Goal: Task Accomplishment & Management: Manage account settings

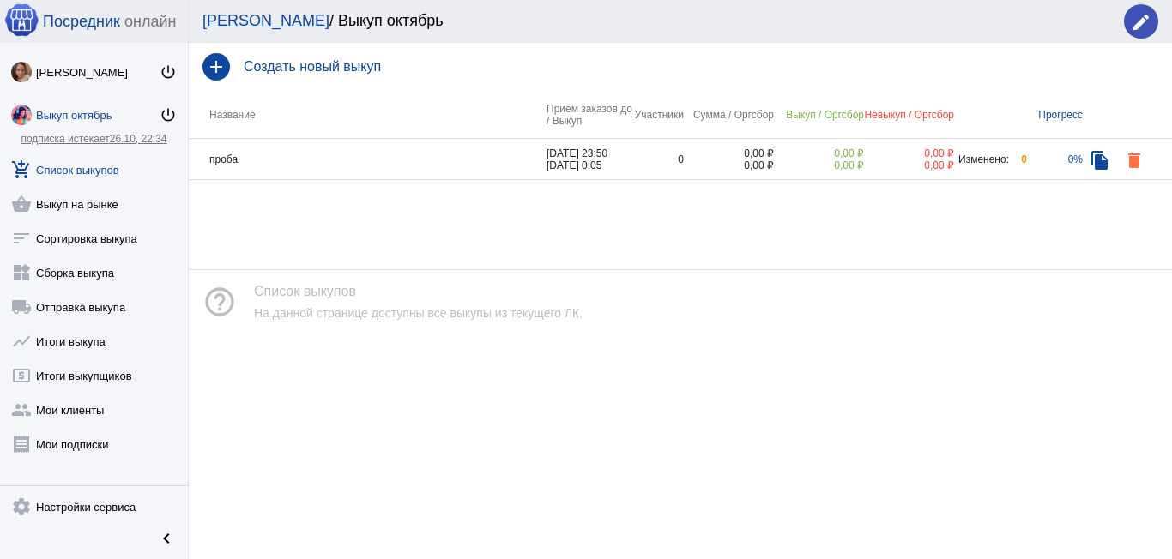
click at [299, 73] on div "add Создать новый выкуп" at bounding box center [680, 67] width 983 height 48
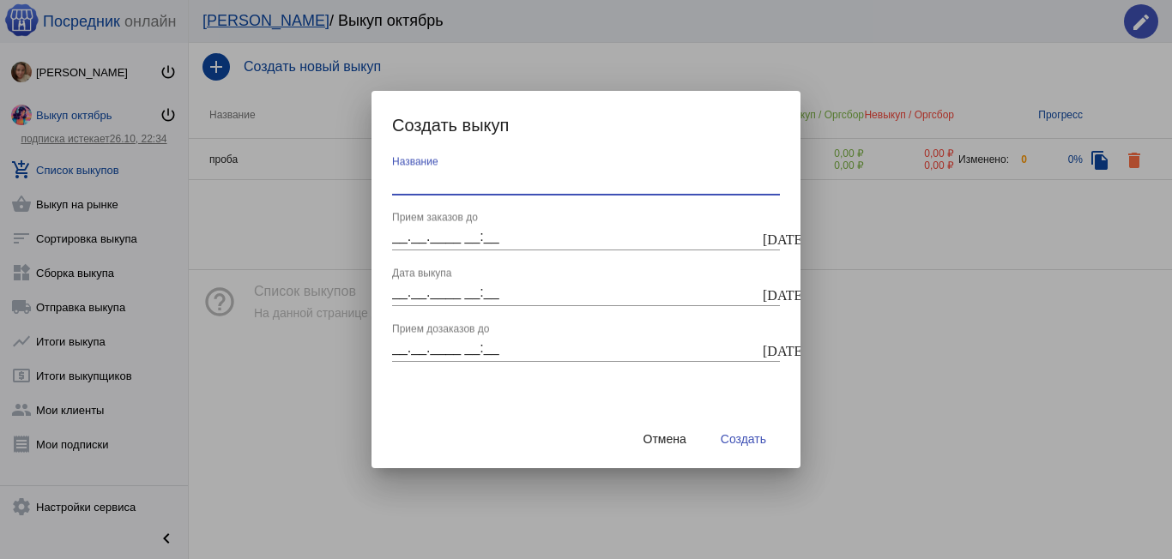
drag, startPoint x: 540, startPoint y: 175, endPoint x: 529, endPoint y: 184, distance: 14.1
click at [533, 180] on input "Название" at bounding box center [586, 180] width 388 height 15
type input "Выкуп 27.09"
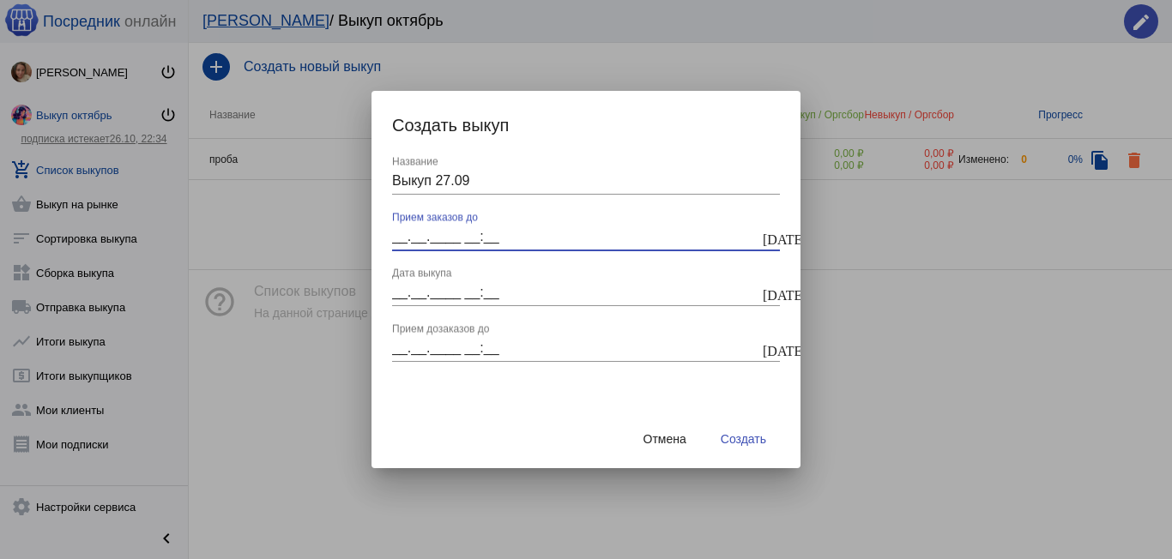
click at [397, 239] on input "__.__.____ __:__" at bounding box center [575, 236] width 367 height 15
type input "[DATE] 23:50"
click at [397, 287] on input "__.__.____ __:__" at bounding box center [575, 292] width 367 height 15
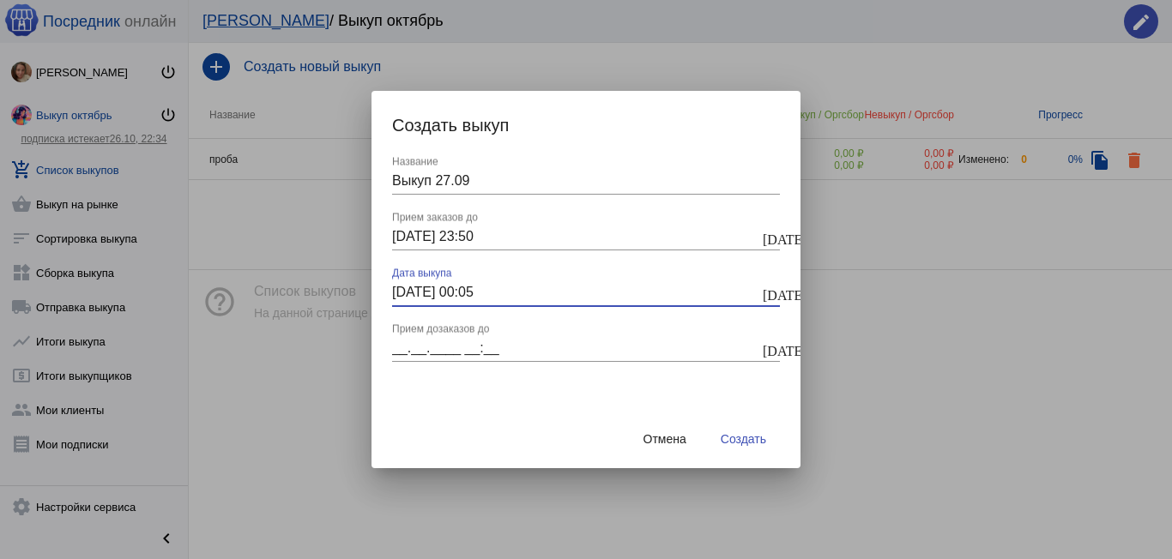
type input "[DATE] 00:05"
click at [737, 428] on button "Создать" at bounding box center [743, 439] width 73 height 31
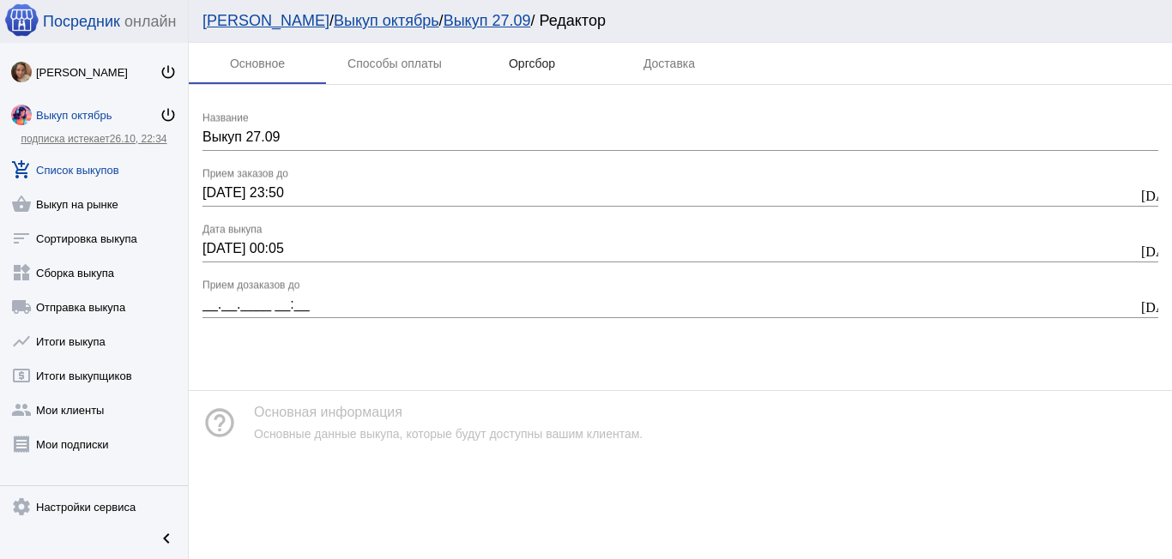
click at [537, 59] on div "Оргсбор" at bounding box center [532, 64] width 46 height 14
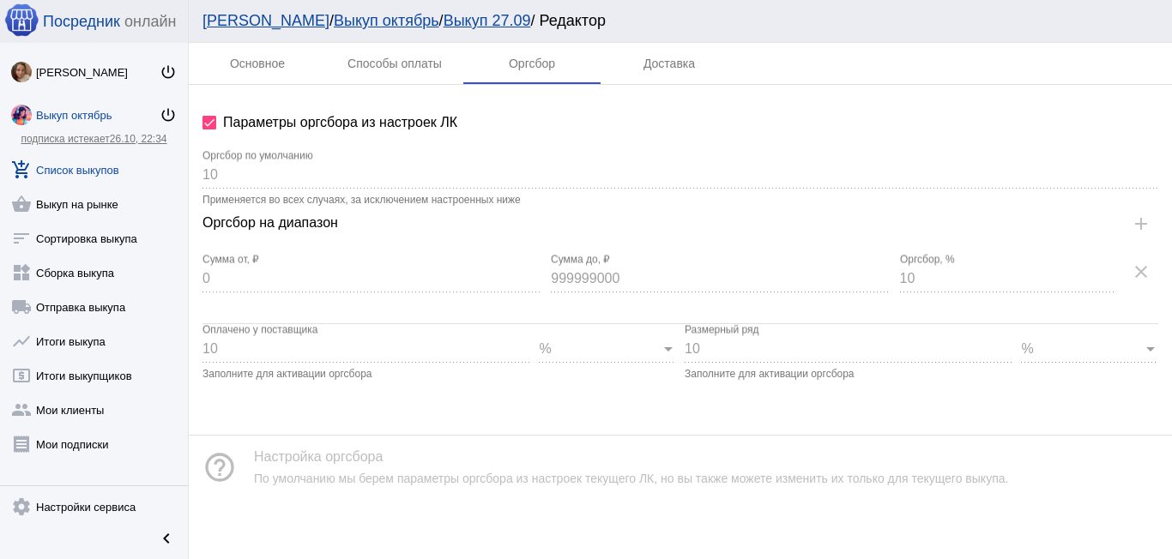
click at [219, 126] on label "Параметры оргсбора из настроек ЛК" at bounding box center [329, 122] width 255 height 21
click at [209, 130] on input "Параметры оргсбора из настроек ЛК" at bounding box center [209, 130] width 1 height 1
checkbox input "false"
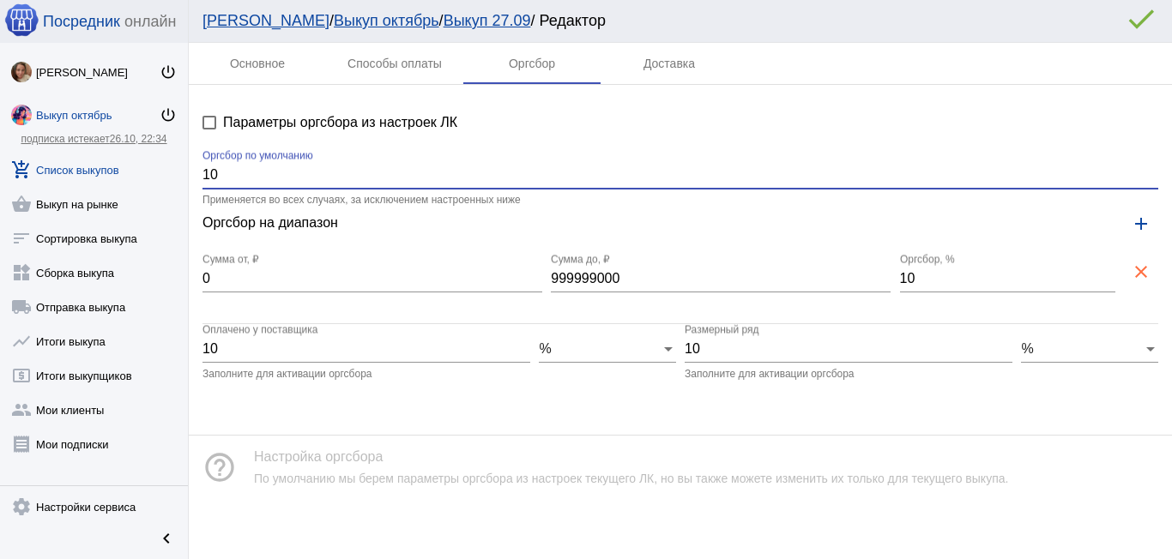
drag, startPoint x: 235, startPoint y: 177, endPoint x: 196, endPoint y: 180, distance: 38.8
click at [196, 180] on div "Параметры оргсбора из настроек ЛК 10 Оргсбор по умолчанию Применяется во всех с…" at bounding box center [680, 246] width 983 height 323
type input "0"
click at [1133, 264] on mat-icon "clear" at bounding box center [1141, 272] width 21 height 21
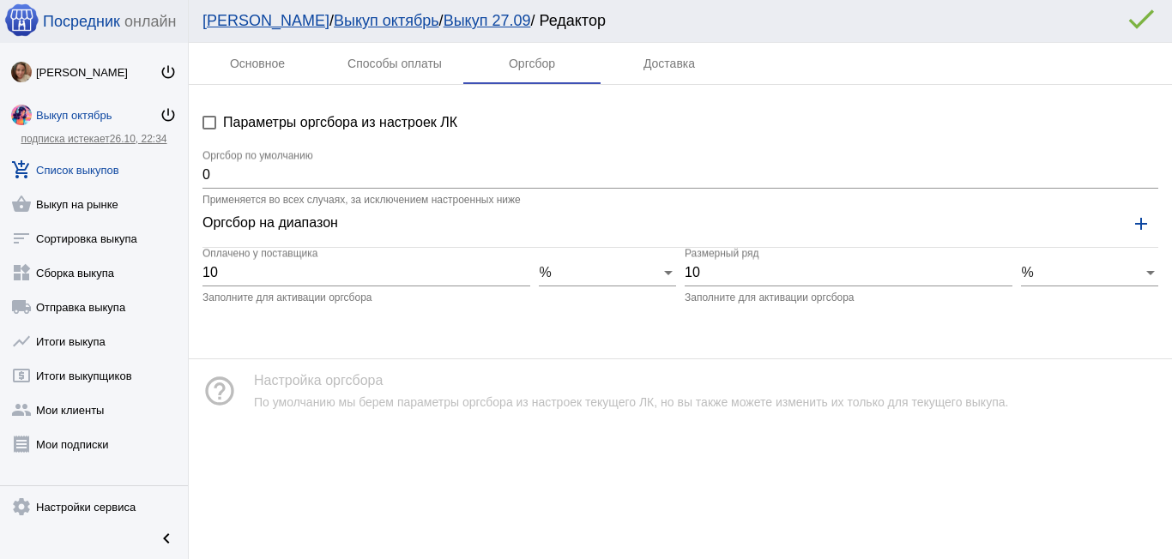
click at [1133, 271] on div "%" at bounding box center [1082, 272] width 122 height 15
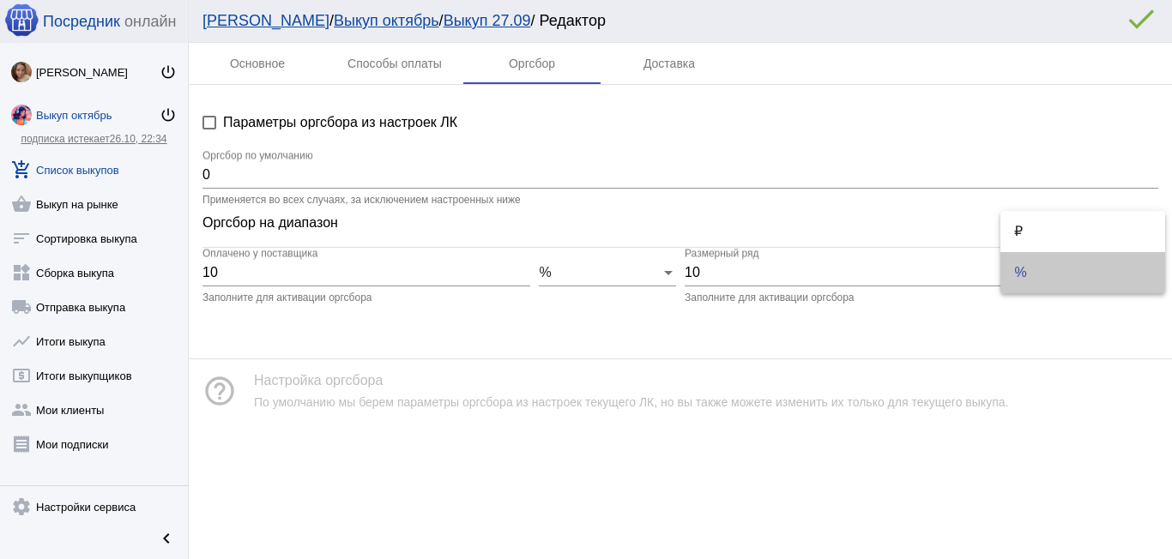
click at [1133, 271] on span "%" at bounding box center [1082, 273] width 137 height 14
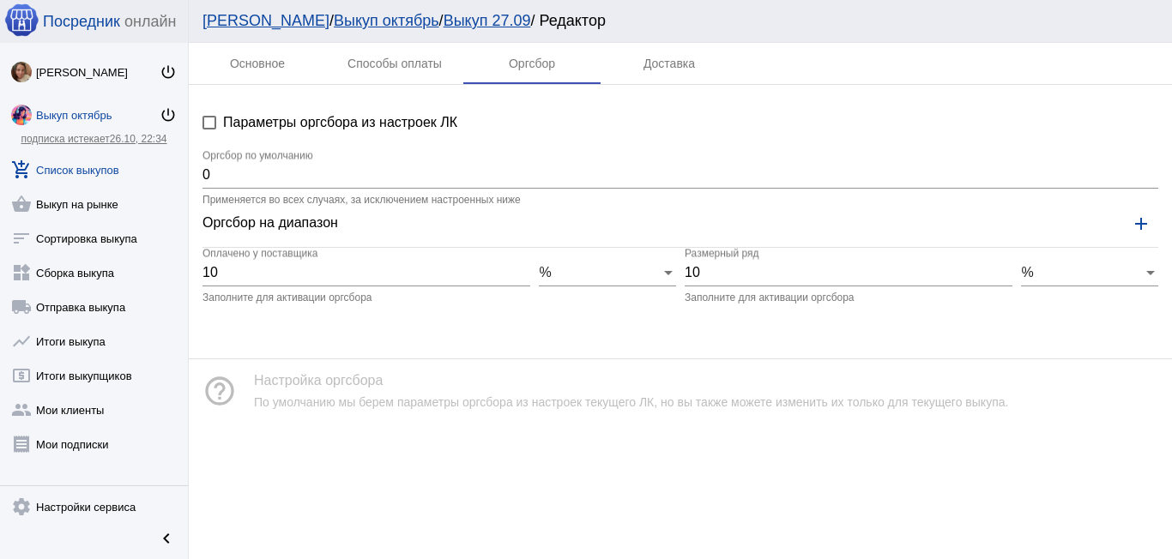
drag, startPoint x: 721, startPoint y: 281, endPoint x: 619, endPoint y: 280, distance: 102.1
click at [622, 278] on div "10 Оплачено у поставщика Заполните для активации оргсбора % 10 Размерный ряд За…" at bounding box center [680, 276] width 956 height 56
drag, startPoint x: 233, startPoint y: 270, endPoint x: 190, endPoint y: 273, distance: 43.8
click at [190, 273] on div "Параметры оргсбора из настроек ЛК 0 Оргсбор по умолчанию Применяется во всех сл…" at bounding box center [680, 208] width 983 height 246
type input "0"
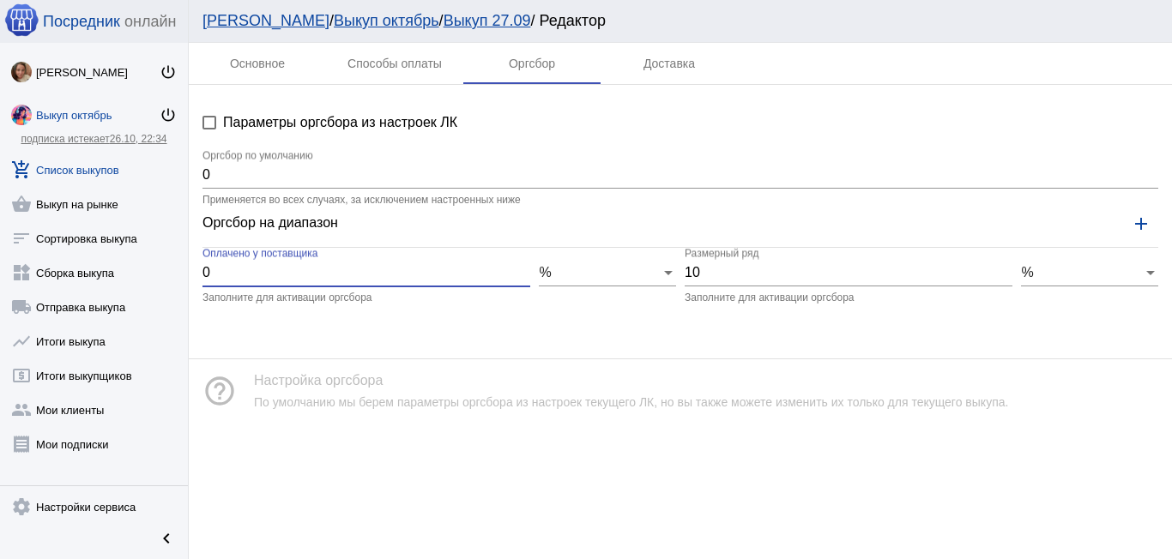
click at [444, 21] on link "Выкуп 27.09" at bounding box center [488, 20] width 88 height 17
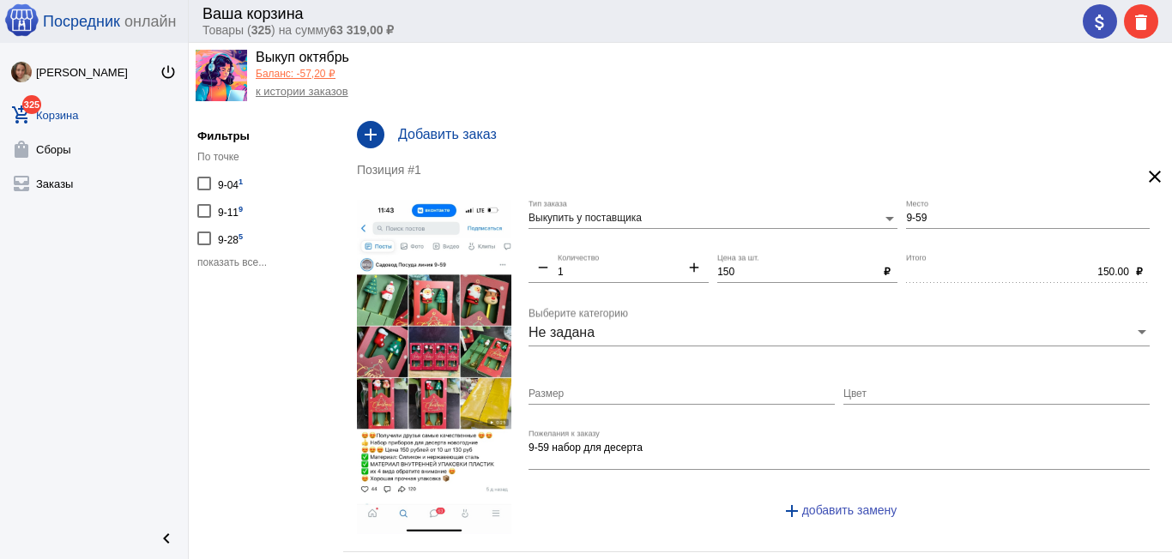
scroll to position [43, 0]
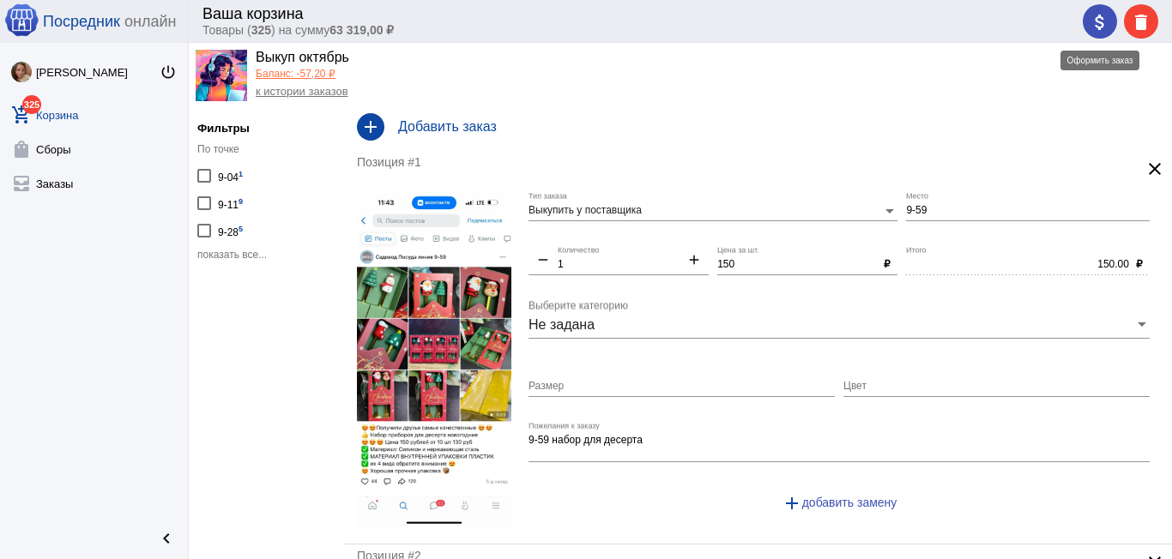
click at [1104, 16] on mat-icon "attach_money" at bounding box center [1100, 22] width 21 height 21
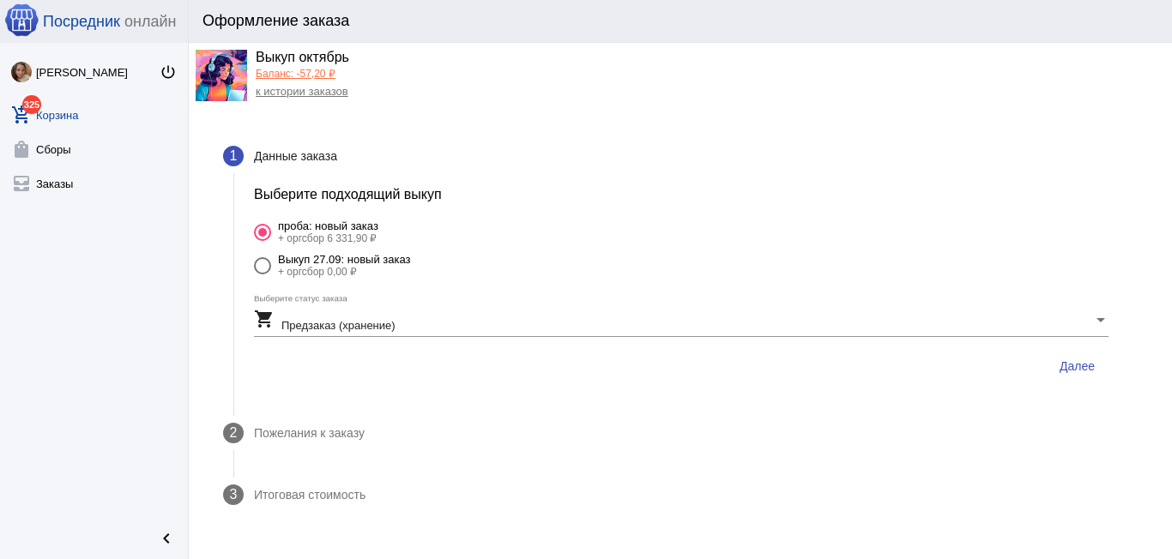
click at [263, 263] on div at bounding box center [262, 265] width 17 height 17
click at [263, 275] on input "Выкуп 27.09: новый заказ + оргсбор 0,00 ₽" at bounding box center [262, 275] width 1 height 1
radio input "true"
click at [1087, 363] on span "Далее" at bounding box center [1077, 367] width 35 height 14
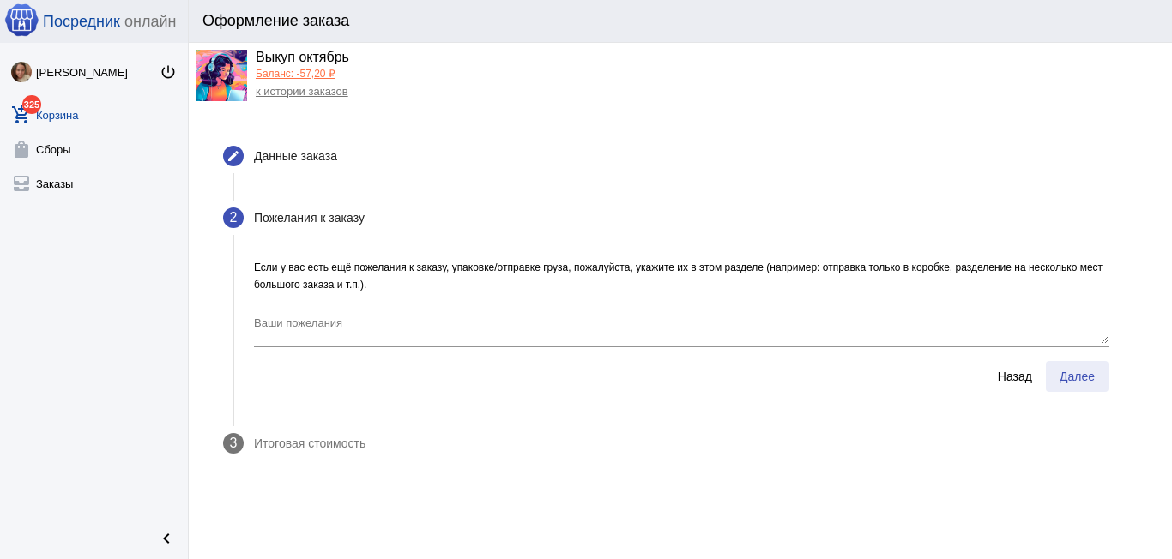
click at [1085, 366] on button "Далее" at bounding box center [1077, 376] width 63 height 31
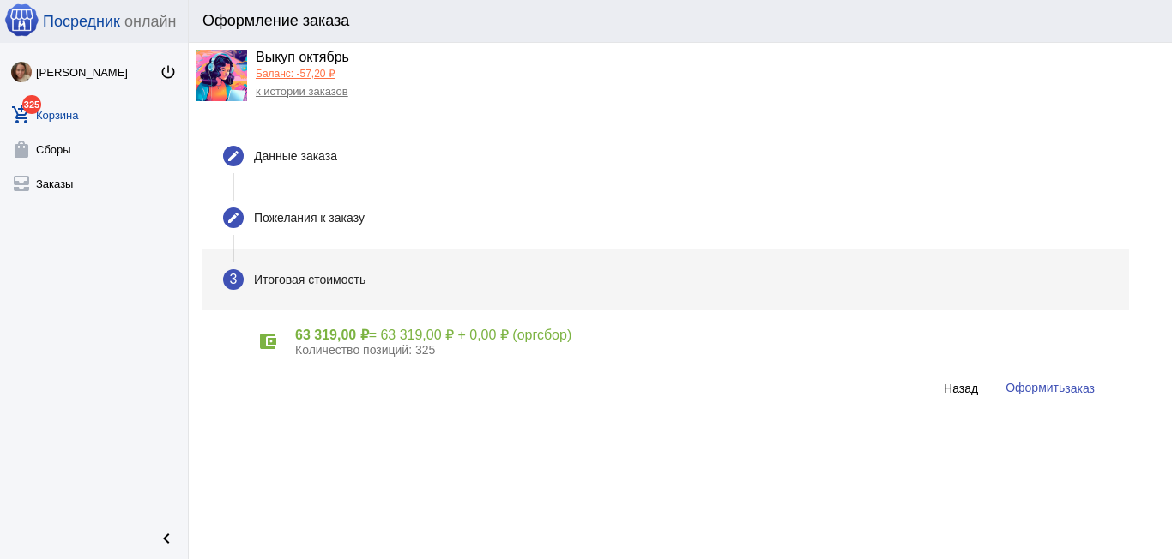
click at [1085, 366] on div "account_balance_wallet 63 319,00 ₽ = 63 319,00 ₽ + 0,00 ₽ (оргсбор) Количество …" at bounding box center [681, 342] width 855 height 62
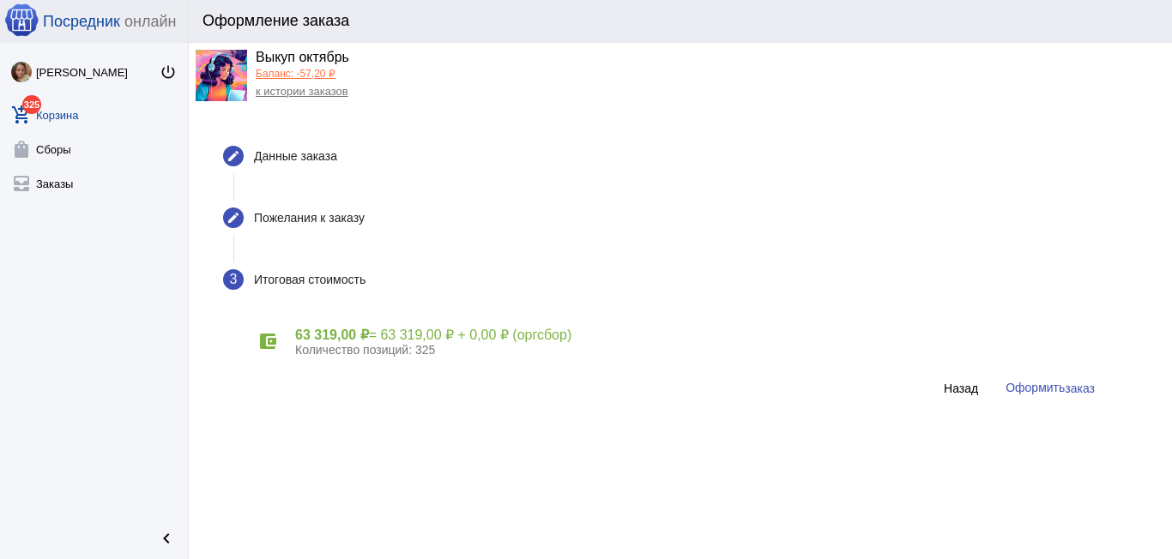
click at [1077, 383] on span "заказ" at bounding box center [1080, 389] width 30 height 14
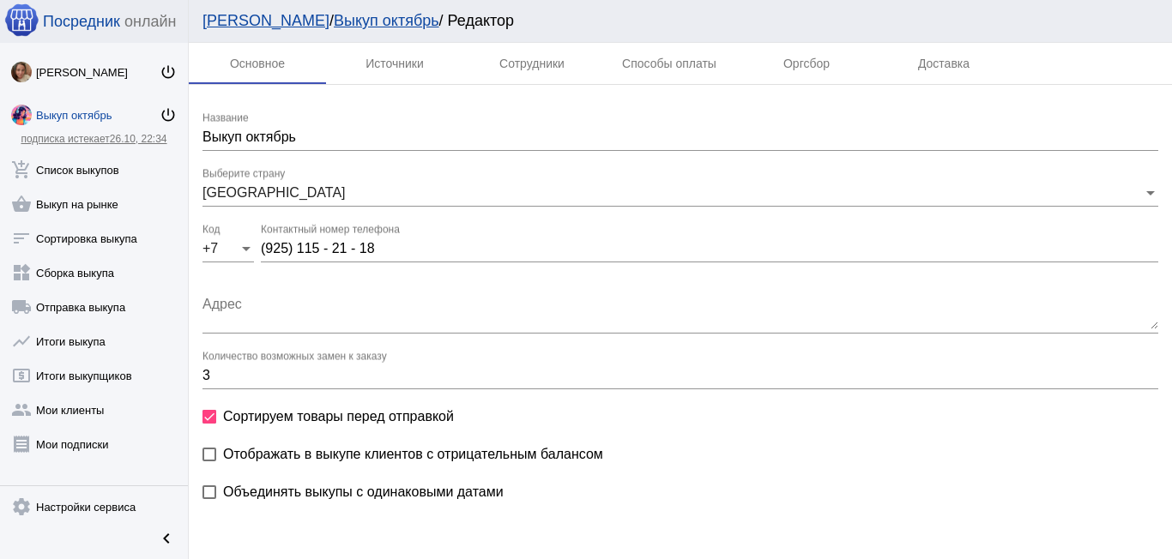
click at [354, 26] on link "Выкуп октябрь" at bounding box center [387, 20] width 106 height 17
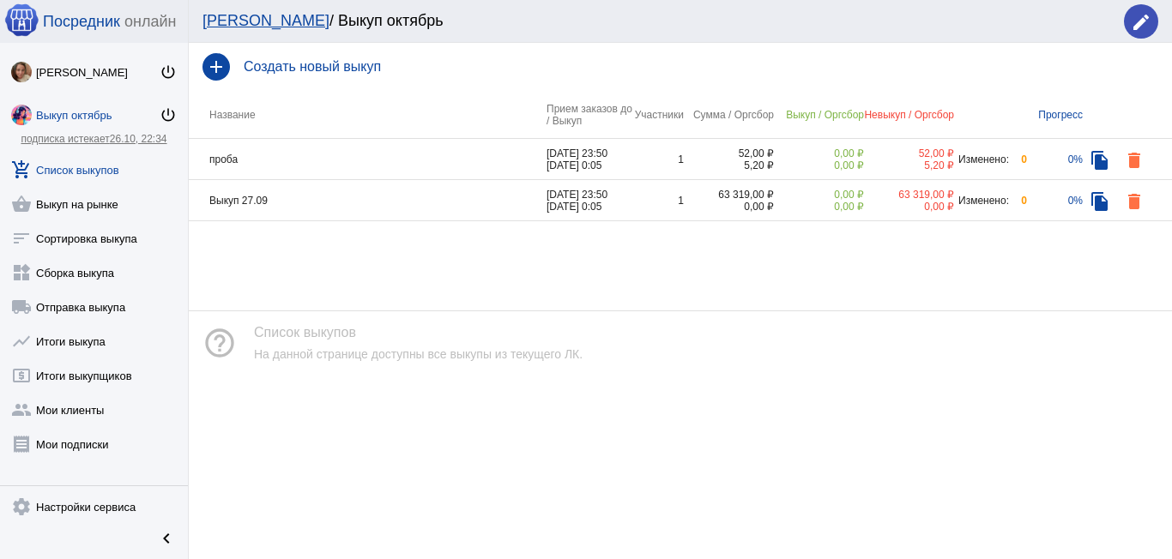
click at [395, 195] on td "Выкуп 27.09" at bounding box center [368, 200] width 358 height 41
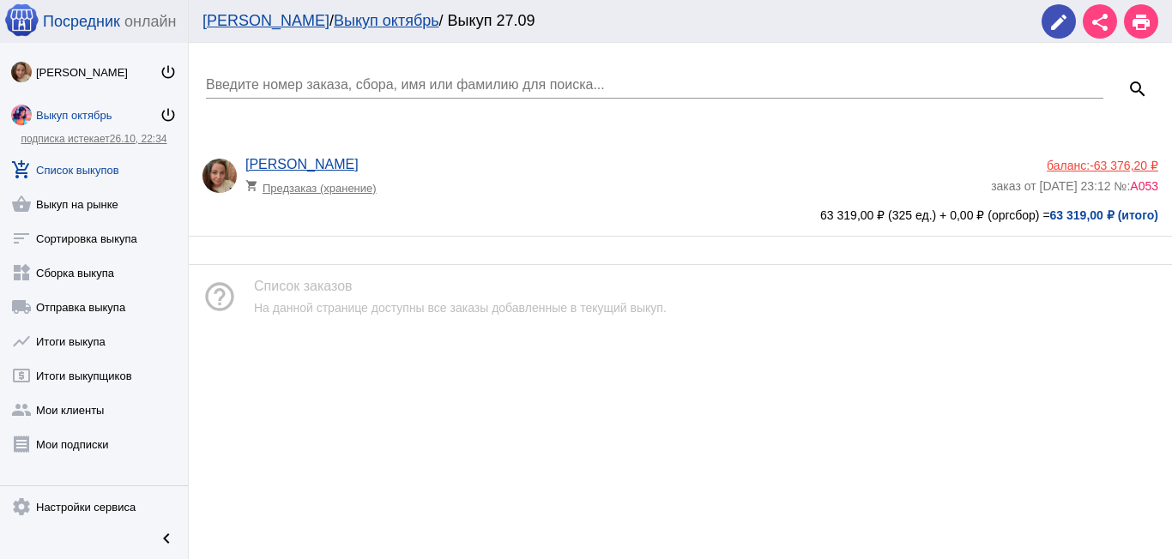
click at [1138, 187] on span "А053" at bounding box center [1144, 186] width 28 height 14
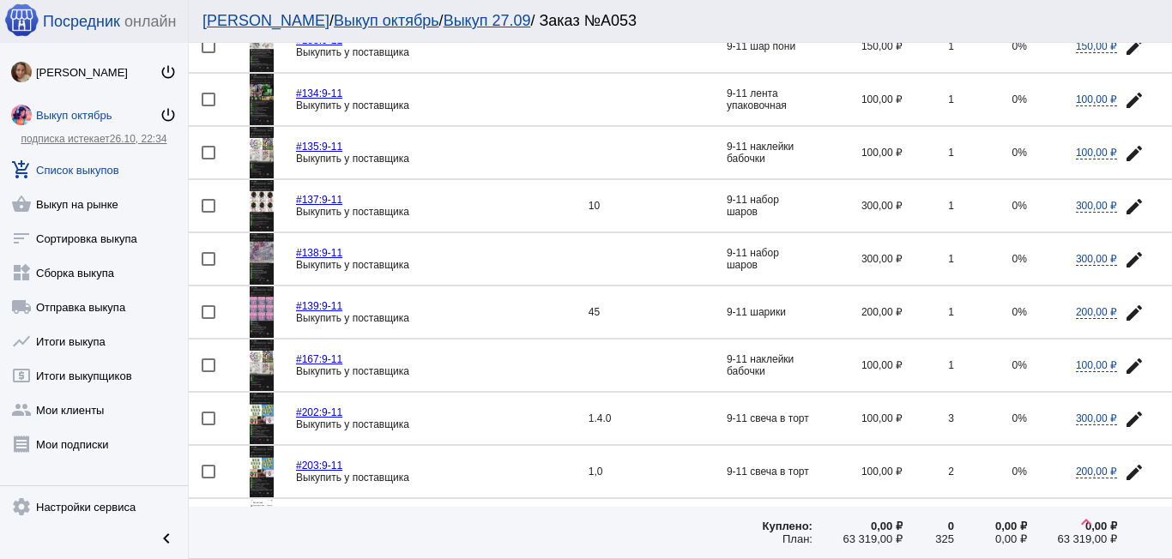
scroll to position [257, 0]
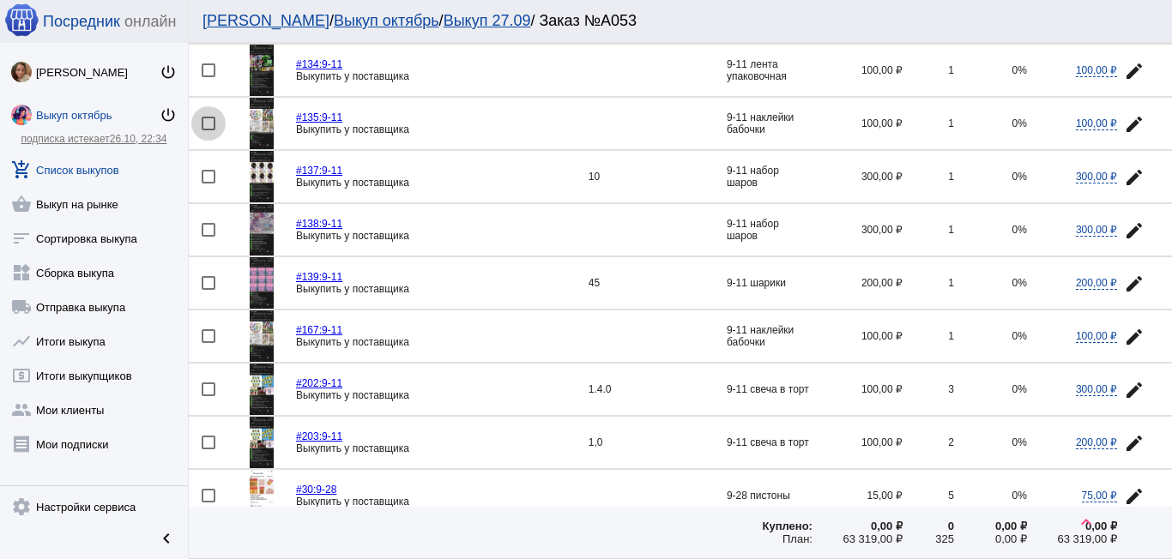
click at [211, 119] on div at bounding box center [209, 124] width 14 height 14
click at [209, 130] on input "checkbox" at bounding box center [208, 130] width 1 height 1
checkbox input "true"
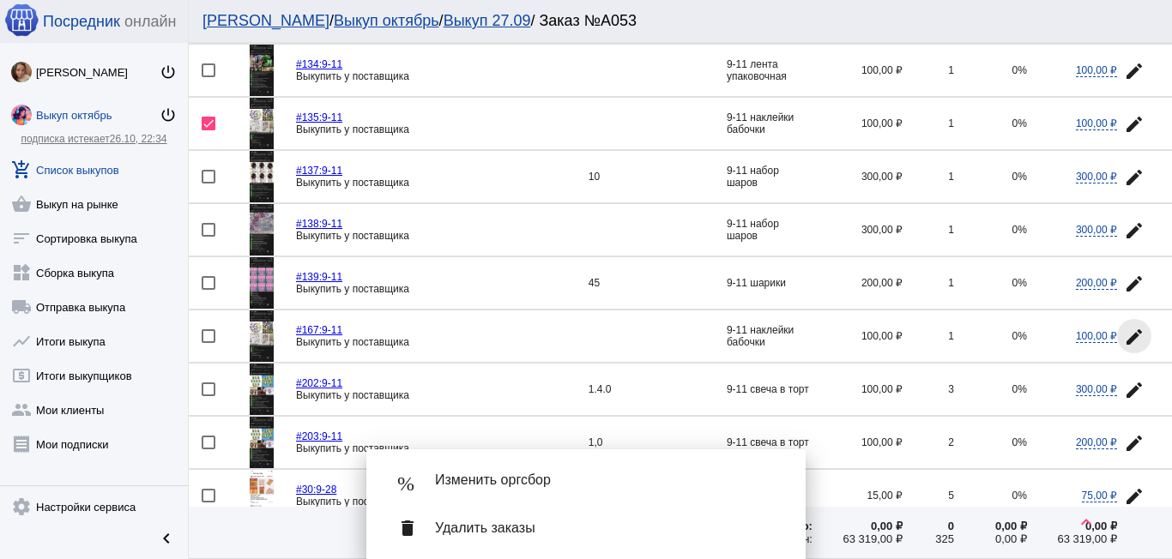
click at [1124, 331] on mat-icon "edit" at bounding box center [1134, 337] width 21 height 21
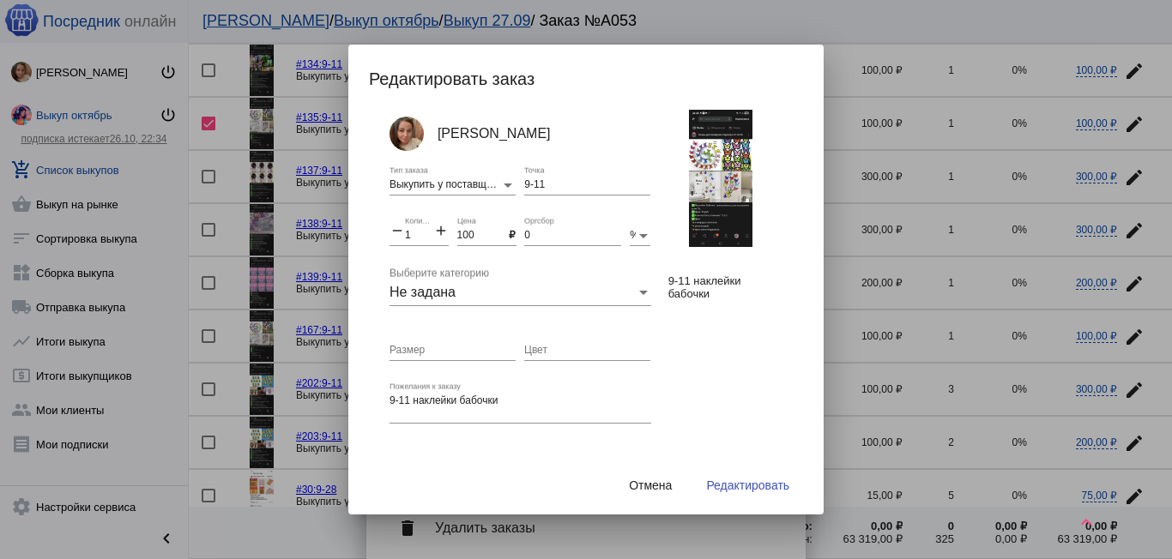
click at [440, 231] on mat-icon "add" at bounding box center [440, 232] width 15 height 21
type input "2"
click at [734, 487] on span "Редактировать" at bounding box center [747, 486] width 83 height 14
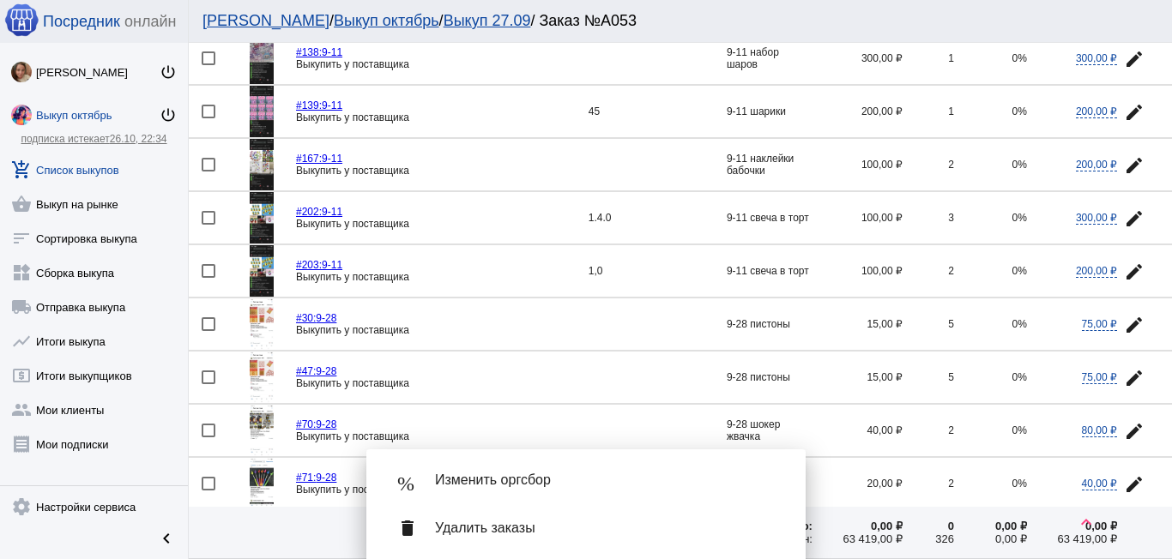
scroll to position [515, 0]
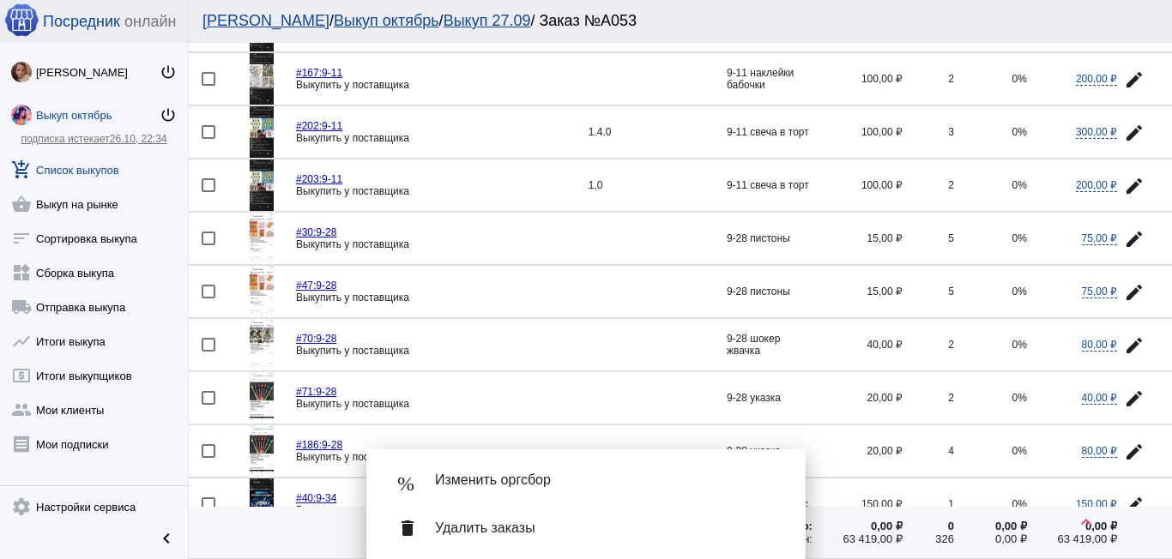
click at [208, 293] on div at bounding box center [209, 292] width 14 height 14
click at [208, 299] on input "checkbox" at bounding box center [208, 299] width 1 height 1
checkbox input "true"
click at [1127, 228] on button "edit" at bounding box center [1134, 238] width 34 height 34
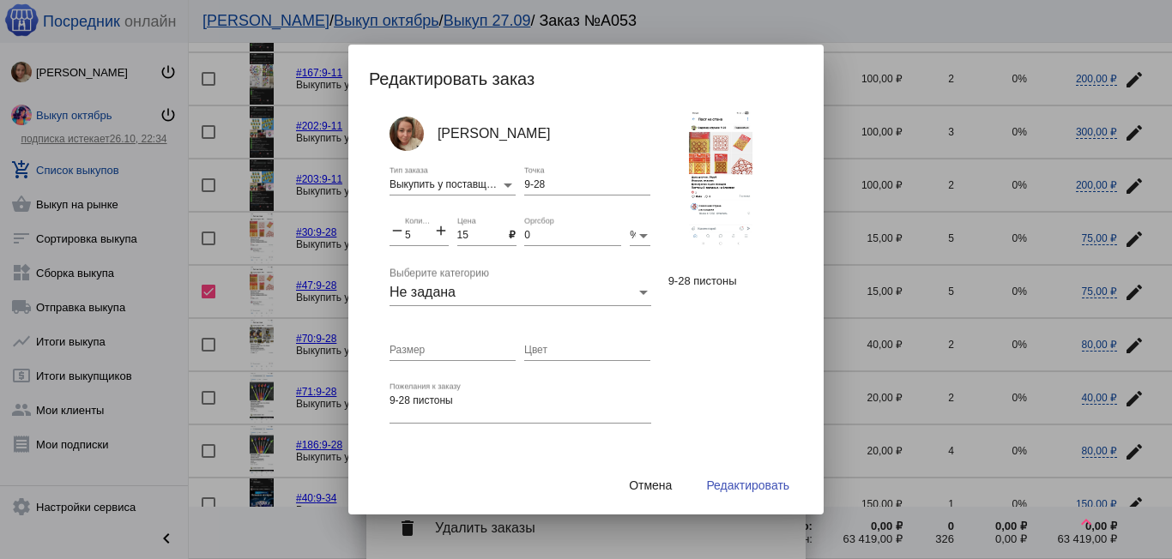
click at [440, 236] on mat-icon "add" at bounding box center [440, 232] width 15 height 21
click at [440, 235] on mat-icon "add" at bounding box center [440, 232] width 15 height 21
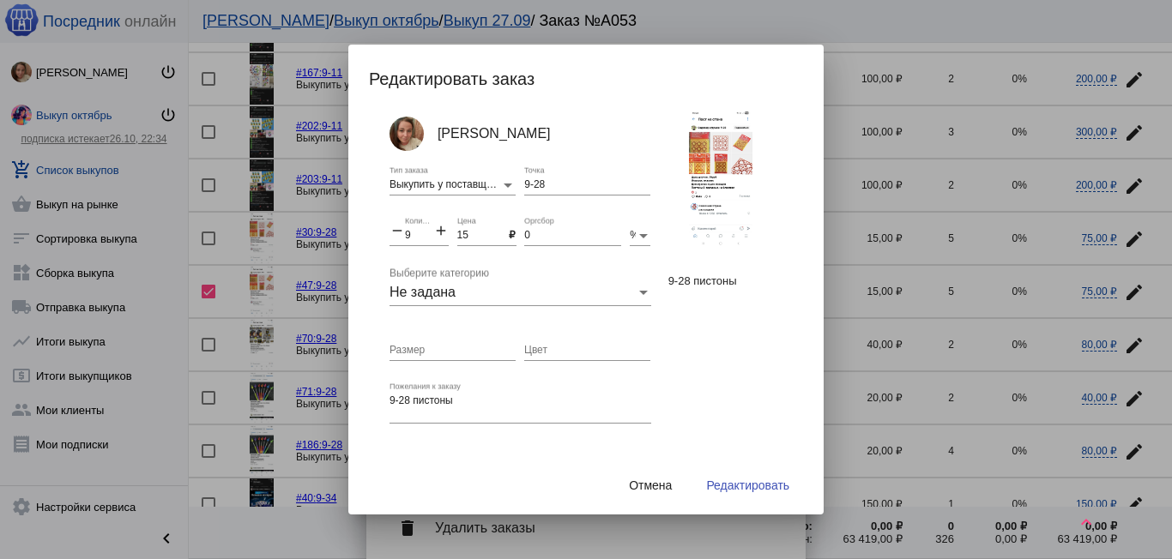
type input "10"
click at [755, 482] on span "Редактировать" at bounding box center [747, 486] width 83 height 14
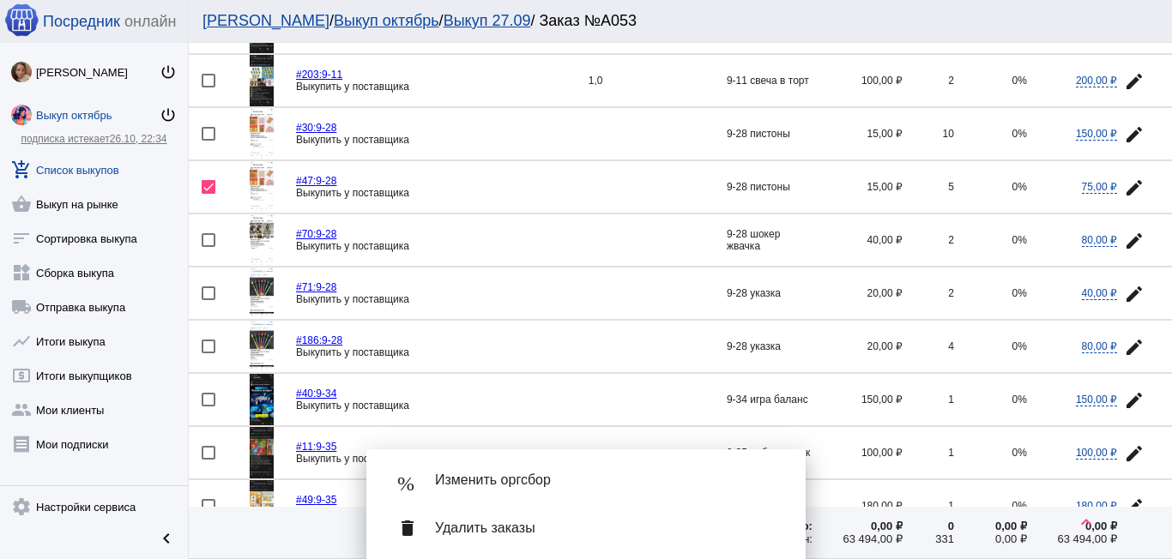
scroll to position [686, 0]
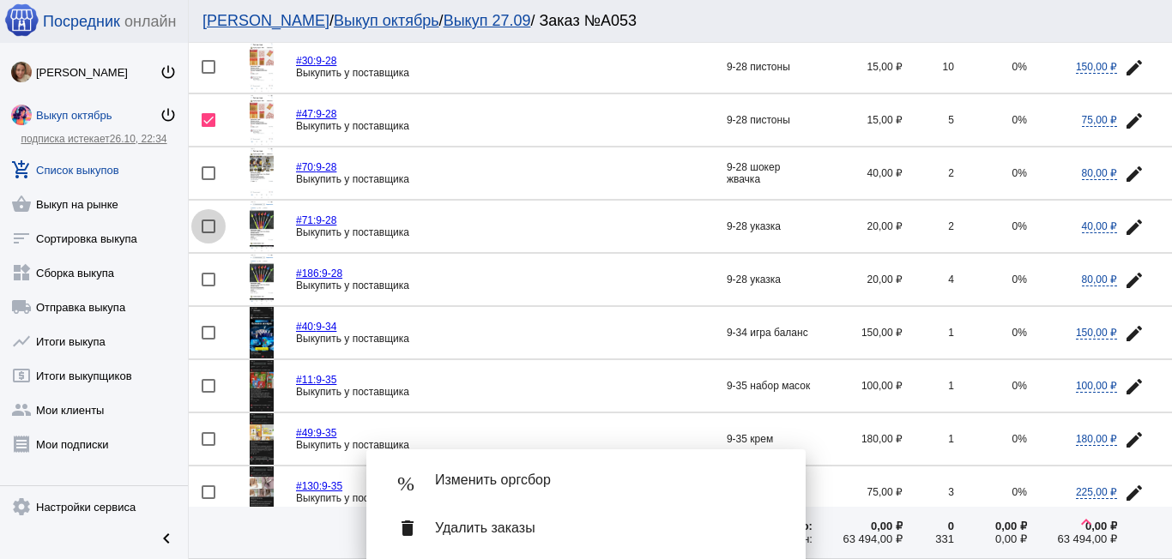
click at [209, 231] on div at bounding box center [209, 227] width 14 height 14
click at [209, 233] on input "checkbox" at bounding box center [208, 233] width 1 height 1
checkbox input "true"
click at [1128, 276] on mat-icon "edit" at bounding box center [1134, 280] width 21 height 21
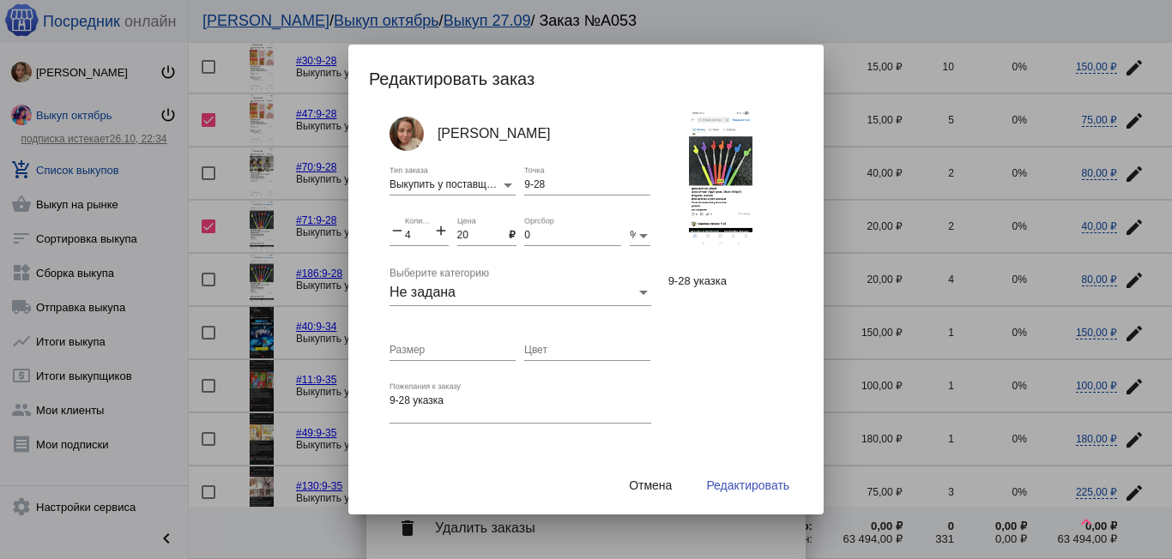
click at [440, 233] on mat-icon "add" at bounding box center [440, 232] width 15 height 21
type input "6"
click at [731, 488] on span "Редактировать" at bounding box center [747, 486] width 83 height 14
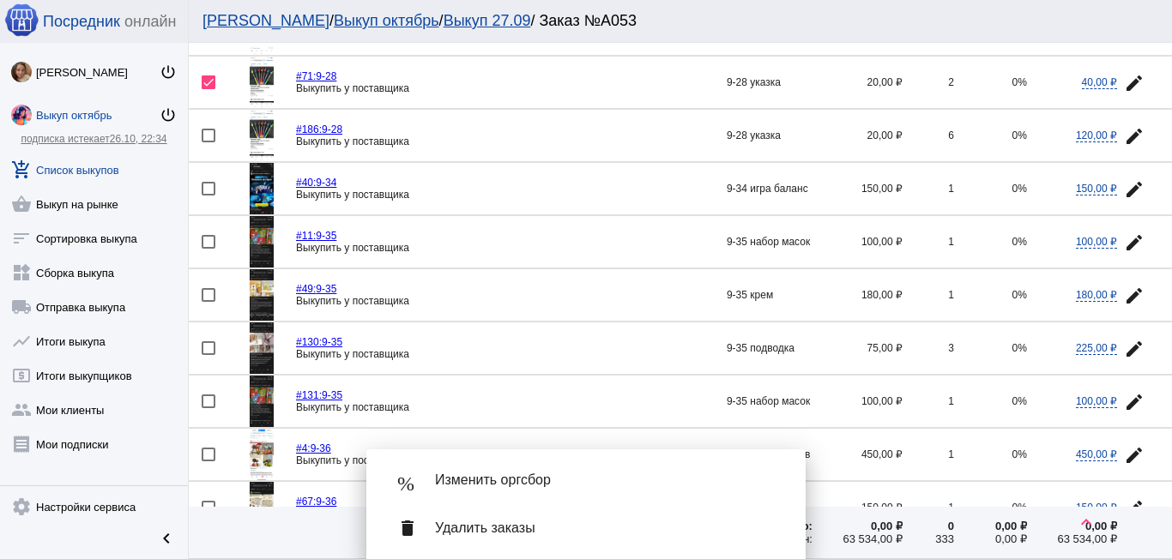
scroll to position [858, 0]
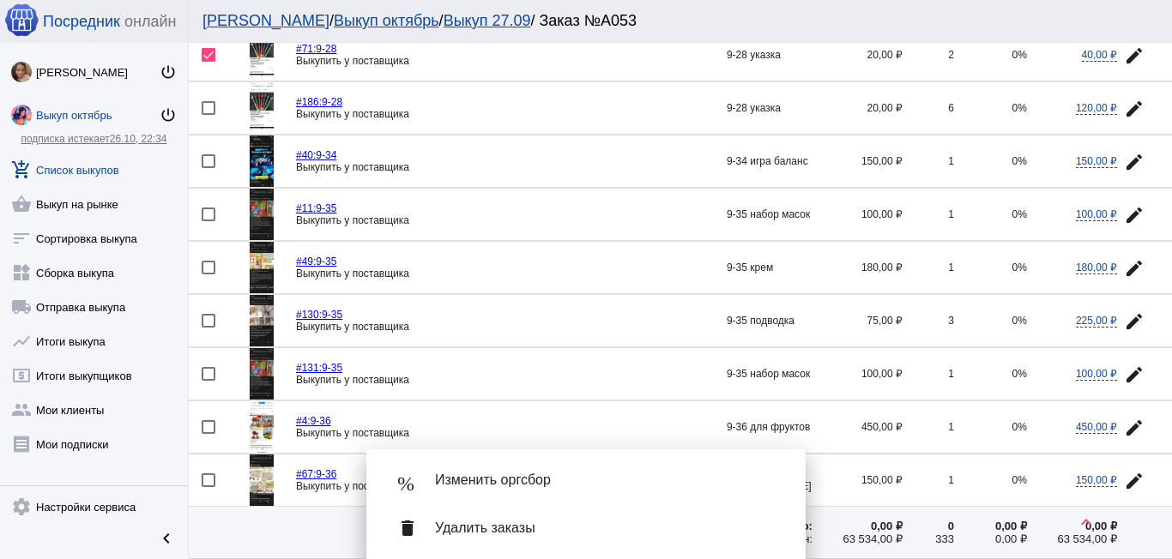
click at [207, 368] on div at bounding box center [209, 374] width 14 height 14
click at [208, 381] on input "checkbox" at bounding box center [208, 381] width 1 height 1
checkbox input "true"
click at [1124, 210] on mat-icon "edit" at bounding box center [1134, 215] width 21 height 21
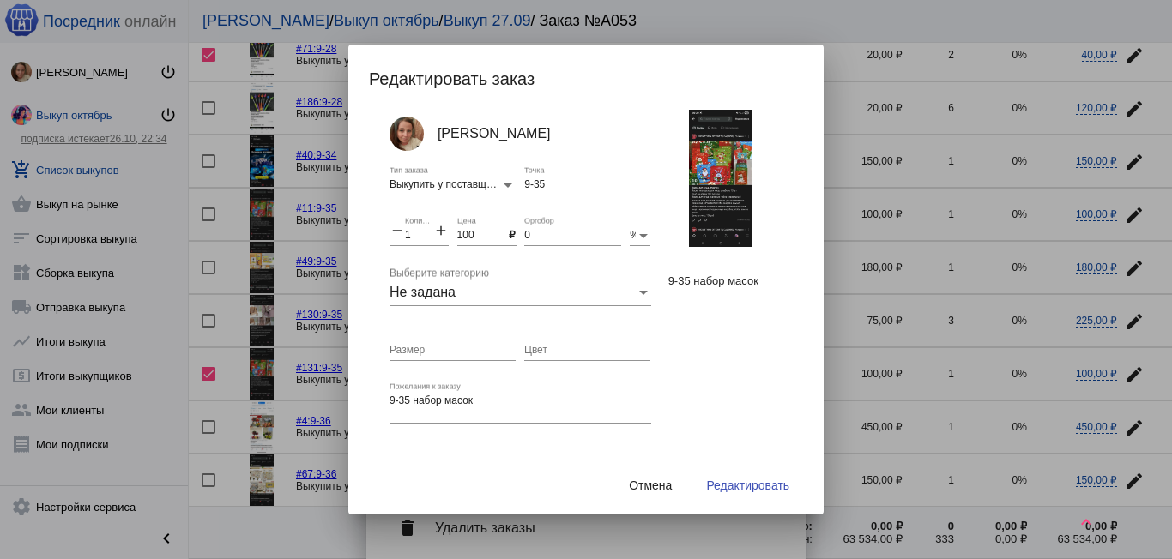
click at [442, 233] on mat-icon "add" at bounding box center [440, 232] width 15 height 21
type input "2"
click at [740, 487] on span "Редактировать" at bounding box center [747, 486] width 83 height 14
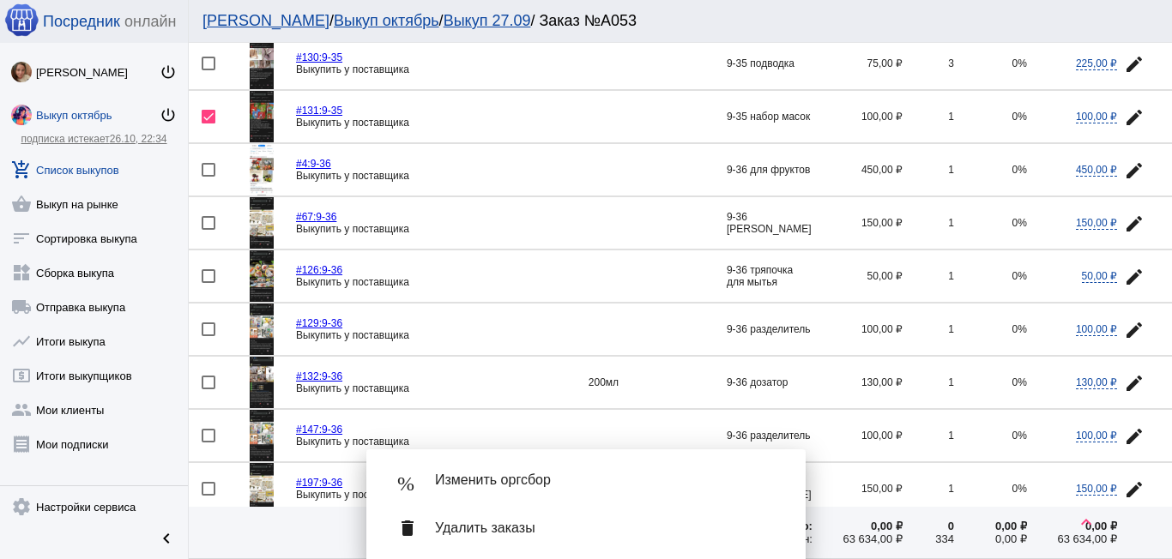
scroll to position [1201, 0]
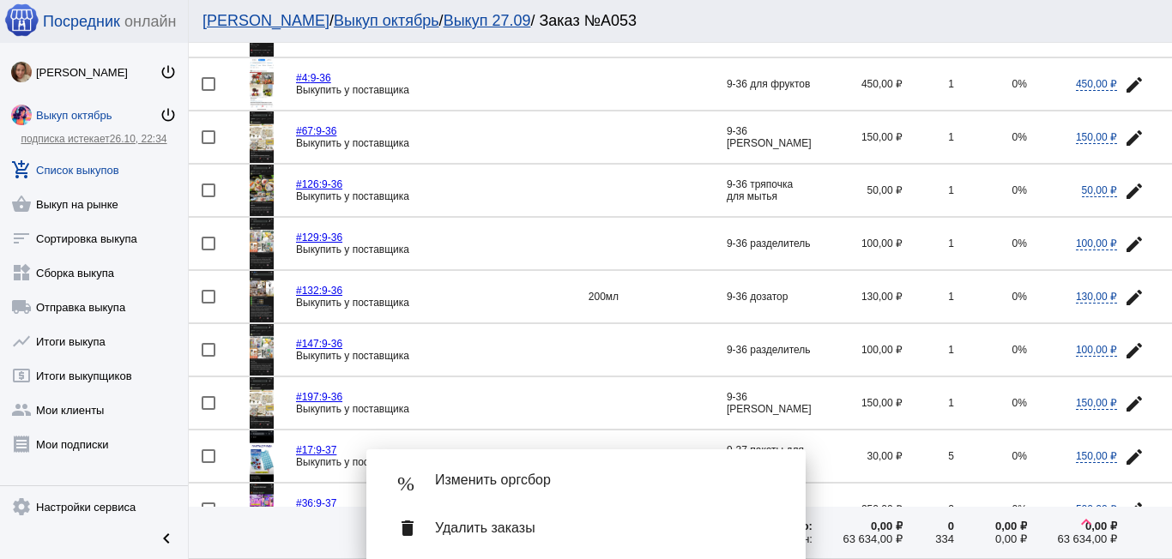
click at [209, 406] on div at bounding box center [209, 403] width 14 height 14
click at [209, 410] on input "checkbox" at bounding box center [208, 410] width 1 height 1
checkbox input "true"
click at [1124, 131] on mat-icon "edit" at bounding box center [1134, 138] width 21 height 21
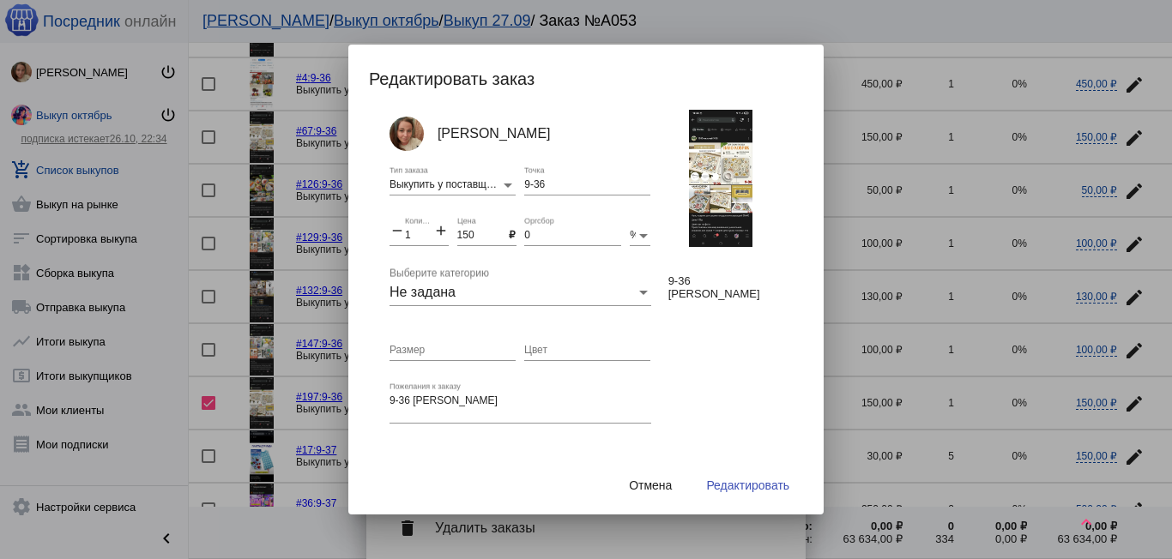
click at [439, 232] on mat-icon "add" at bounding box center [440, 232] width 15 height 21
type input "2"
click at [730, 480] on span "Редактировать" at bounding box center [747, 486] width 83 height 14
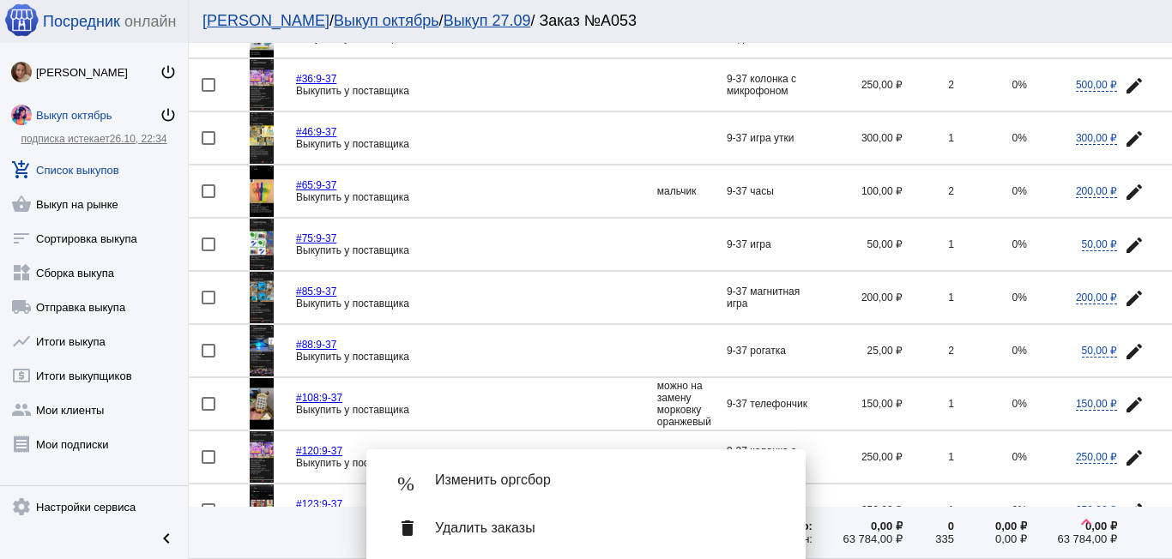
scroll to position [1630, 0]
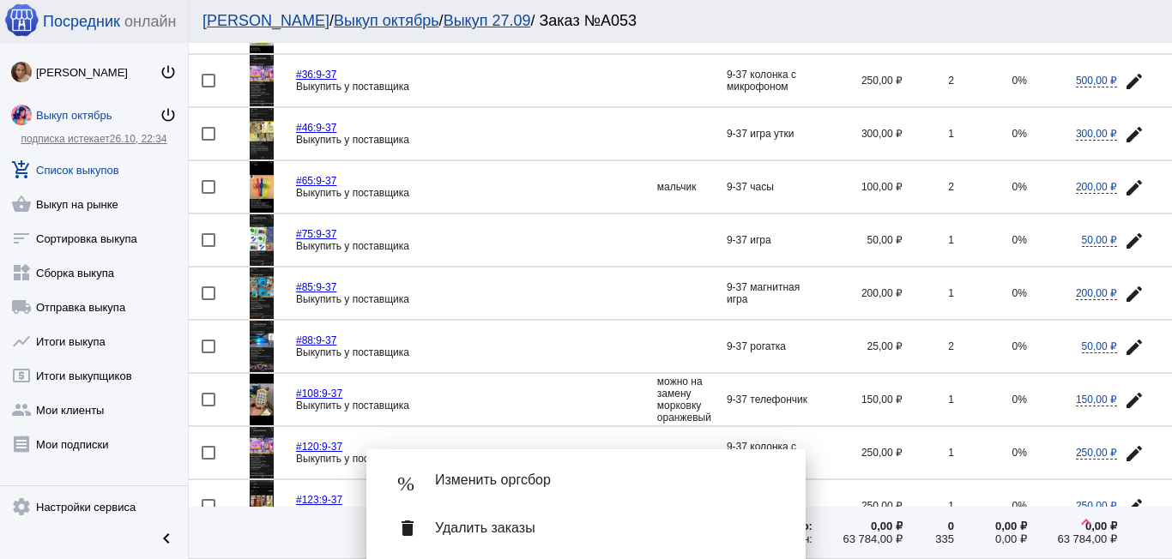
click at [209, 76] on div at bounding box center [209, 81] width 14 height 14
click at [209, 88] on input "checkbox" at bounding box center [208, 88] width 1 height 1
checkbox input "true"
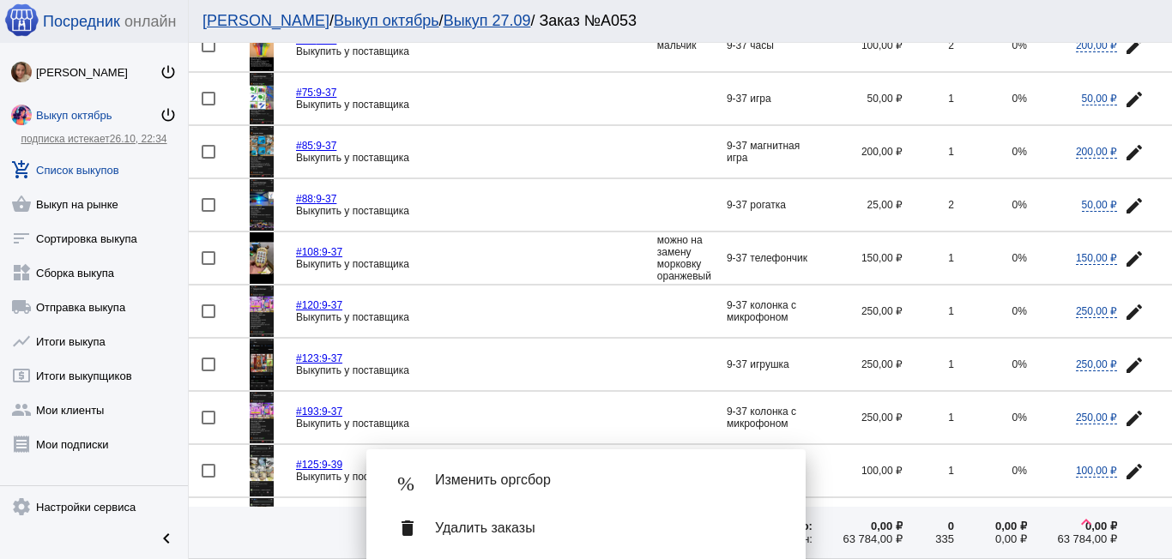
scroll to position [1802, 0]
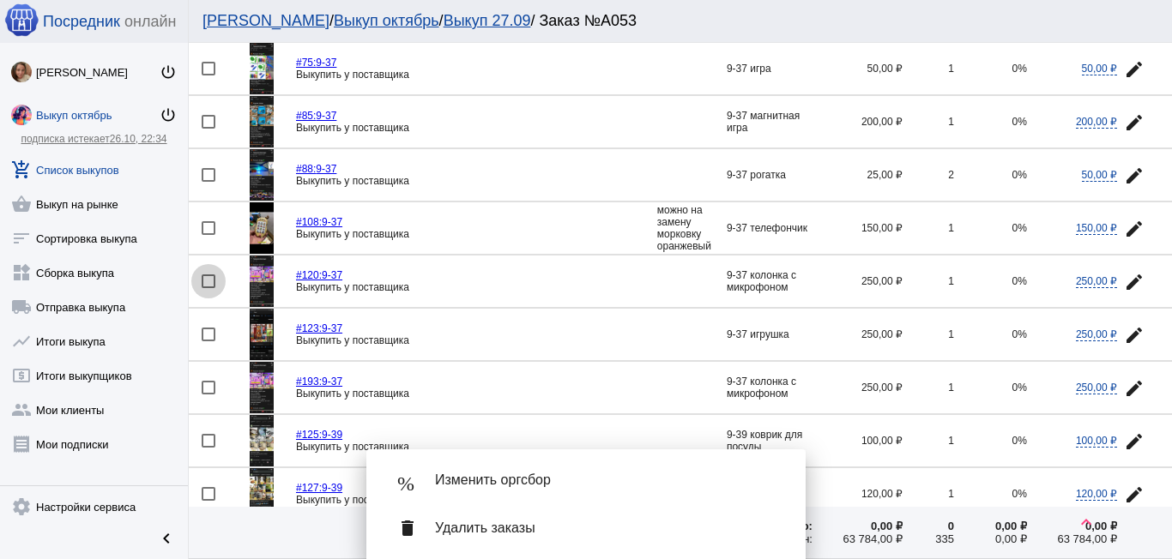
click at [214, 278] on div at bounding box center [209, 282] width 14 height 14
click at [209, 288] on input "checkbox" at bounding box center [208, 288] width 1 height 1
checkbox input "true"
click at [1124, 390] on mat-icon "edit" at bounding box center [1134, 388] width 21 height 21
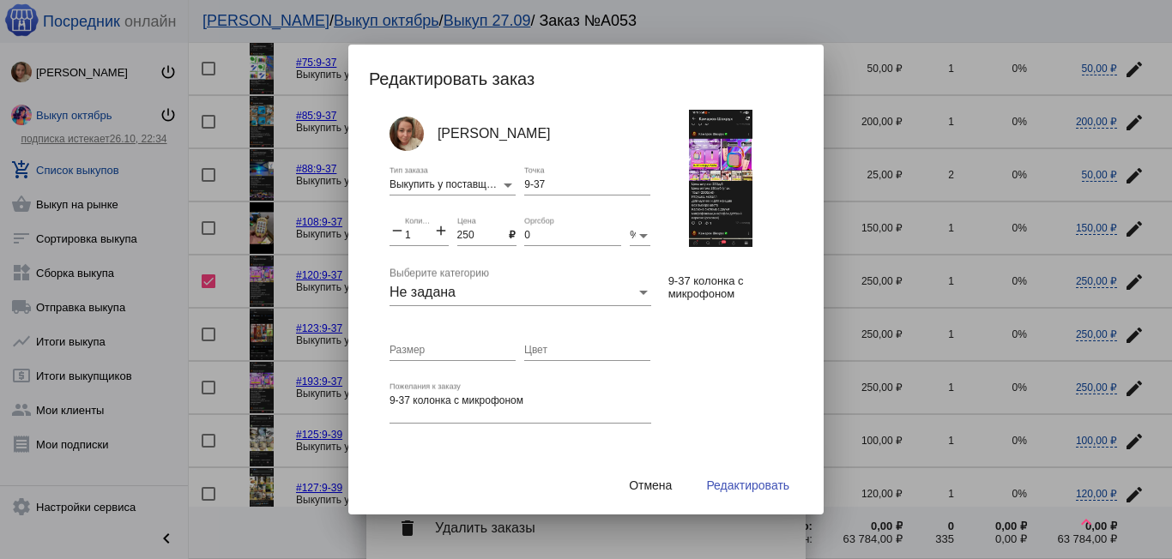
click at [444, 230] on mat-icon "add" at bounding box center [440, 232] width 15 height 21
type input "4"
click at [758, 486] on span "Редактировать" at bounding box center [747, 486] width 83 height 14
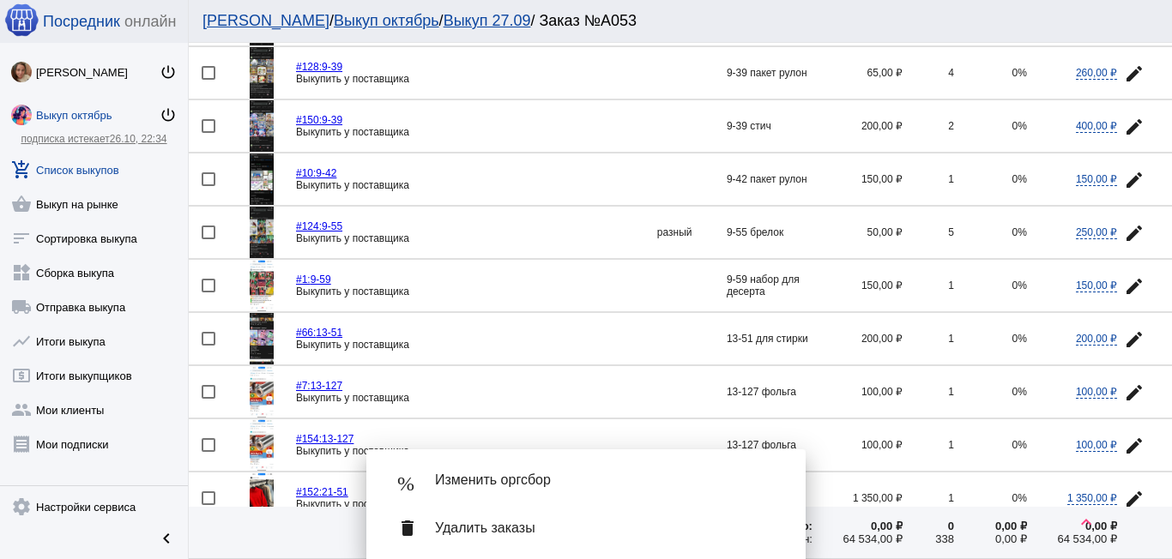
scroll to position [2317, 0]
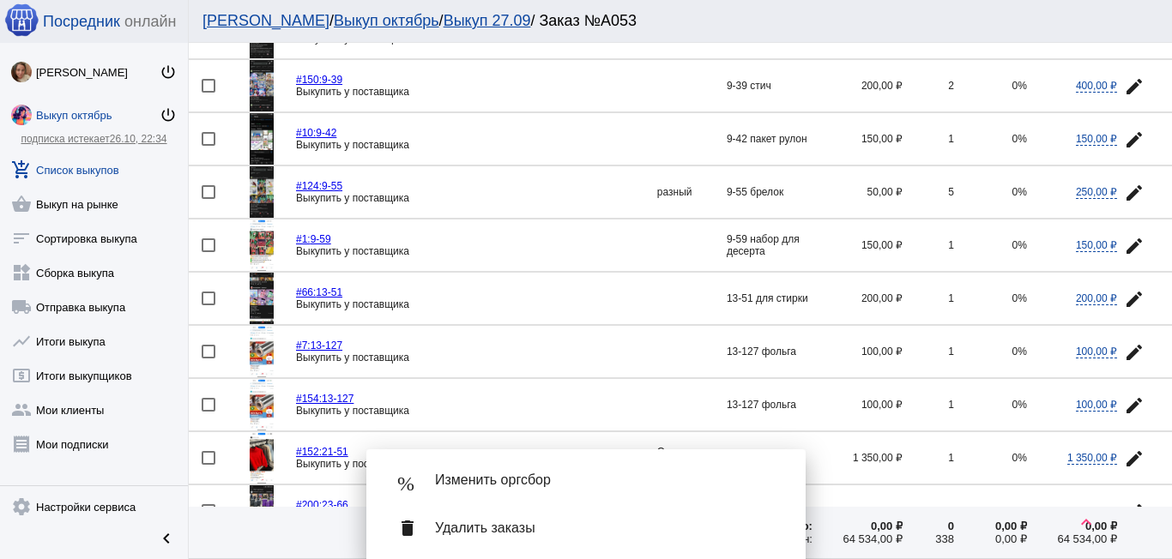
click at [209, 348] on div at bounding box center [209, 352] width 14 height 14
click at [209, 359] on input "checkbox" at bounding box center [208, 359] width 1 height 1
checkbox input "true"
click at [1124, 408] on mat-icon "edit" at bounding box center [1134, 406] width 21 height 21
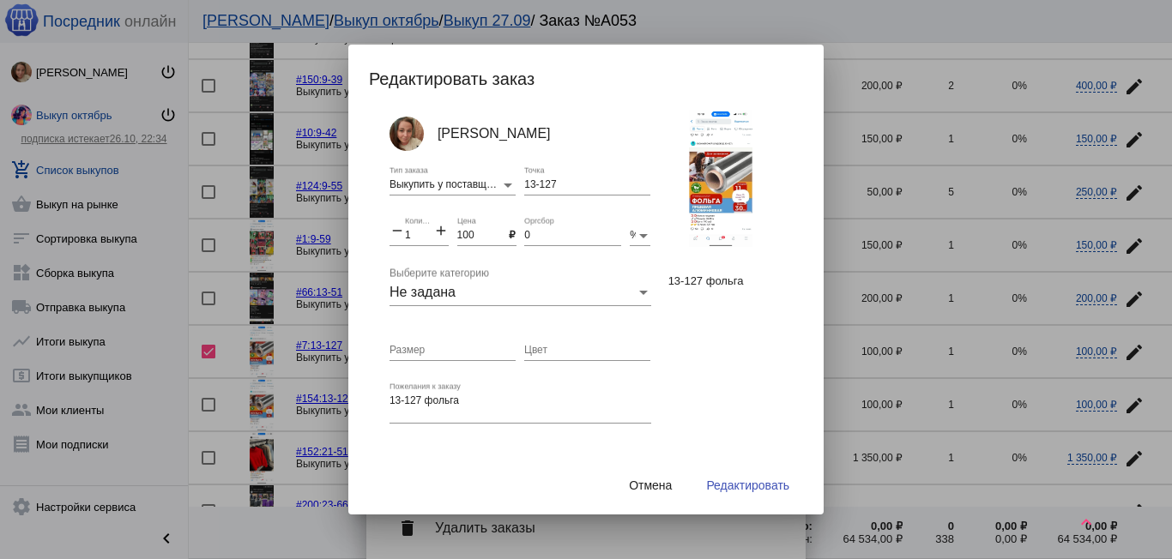
click at [438, 238] on mat-icon "add" at bounding box center [440, 232] width 15 height 21
type input "2"
click at [725, 479] on span "Редактировать" at bounding box center [747, 486] width 83 height 14
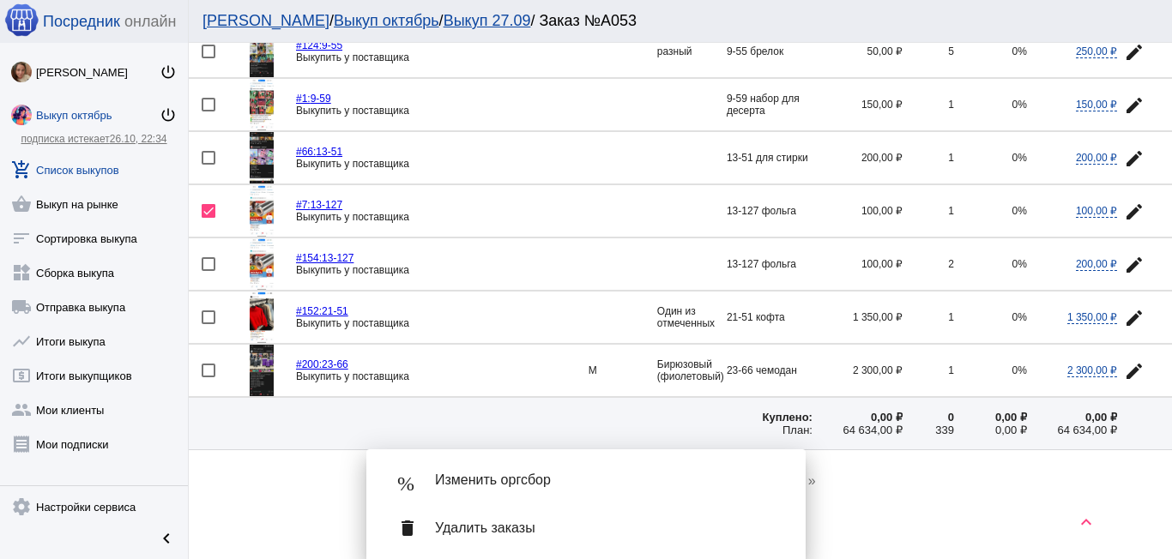
scroll to position [2479, 0]
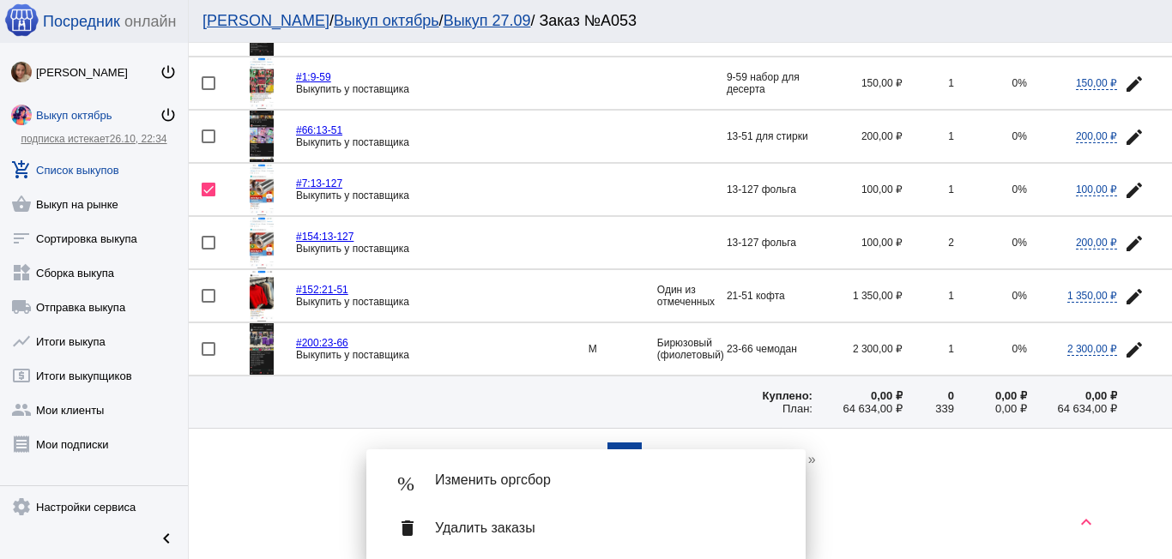
click at [471, 532] on span "Удалить заказы" at bounding box center [606, 528] width 343 height 17
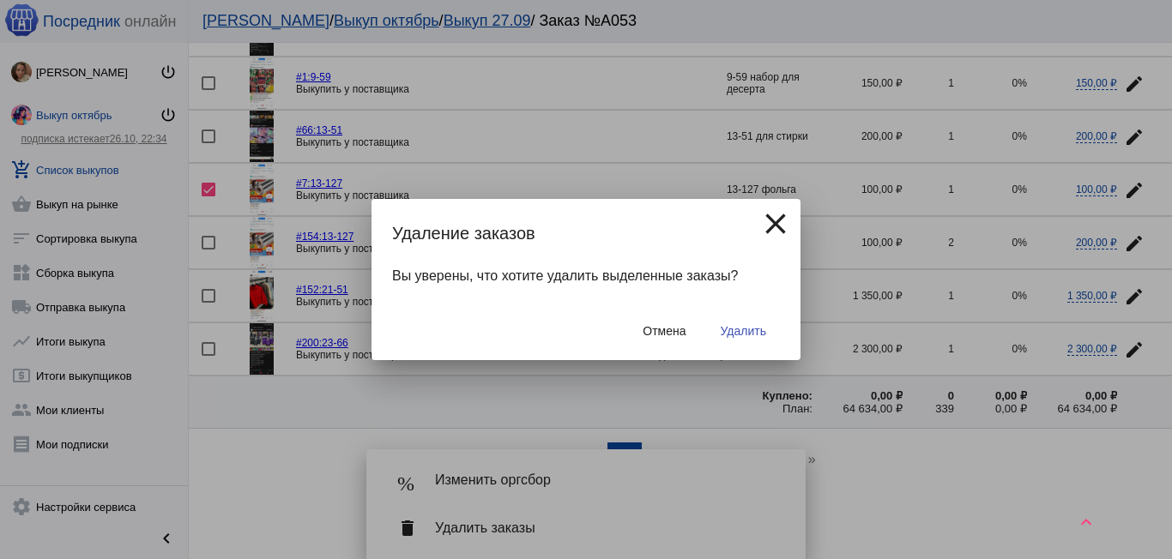
click at [758, 329] on span "Удалить" at bounding box center [743, 331] width 45 height 14
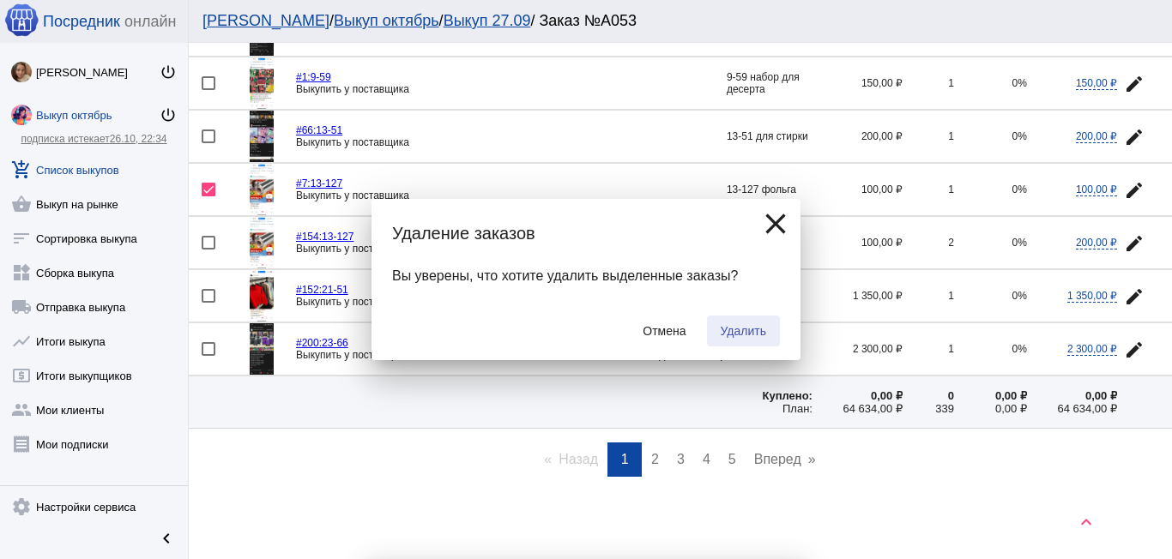
checkbox input "false"
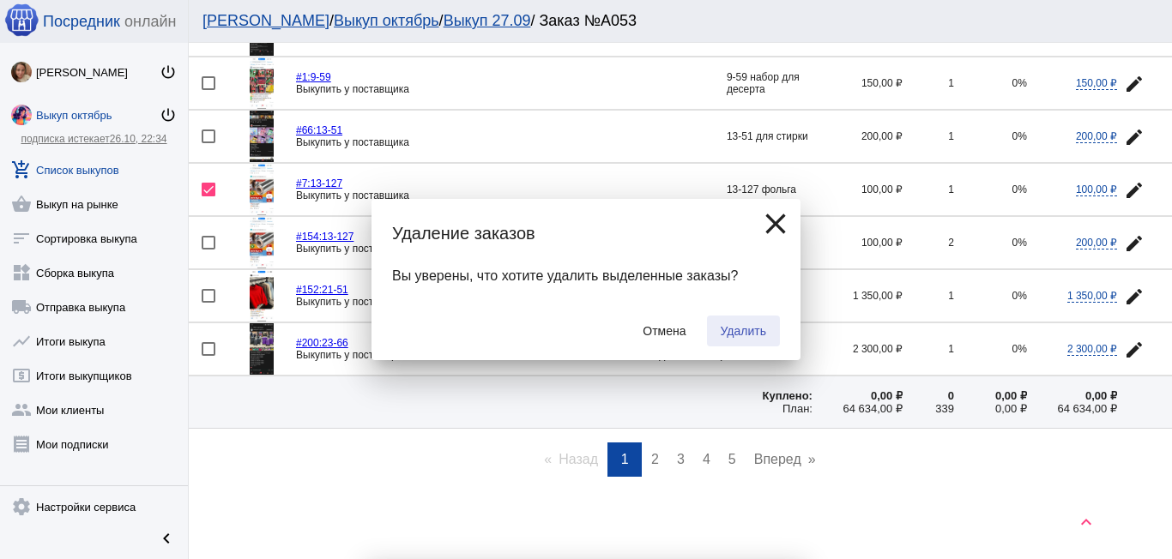
checkbox input "false"
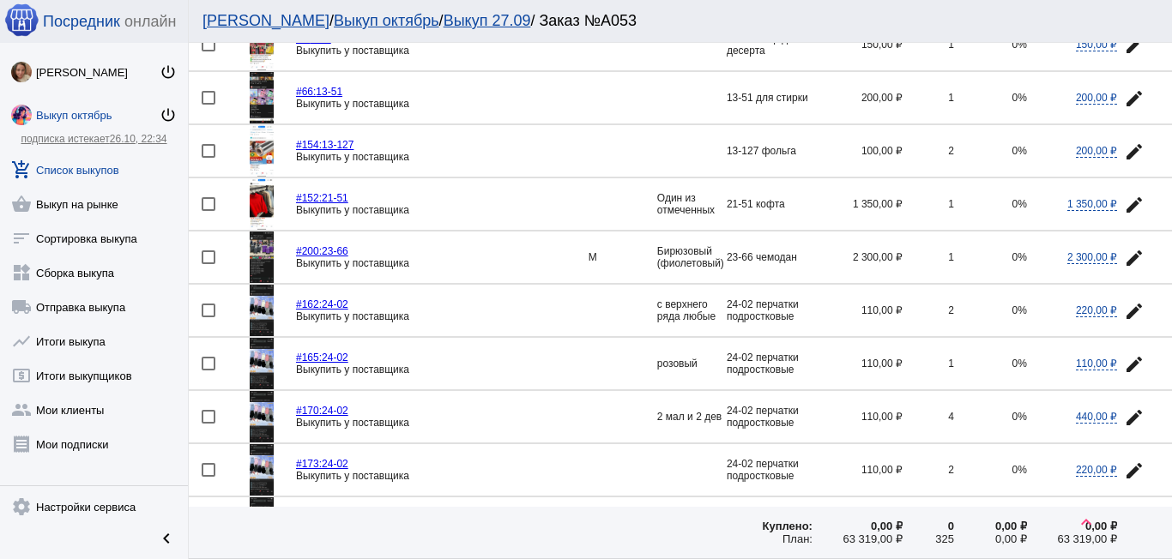
scroll to position [2231, 0]
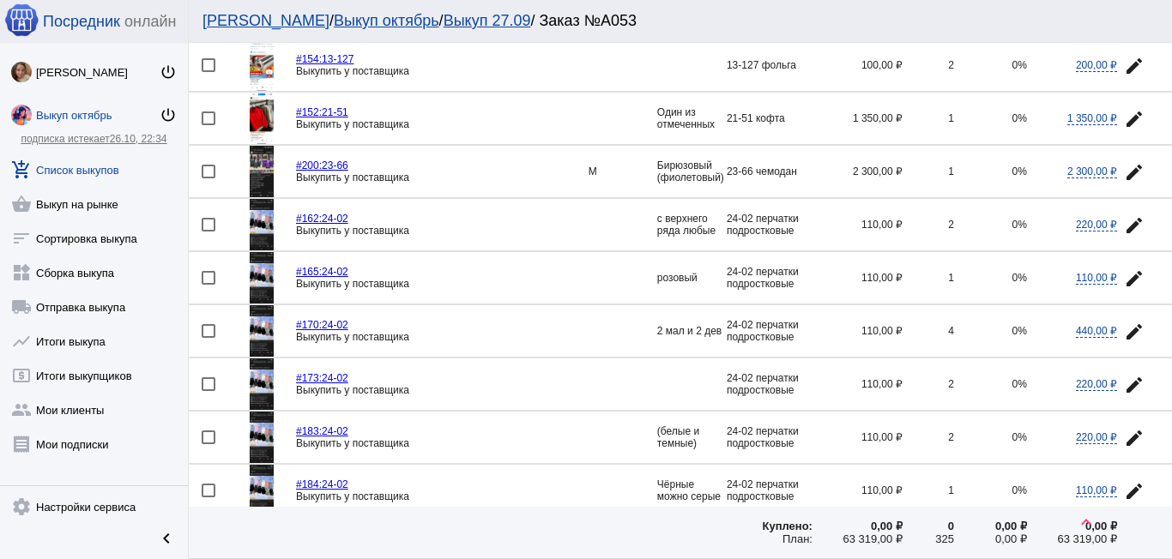
click at [209, 228] on div at bounding box center [209, 225] width 14 height 14
click at [209, 232] on input "checkbox" at bounding box center [208, 232] width 1 height 1
checkbox input "true"
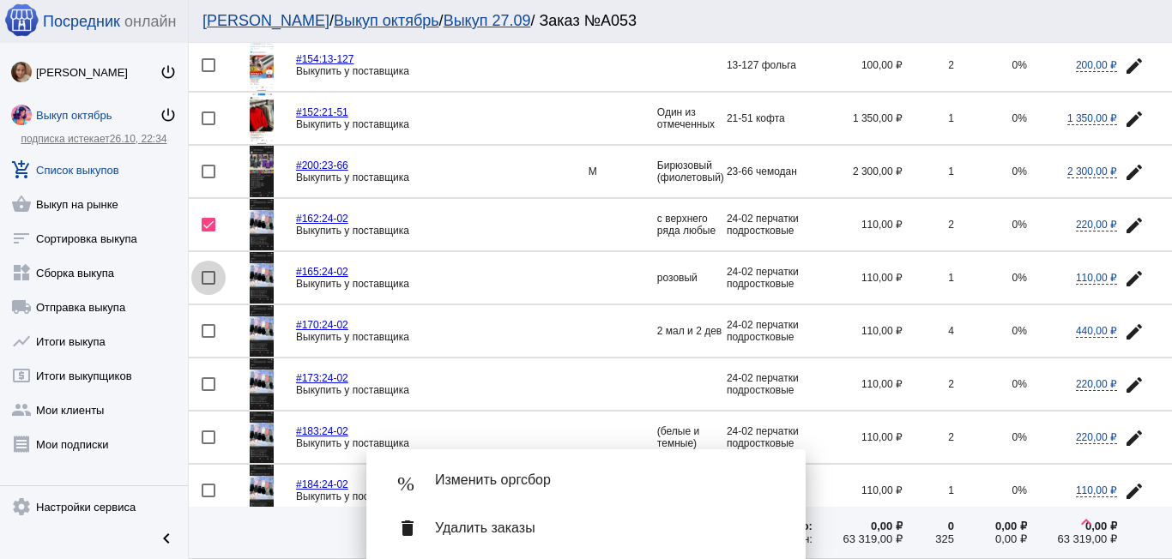
click at [210, 275] on div at bounding box center [209, 278] width 14 height 14
click at [209, 285] on input "checkbox" at bounding box center [208, 285] width 1 height 1
checkbox input "true"
click at [206, 327] on div at bounding box center [209, 331] width 14 height 14
click at [208, 338] on input "checkbox" at bounding box center [208, 338] width 1 height 1
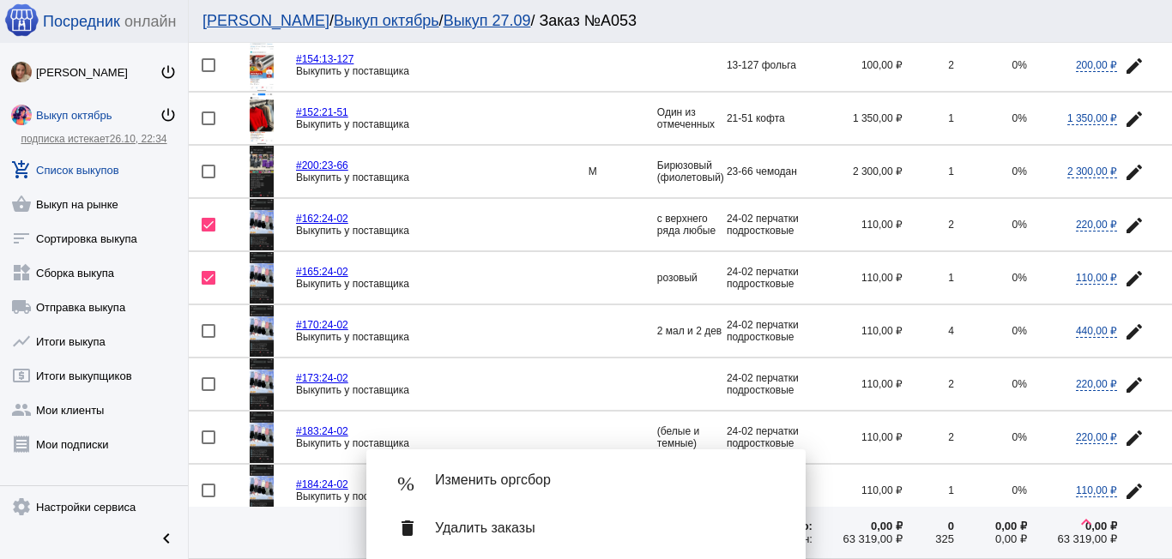
checkbox input "true"
click at [209, 383] on div at bounding box center [209, 385] width 14 height 14
click at [209, 391] on input "checkbox" at bounding box center [208, 391] width 1 height 1
checkbox input "true"
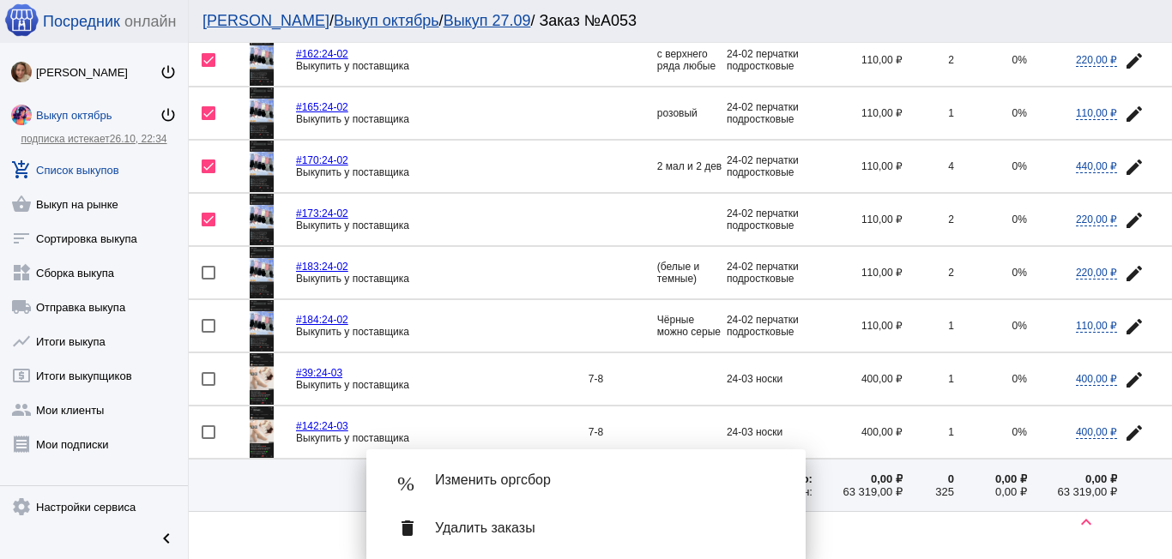
scroll to position [2402, 0]
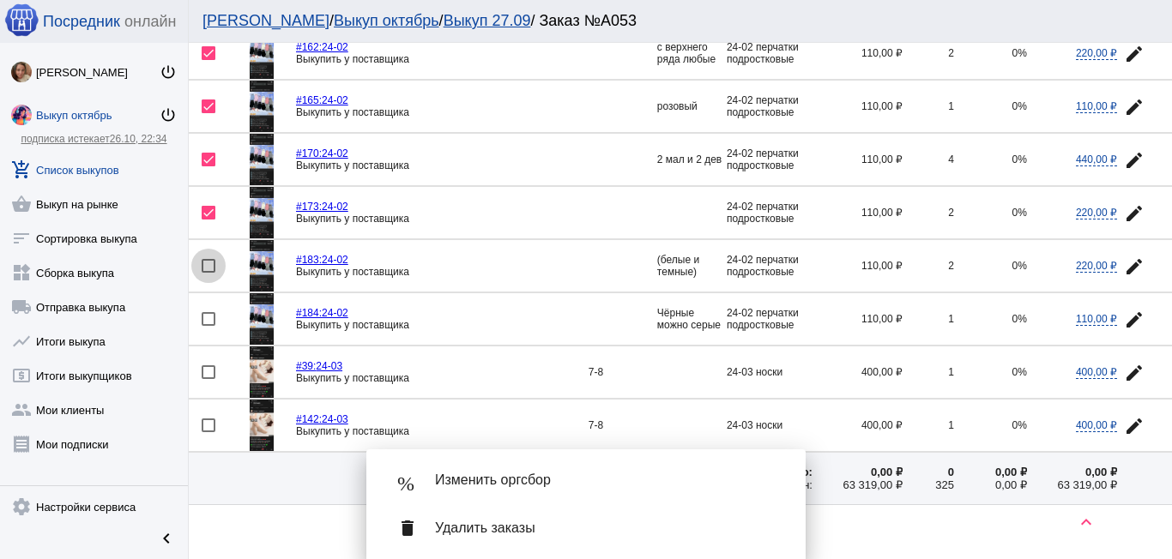
click at [211, 265] on div at bounding box center [209, 266] width 14 height 14
click at [209, 273] on input "checkbox" at bounding box center [208, 273] width 1 height 1
checkbox input "true"
click at [1124, 321] on mat-icon "edit" at bounding box center [1134, 320] width 21 height 21
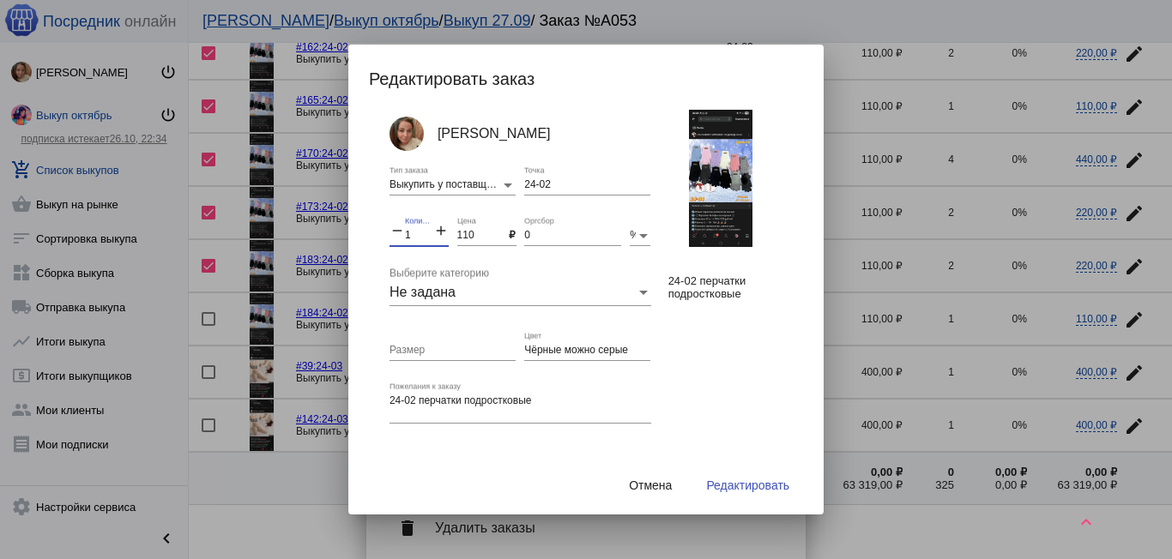
click at [417, 233] on input "1" at bounding box center [419, 236] width 28 height 12
type input "12"
click at [740, 489] on span "Редактировать" at bounding box center [747, 486] width 83 height 14
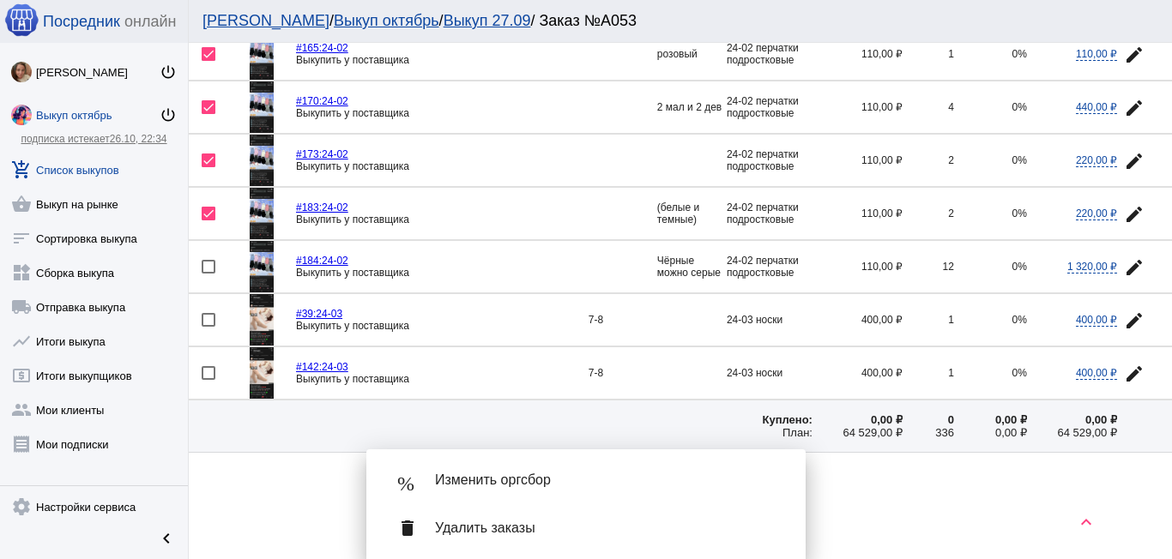
scroll to position [2479, 0]
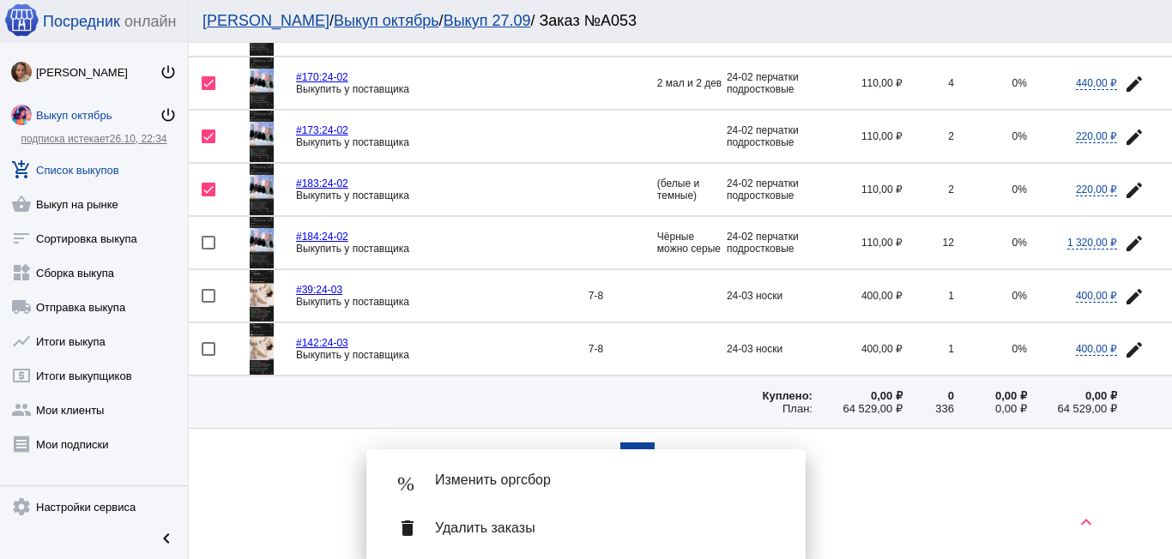
drag, startPoint x: 208, startPoint y: 350, endPoint x: 252, endPoint y: 341, distance: 45.6
click at [209, 350] on div at bounding box center [209, 349] width 14 height 14
click at [209, 356] on input "checkbox" at bounding box center [208, 356] width 1 height 1
checkbox input "true"
click at [1123, 281] on button "edit" at bounding box center [1134, 296] width 34 height 34
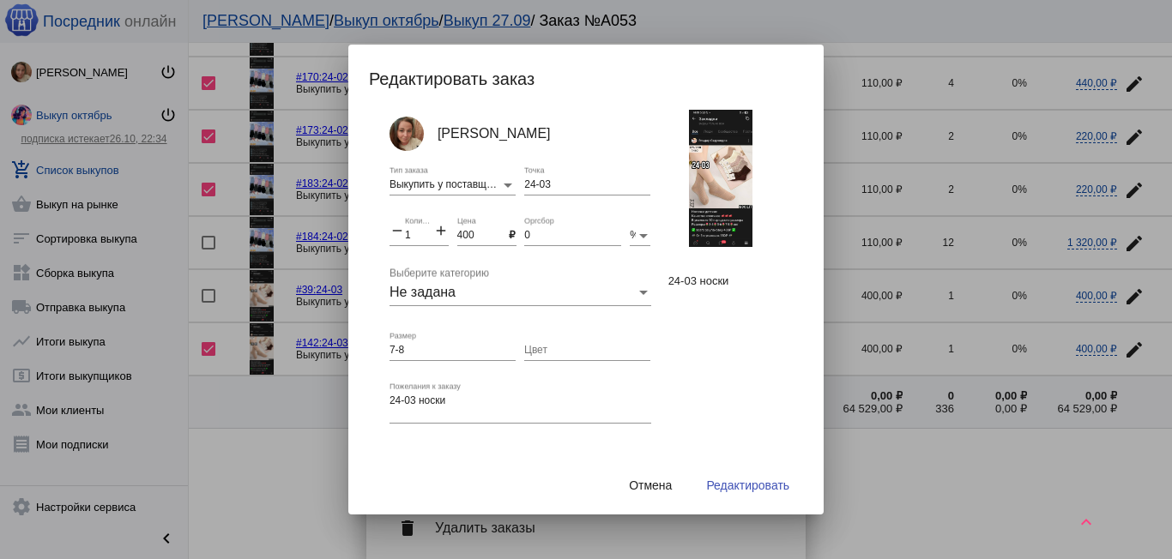
click at [438, 233] on mat-icon "add" at bounding box center [440, 232] width 15 height 21
type input "2"
click at [727, 483] on span "Редактировать" at bounding box center [747, 486] width 83 height 14
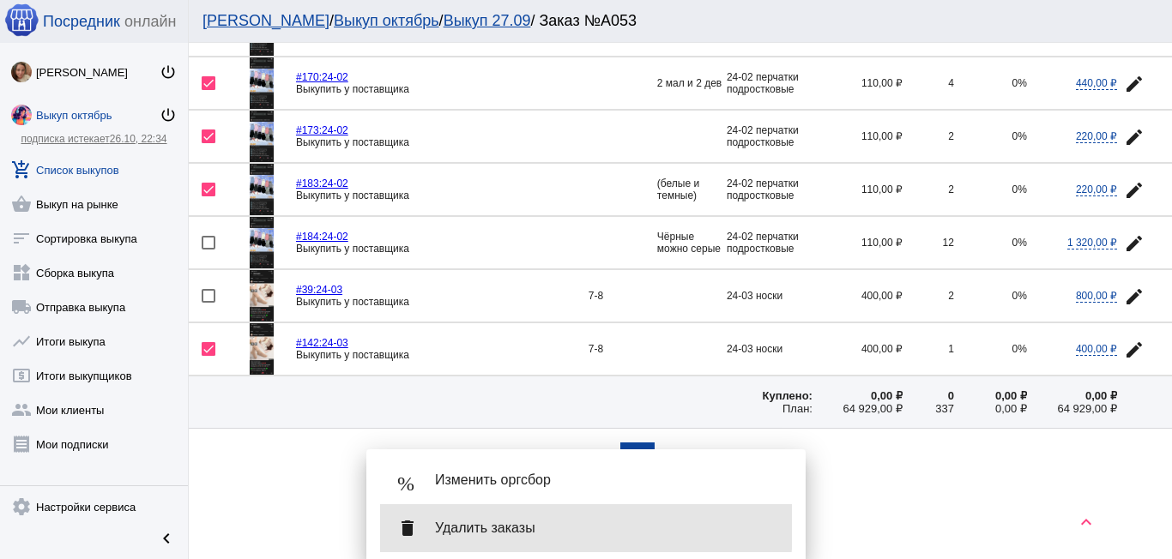
click at [494, 529] on span "Удалить заказы" at bounding box center [606, 528] width 343 height 17
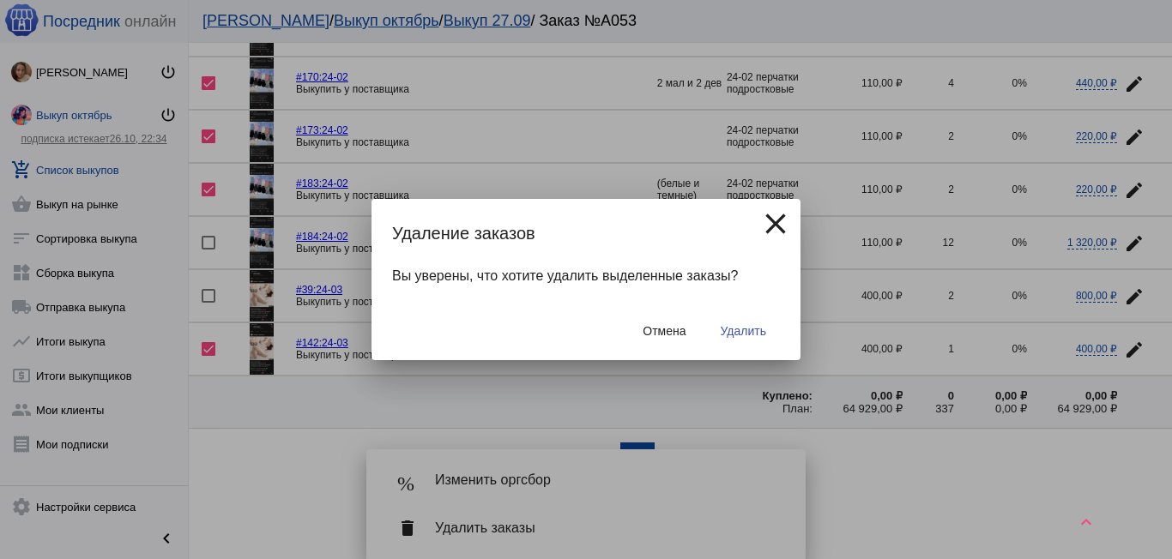
click at [741, 328] on span "Удалить" at bounding box center [743, 331] width 45 height 14
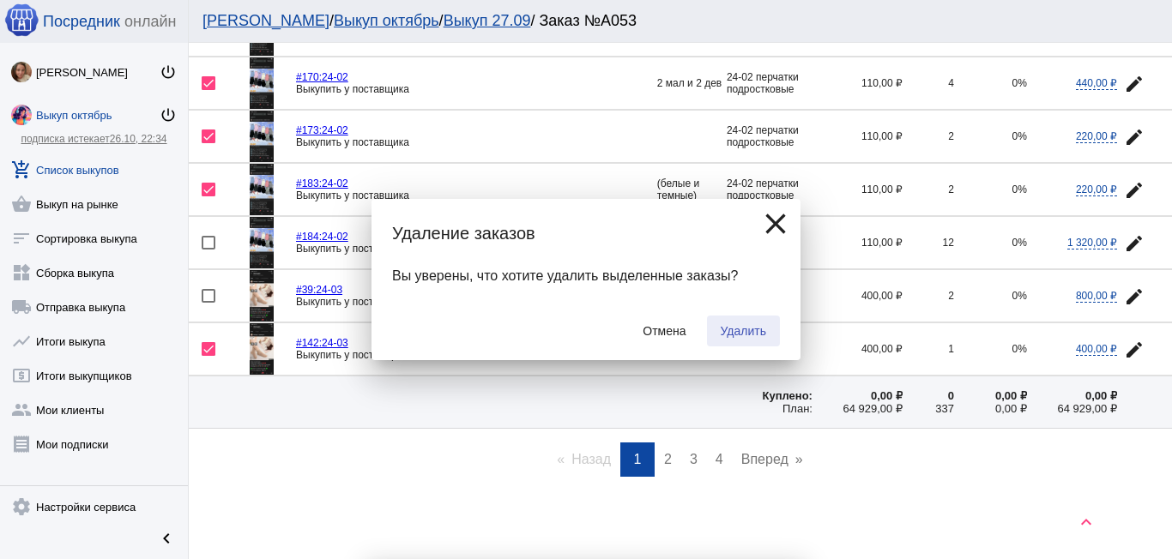
checkbox input "false"
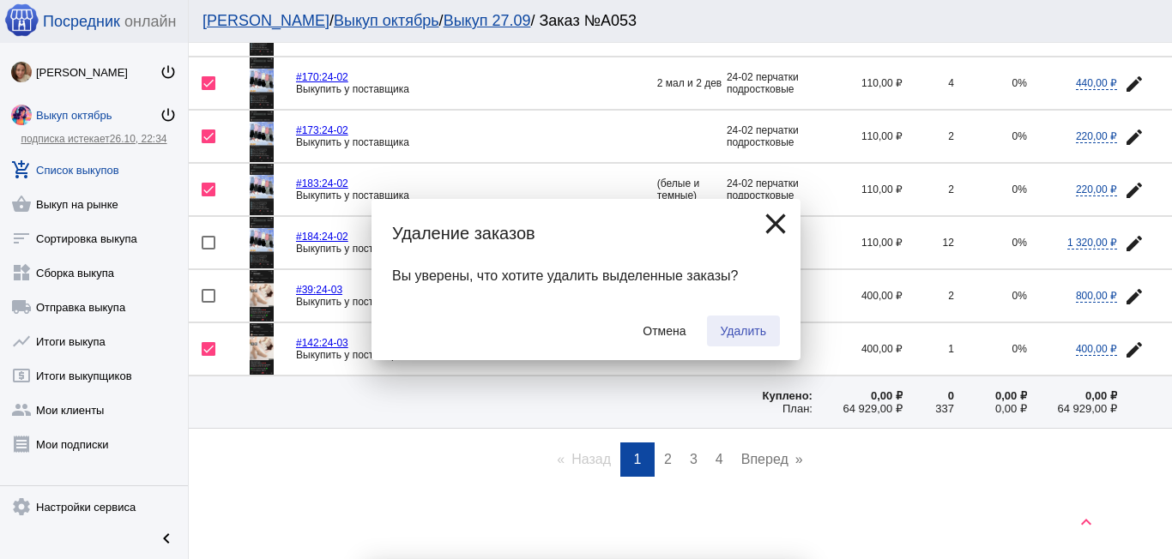
checkbox input "false"
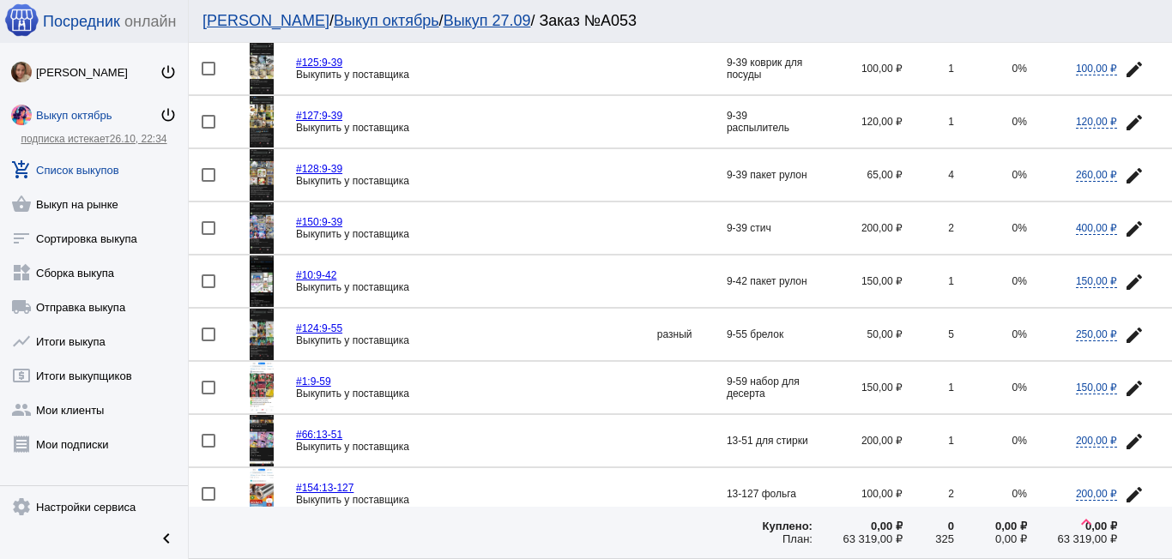
scroll to position [2231, 0]
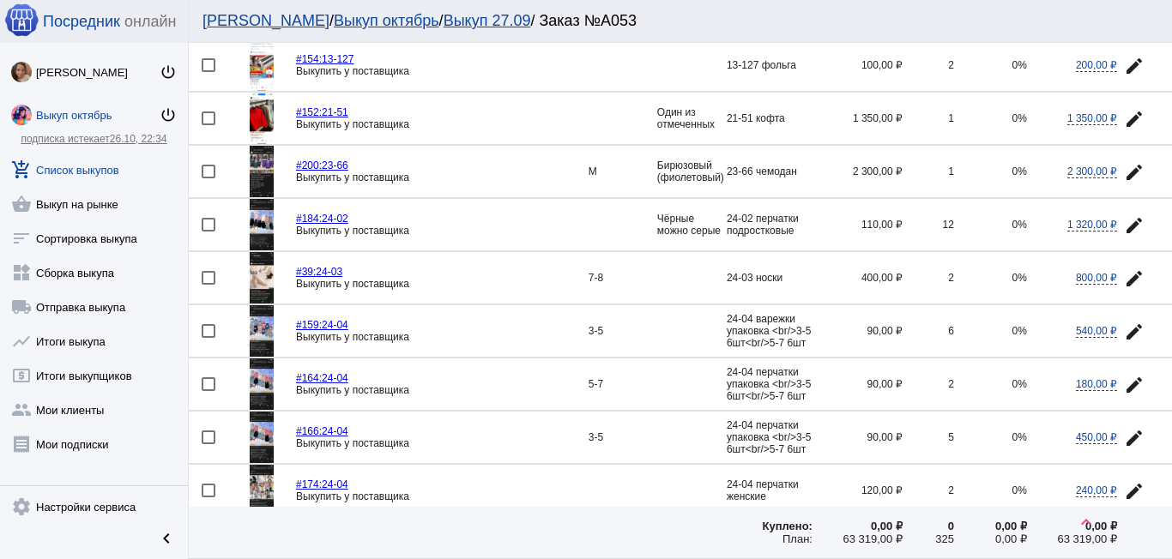
click at [264, 244] on img at bounding box center [262, 224] width 24 height 51
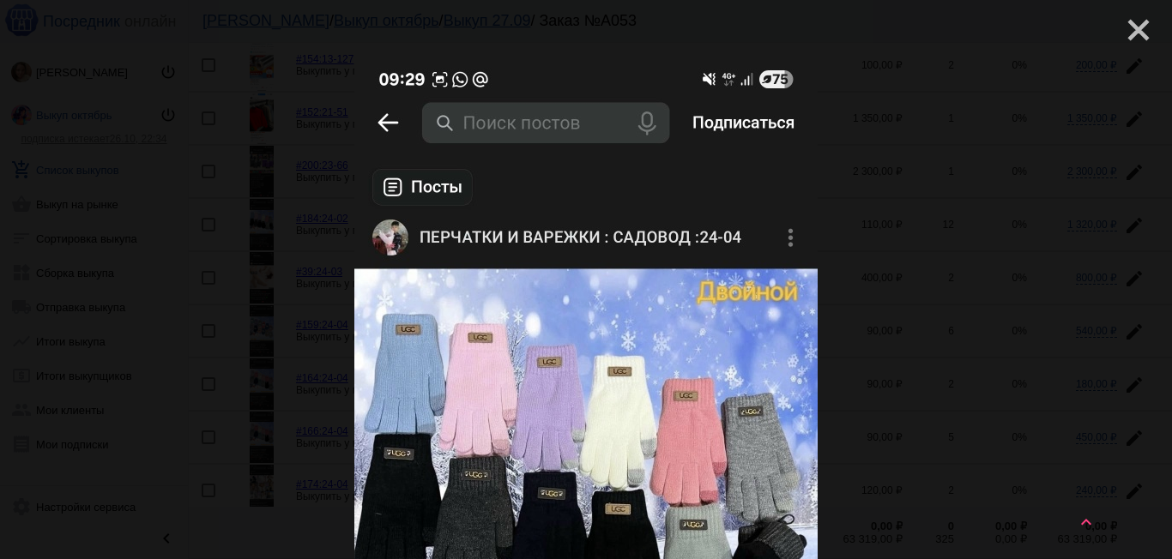
click at [1121, 26] on mat-icon "close" at bounding box center [1131, 23] width 21 height 21
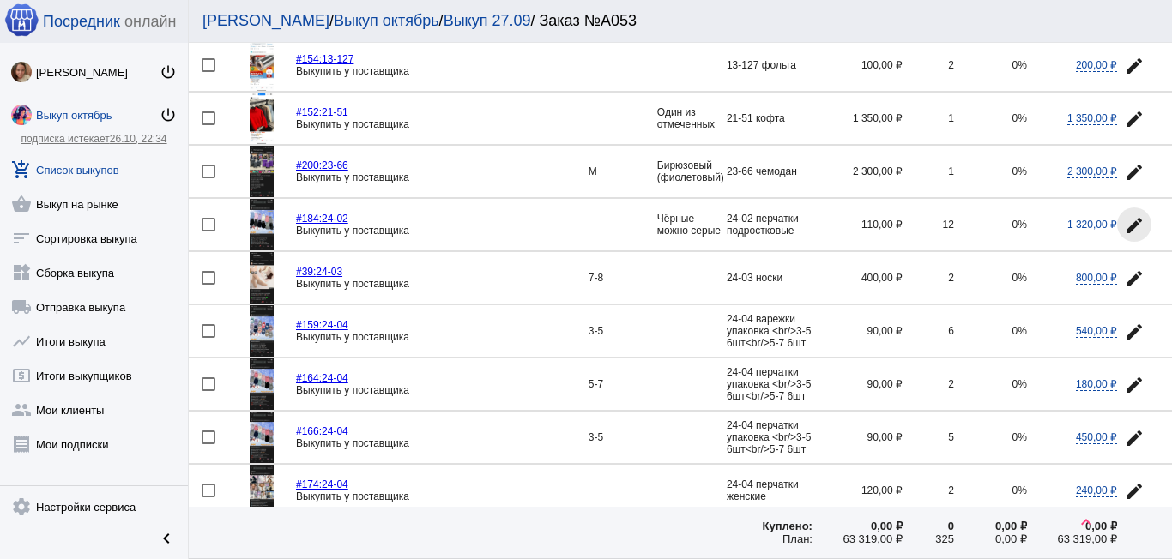
click at [1127, 217] on mat-icon "edit" at bounding box center [1134, 225] width 21 height 21
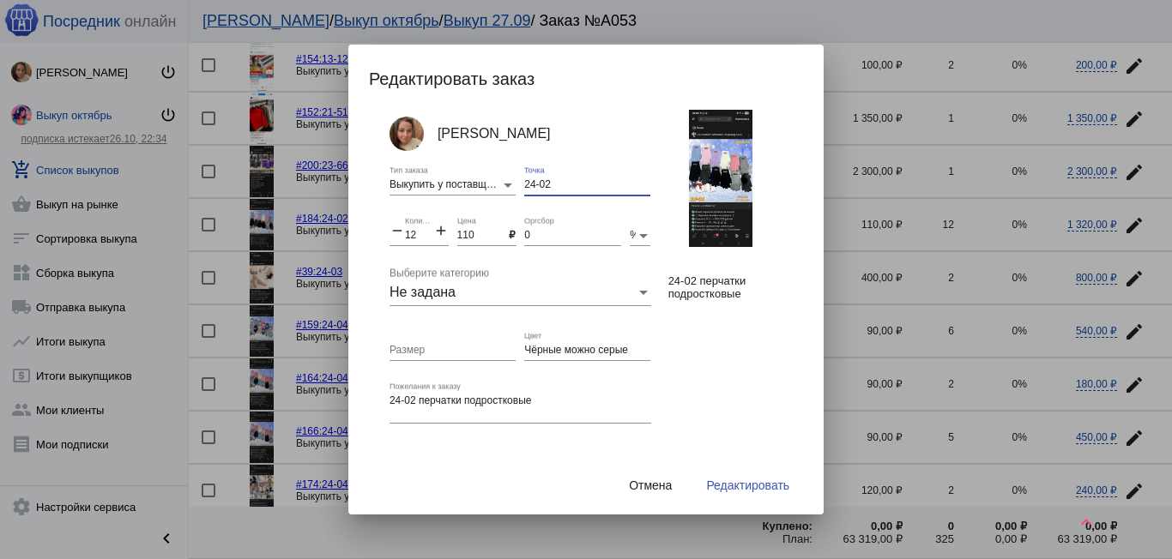
click at [571, 190] on input "24-02" at bounding box center [587, 185] width 126 height 12
type input "24-04"
click at [757, 480] on span "Редактировать" at bounding box center [747, 486] width 83 height 14
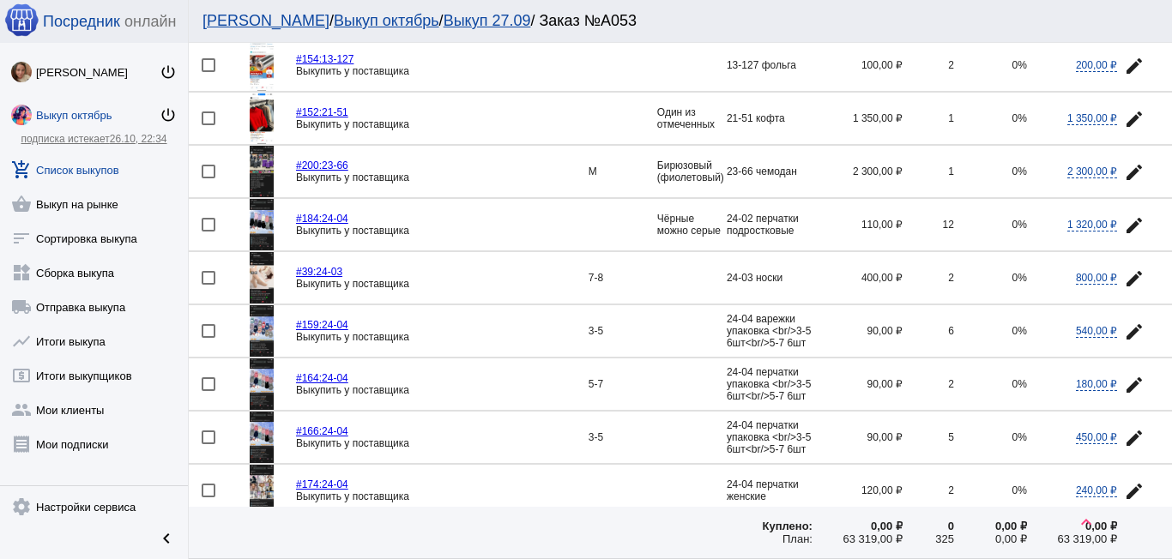
scroll to position [2402, 0]
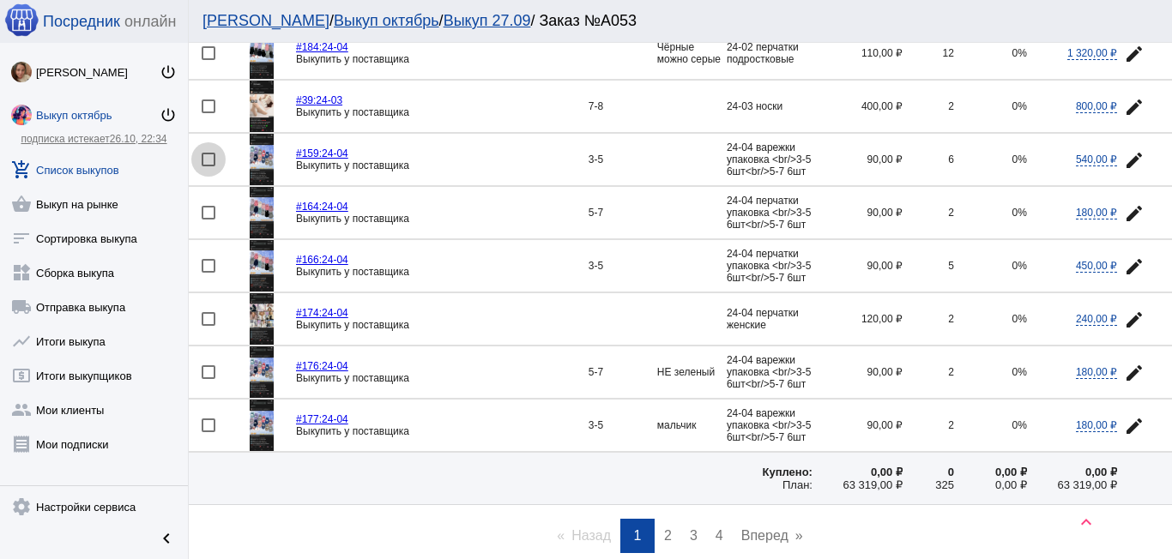
click at [212, 154] on div at bounding box center [209, 160] width 14 height 14
click at [209, 166] on input "checkbox" at bounding box center [208, 166] width 1 height 1
checkbox input "true"
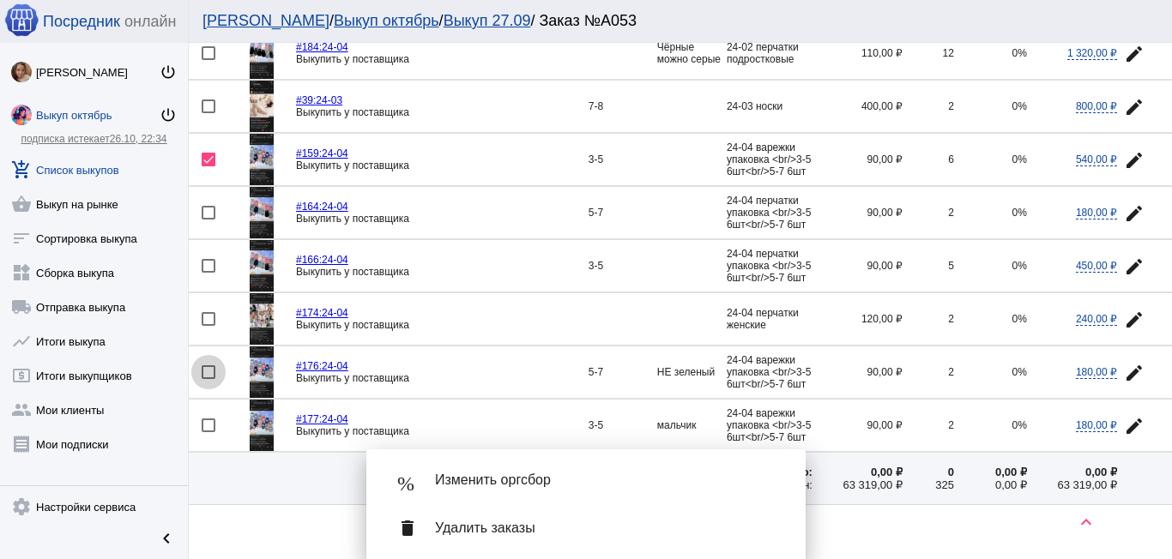
click at [206, 371] on div at bounding box center [209, 373] width 14 height 14
click at [208, 379] on input "checkbox" at bounding box center [208, 379] width 1 height 1
checkbox input "true"
click at [1125, 420] on mat-icon "edit" at bounding box center [1134, 426] width 21 height 21
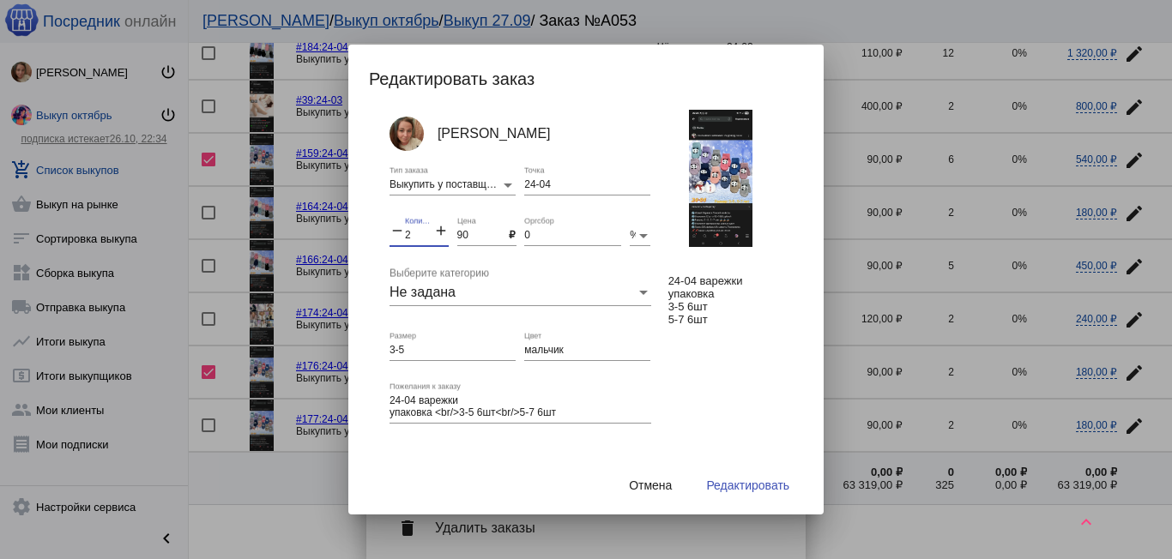
click at [402, 236] on div "remove 2 Количество add" at bounding box center [419, 231] width 59 height 29
type input "10"
click at [746, 488] on span "Редактировать" at bounding box center [747, 486] width 83 height 14
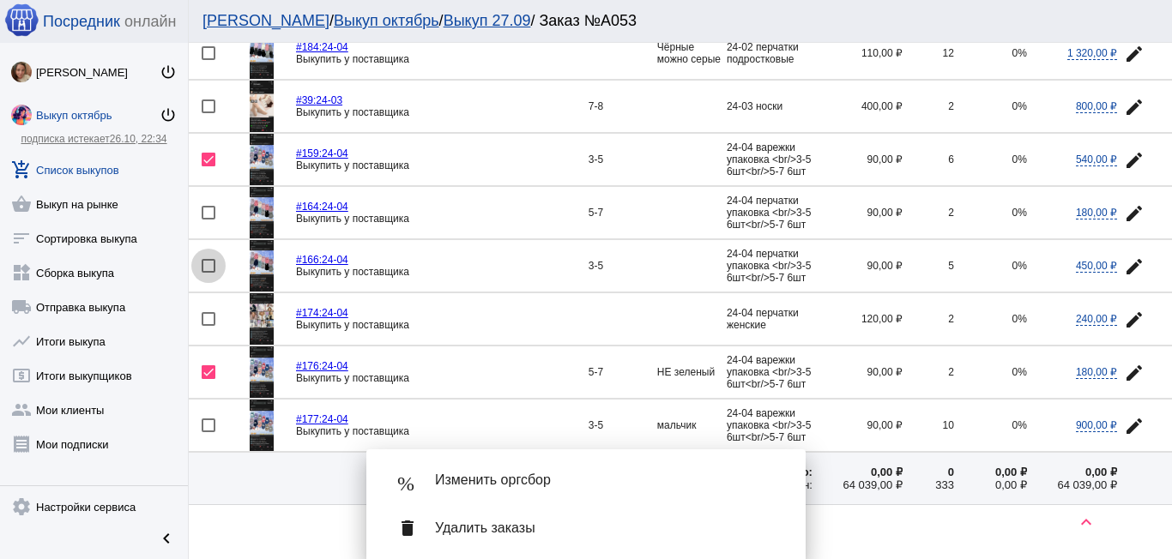
click at [209, 261] on div at bounding box center [209, 266] width 14 height 14
click at [209, 273] on input "checkbox" at bounding box center [208, 273] width 1 height 1
checkbox input "true"
click at [1124, 210] on mat-icon "edit" at bounding box center [1134, 213] width 21 height 21
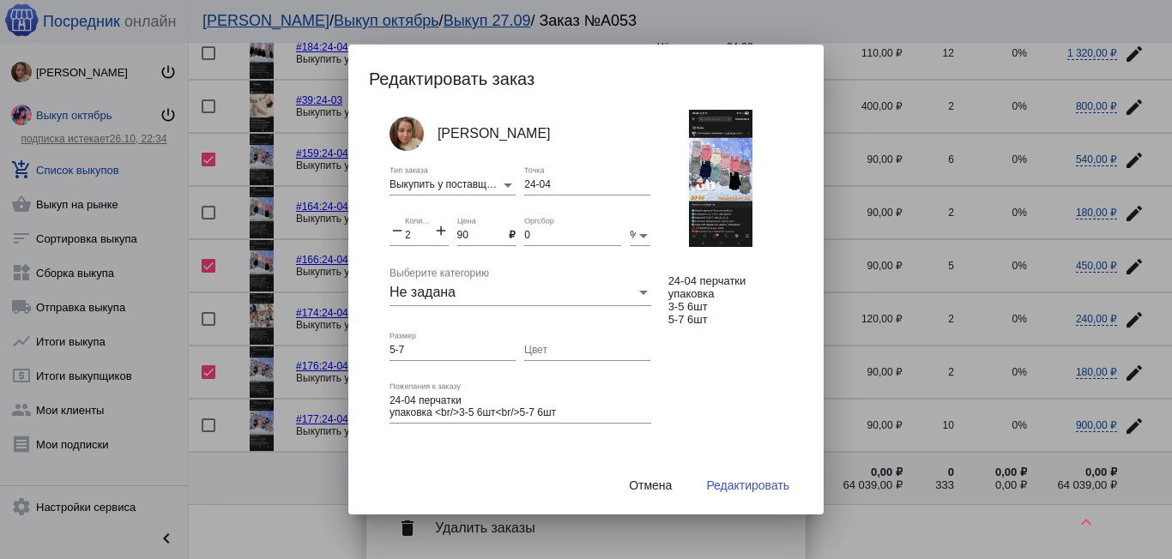
click at [443, 229] on mat-icon "add" at bounding box center [440, 232] width 15 height 21
click at [442, 229] on mat-icon "add" at bounding box center [440, 232] width 15 height 21
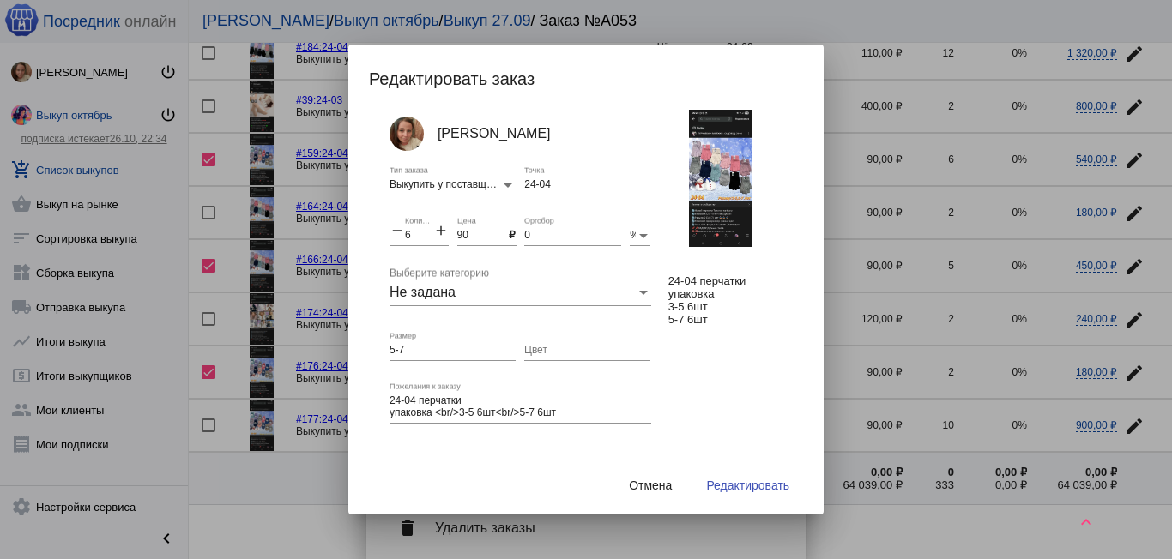
type input "7"
click at [766, 493] on button "Редактировать" at bounding box center [747, 485] width 111 height 31
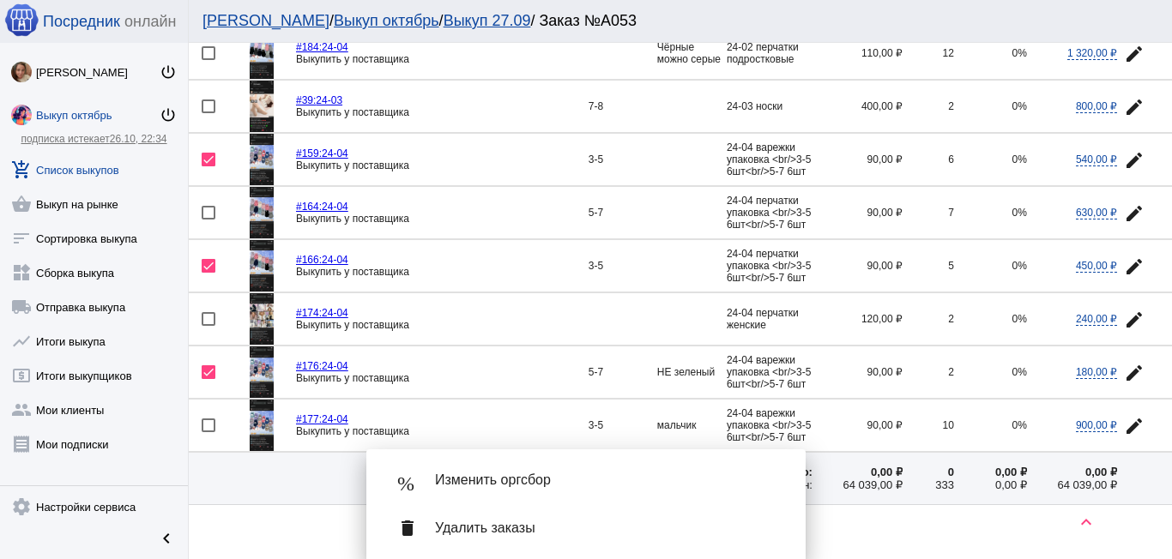
click at [516, 533] on span "Удалить заказы" at bounding box center [606, 528] width 343 height 17
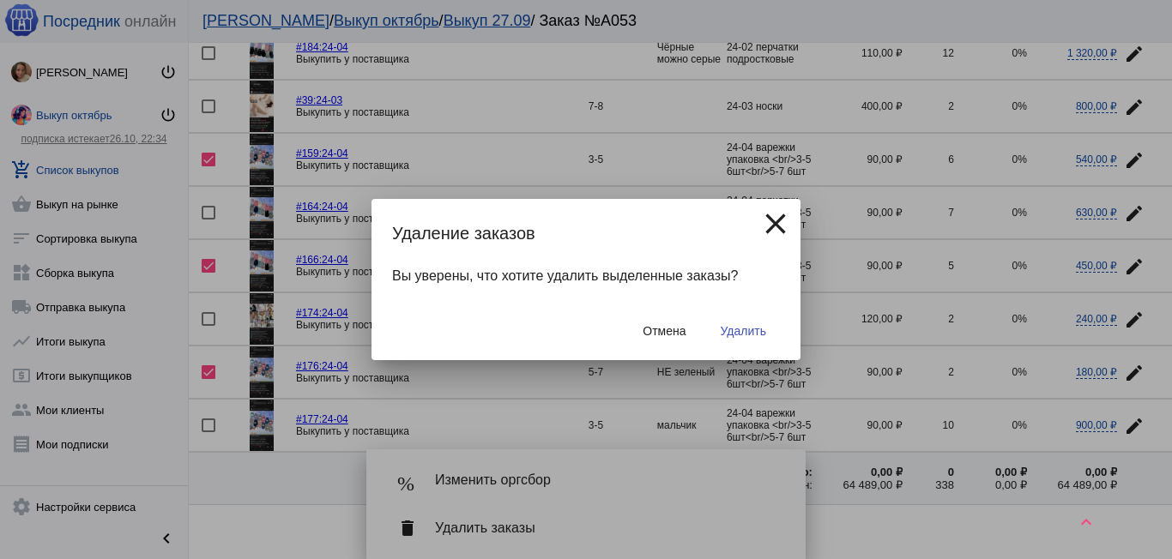
click at [747, 331] on span "Удалить" at bounding box center [743, 331] width 45 height 14
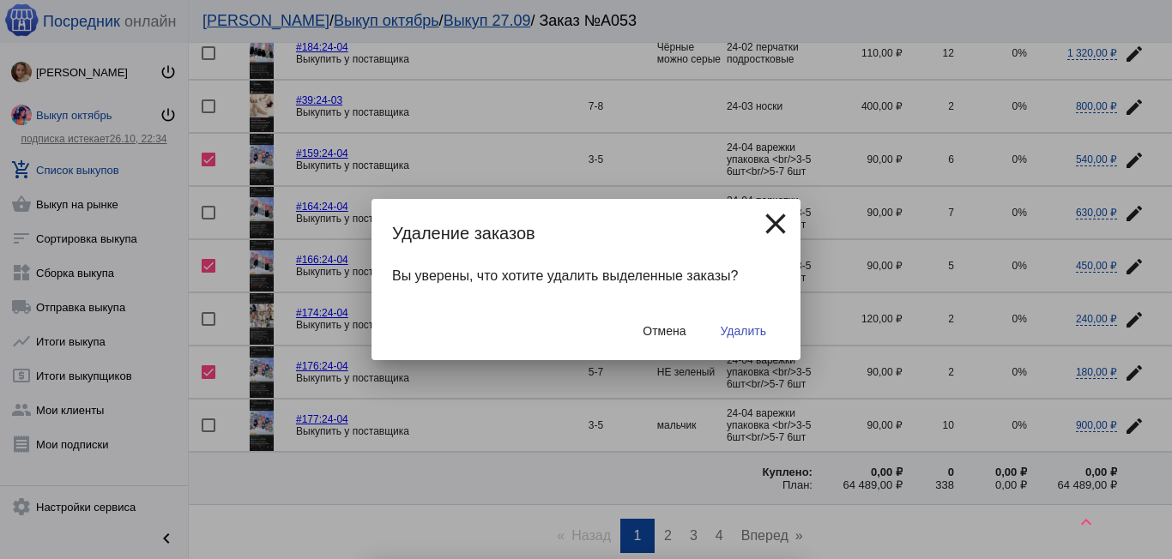
checkbox input "false"
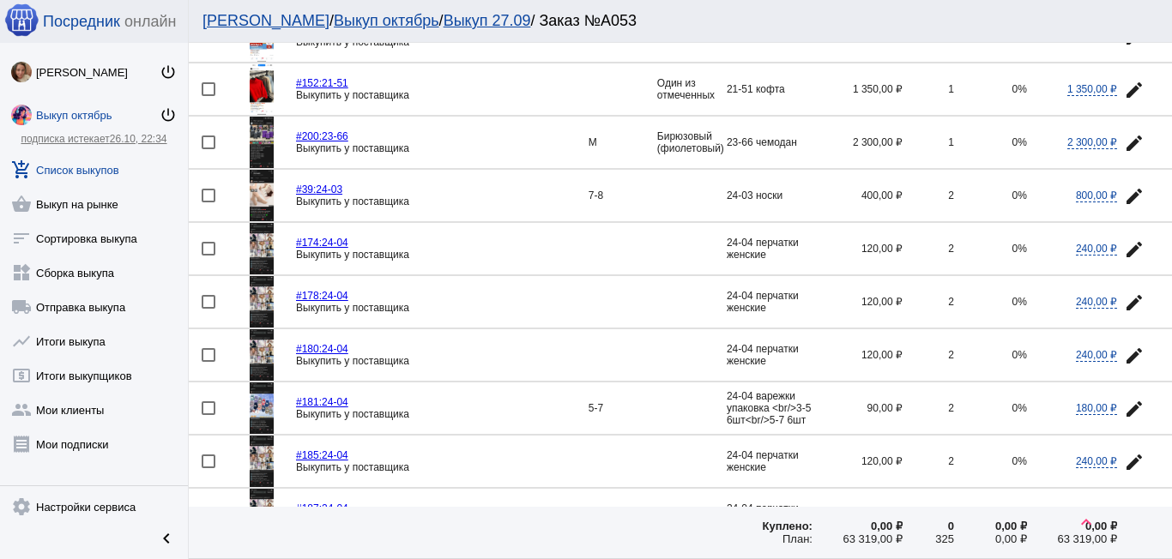
scroll to position [2317, 0]
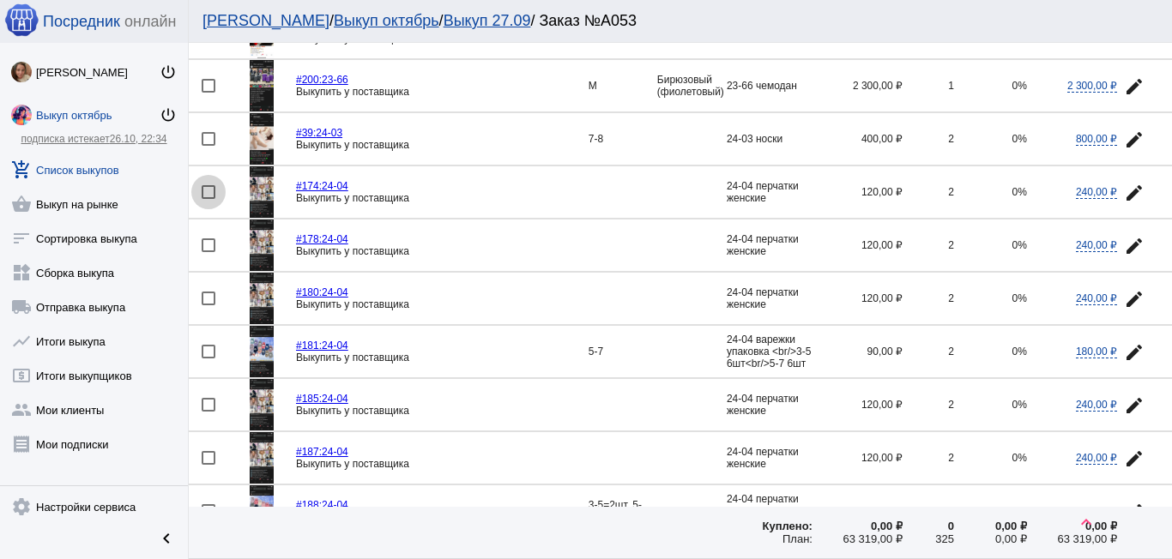
click at [205, 195] on div at bounding box center [209, 192] width 14 height 14
click at [208, 199] on input "checkbox" at bounding box center [208, 199] width 1 height 1
checkbox input "true"
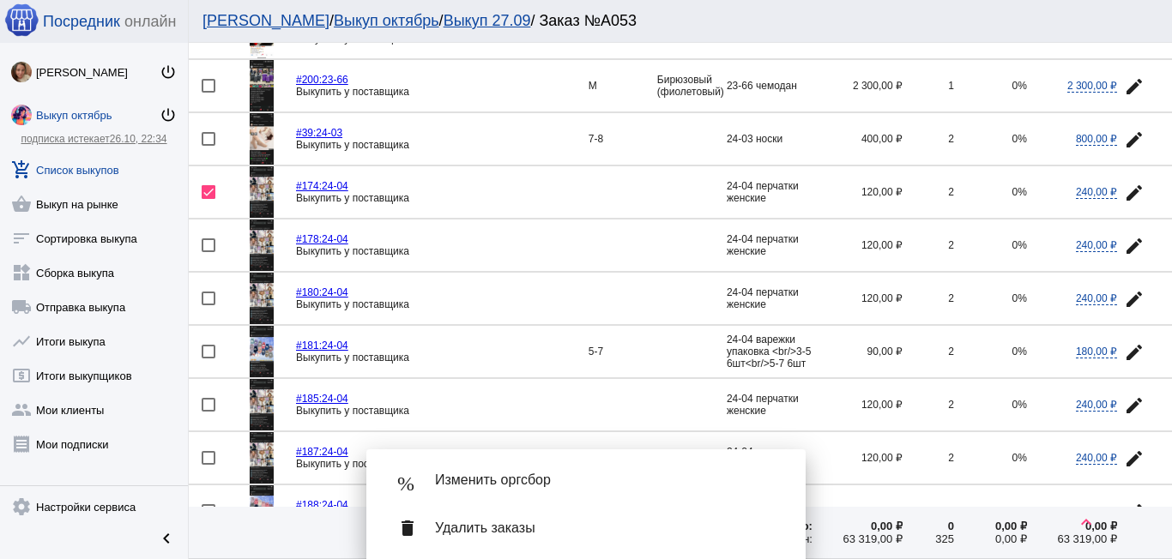
click at [206, 241] on div at bounding box center [209, 246] width 14 height 14
click at [208, 252] on input "checkbox" at bounding box center [208, 252] width 1 height 1
checkbox input "true"
click at [207, 295] on div at bounding box center [209, 299] width 14 height 14
click at [208, 305] on input "checkbox" at bounding box center [208, 305] width 1 height 1
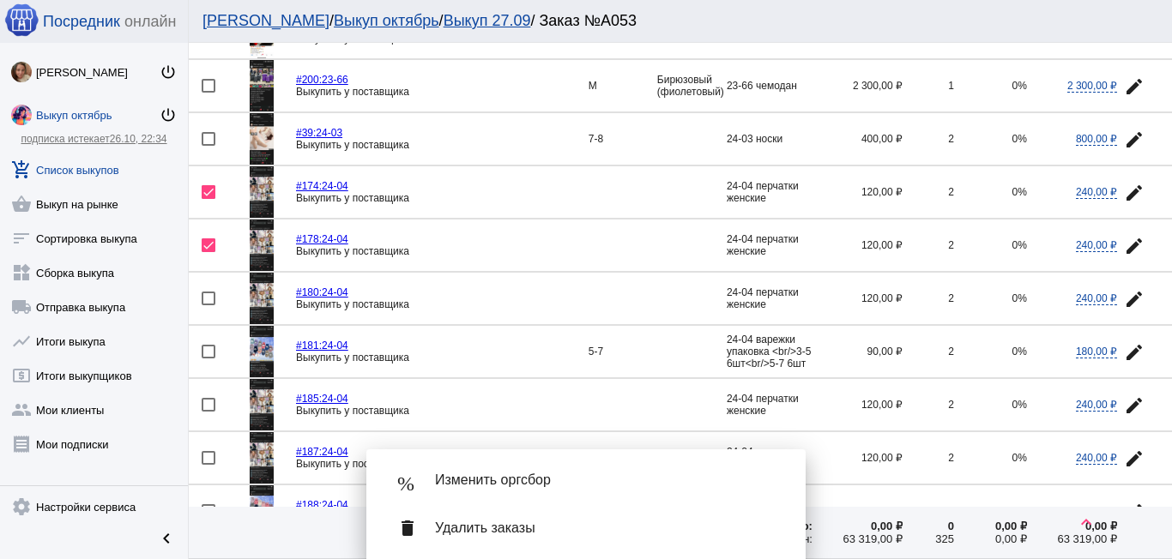
checkbox input "true"
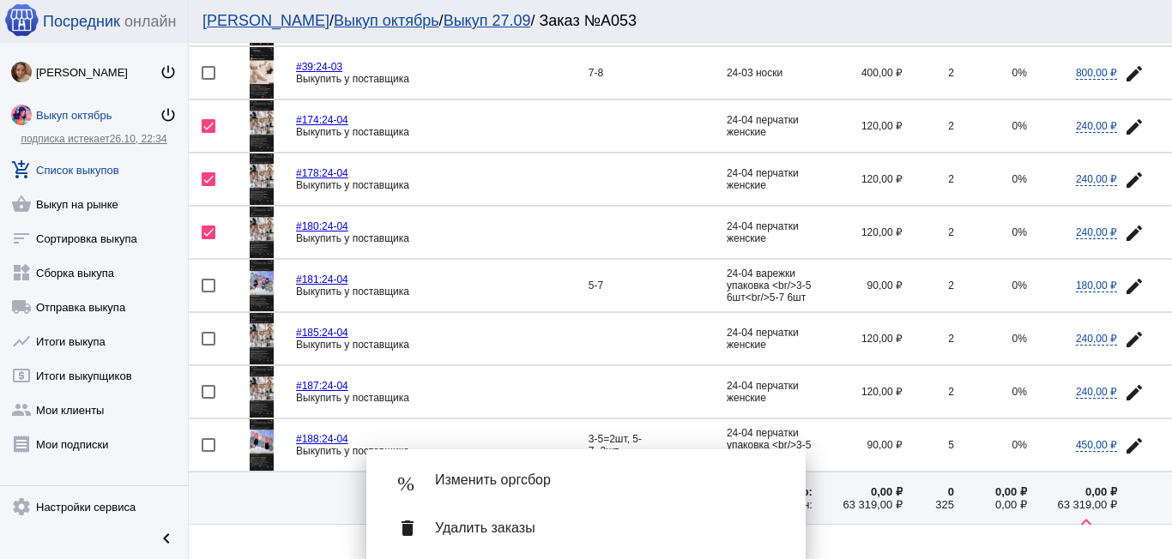
scroll to position [2479, 0]
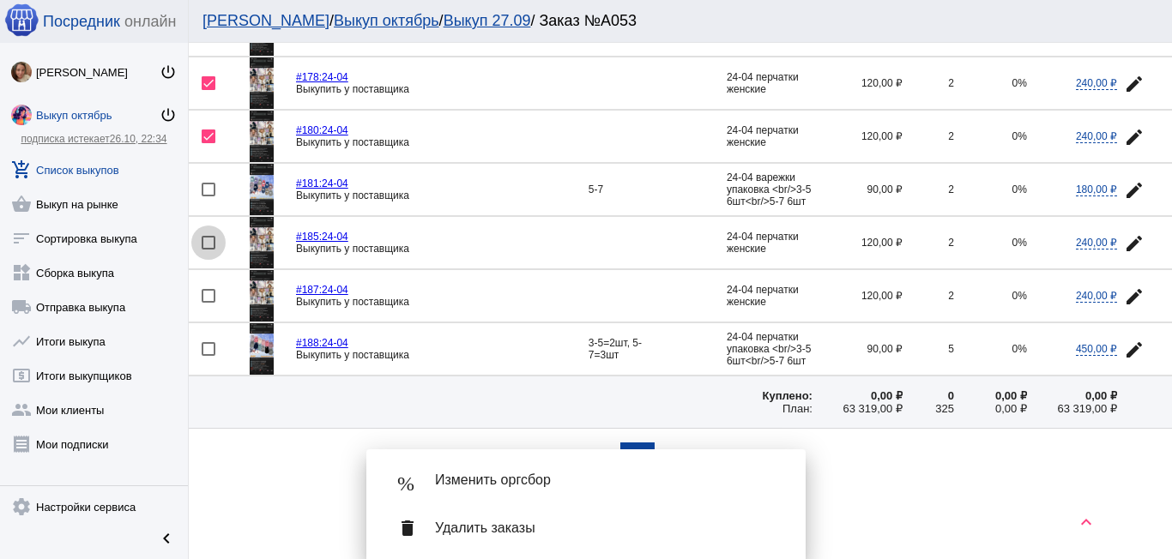
click at [207, 245] on div at bounding box center [209, 243] width 14 height 14
click at [208, 250] on input "checkbox" at bounding box center [208, 250] width 1 height 1
checkbox input "true"
click at [1124, 295] on mat-icon "edit" at bounding box center [1134, 297] width 21 height 21
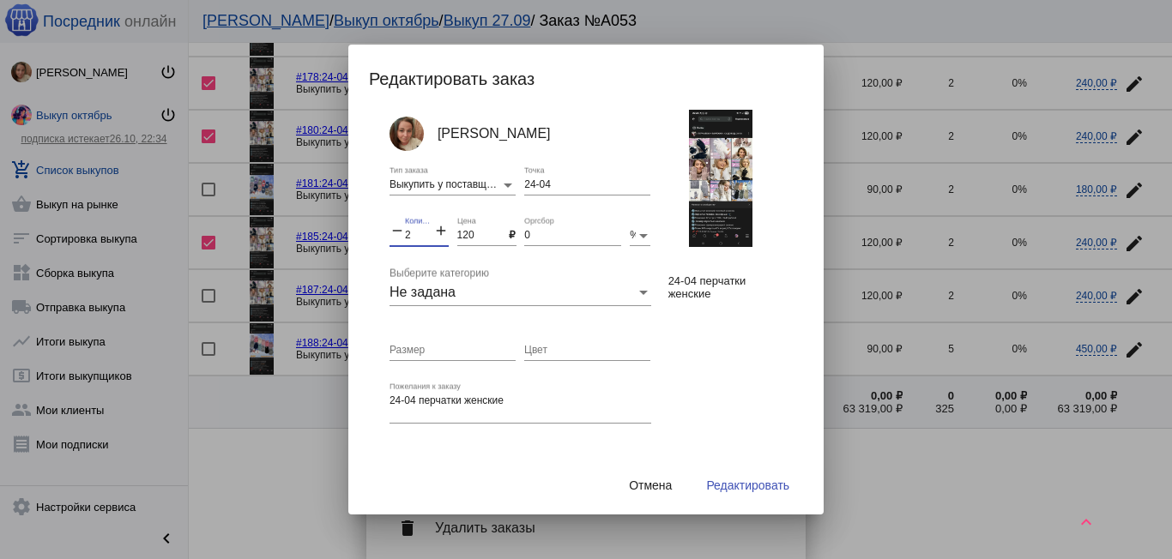
drag, startPoint x: 424, startPoint y: 239, endPoint x: 654, endPoint y: 186, distance: 236.0
click at [399, 239] on div "remove 2 Количество add" at bounding box center [419, 231] width 59 height 29
type input "10"
click at [739, 487] on span "Редактировать" at bounding box center [747, 486] width 83 height 14
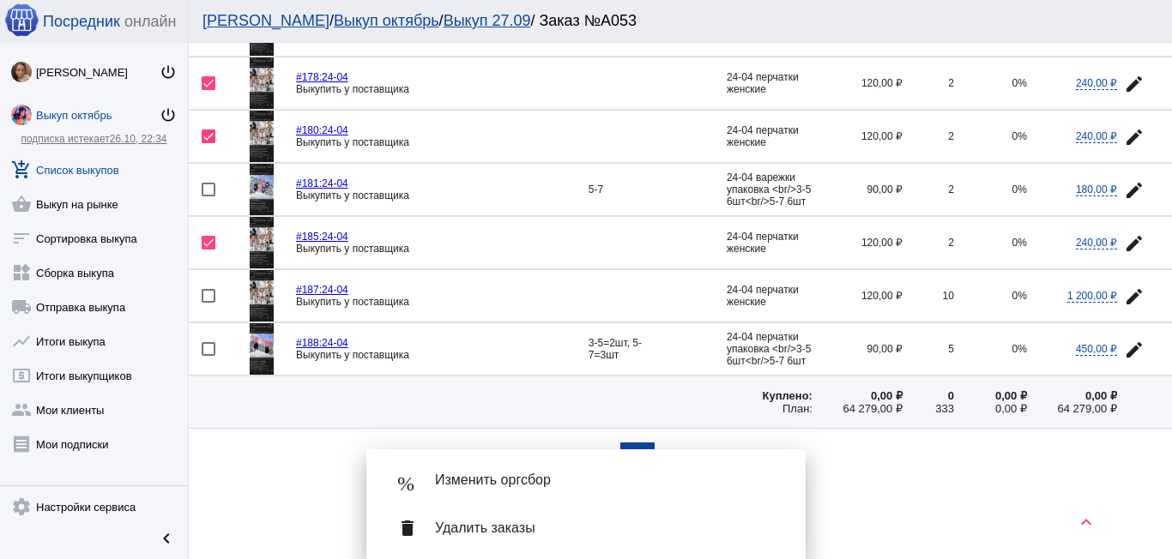
click at [448, 512] on div "delete Удалить заказы" at bounding box center [586, 529] width 412 height 48
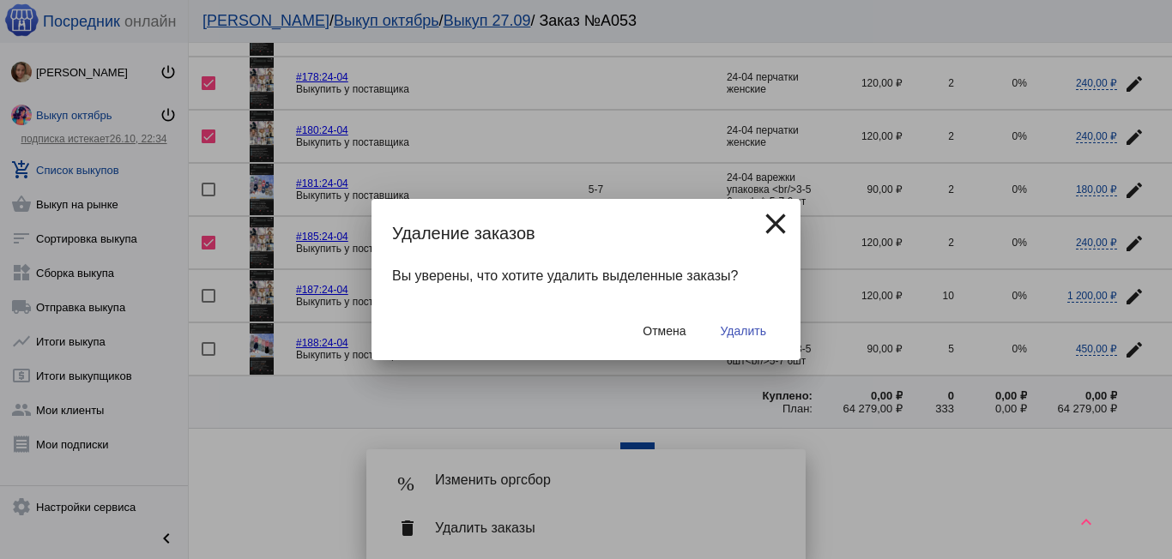
click at [757, 327] on span "Удалить" at bounding box center [743, 331] width 45 height 14
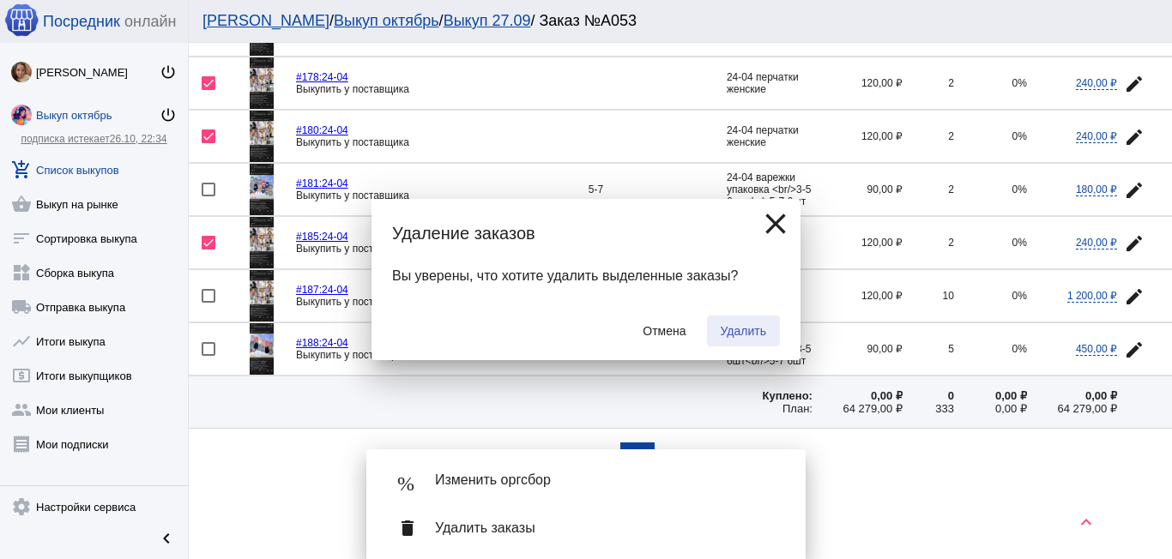
checkbox input "false"
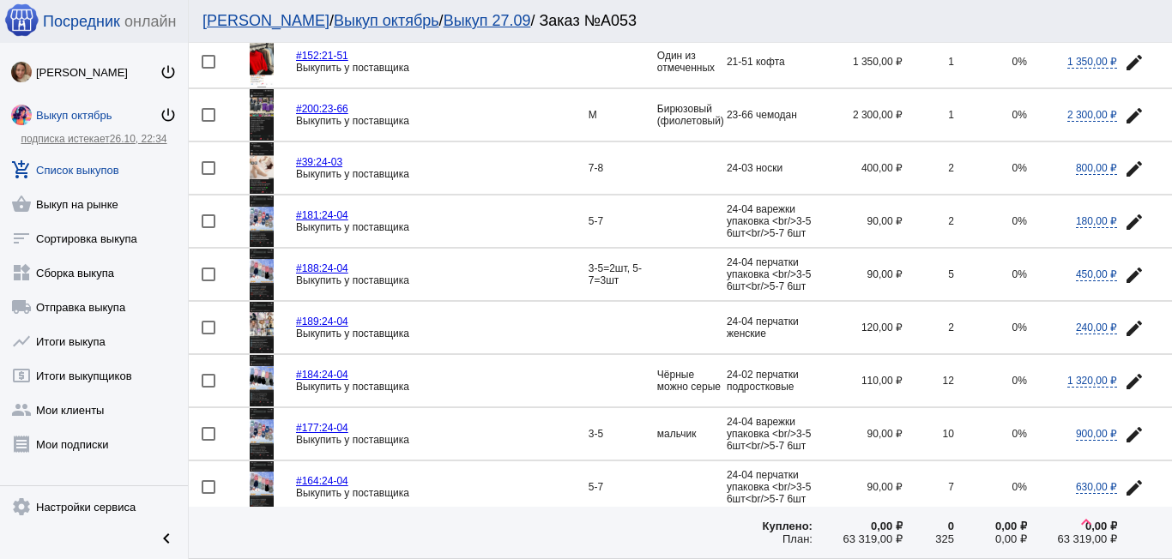
scroll to position [2317, 0]
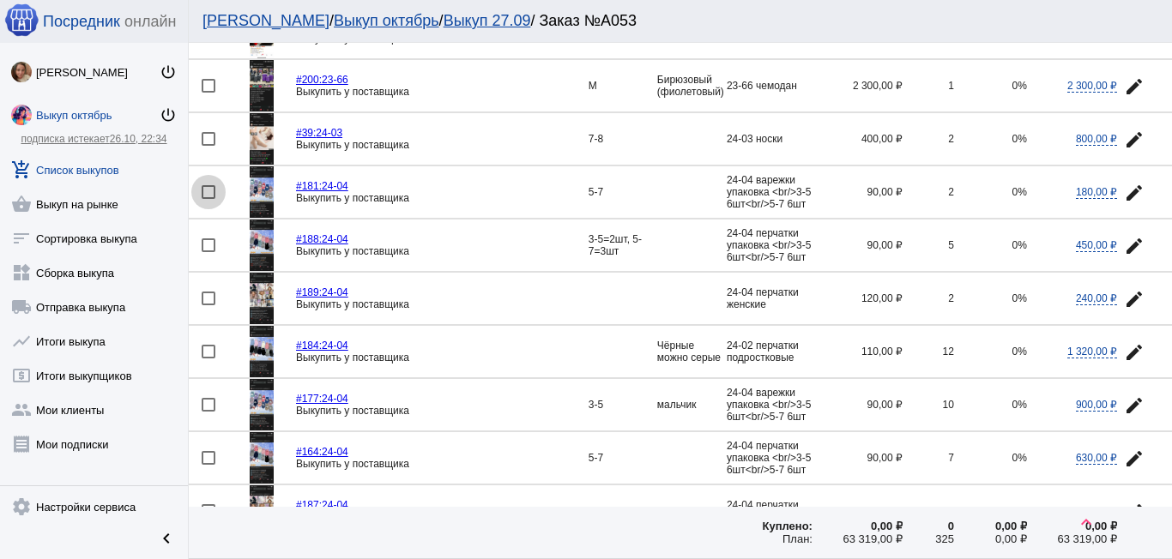
click at [209, 197] on div at bounding box center [209, 192] width 14 height 14
click at [209, 199] on input "checkbox" at bounding box center [208, 199] width 1 height 1
checkbox input "true"
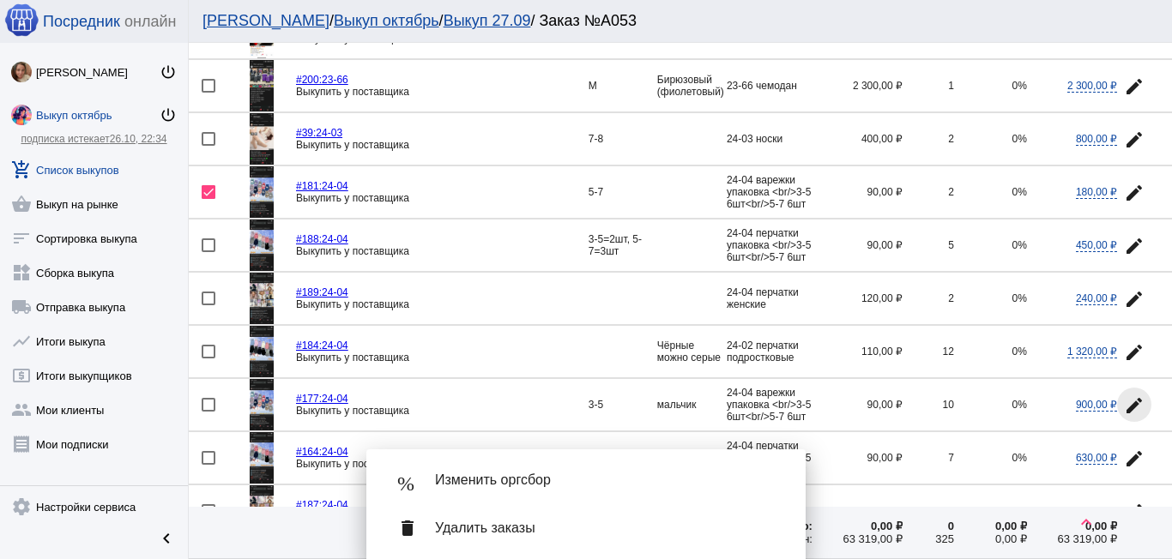
click at [1125, 400] on mat-icon "edit" at bounding box center [1134, 406] width 21 height 21
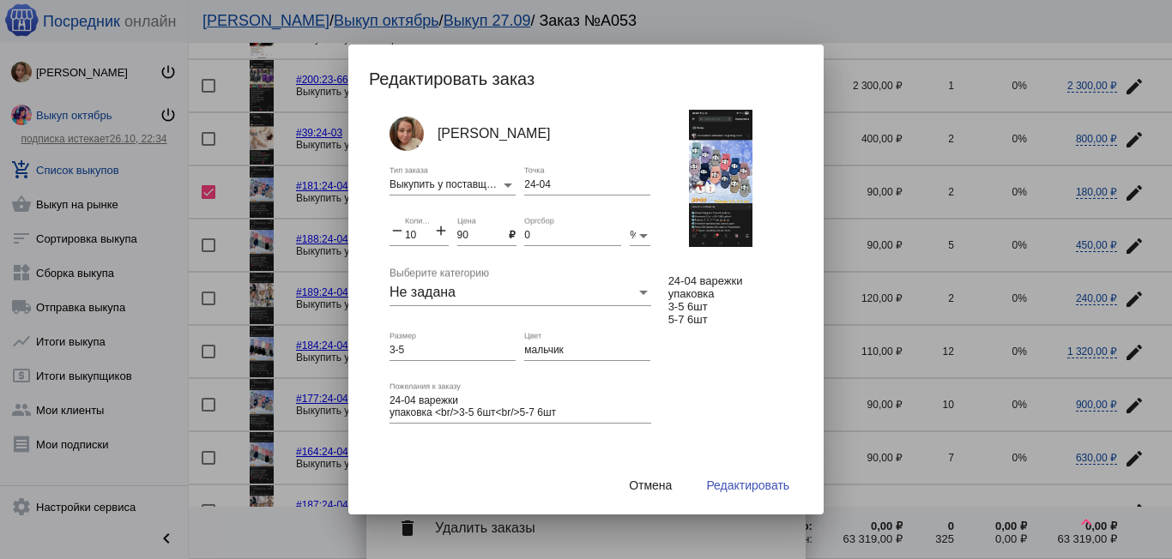
click at [440, 231] on mat-icon "add" at bounding box center [440, 232] width 15 height 21
click at [440, 230] on mat-icon "add" at bounding box center [440, 232] width 15 height 21
type input "12"
click at [734, 479] on span "Редактировать" at bounding box center [747, 486] width 83 height 14
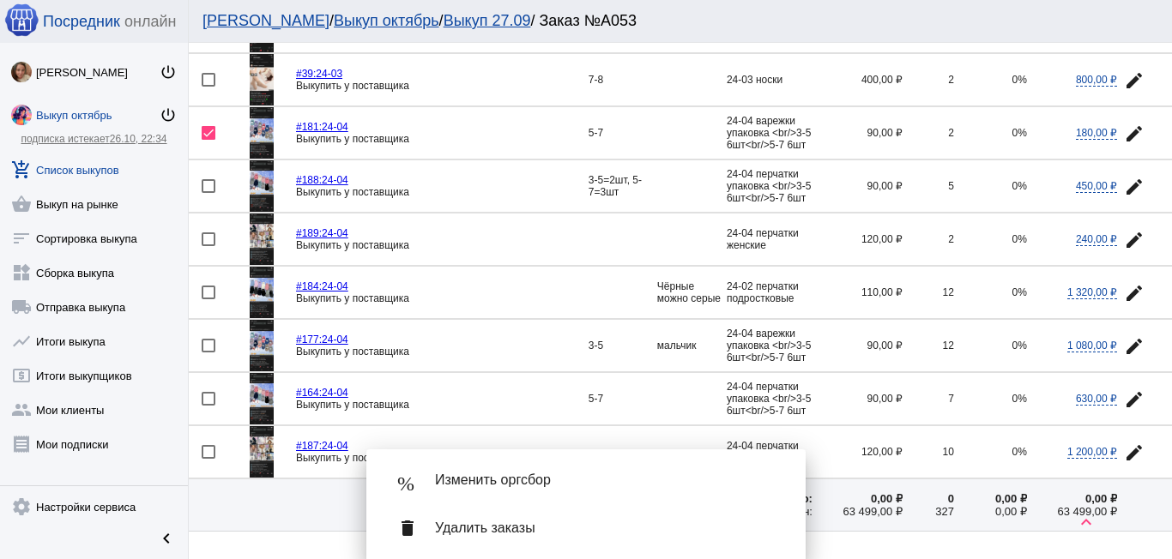
scroll to position [2402, 0]
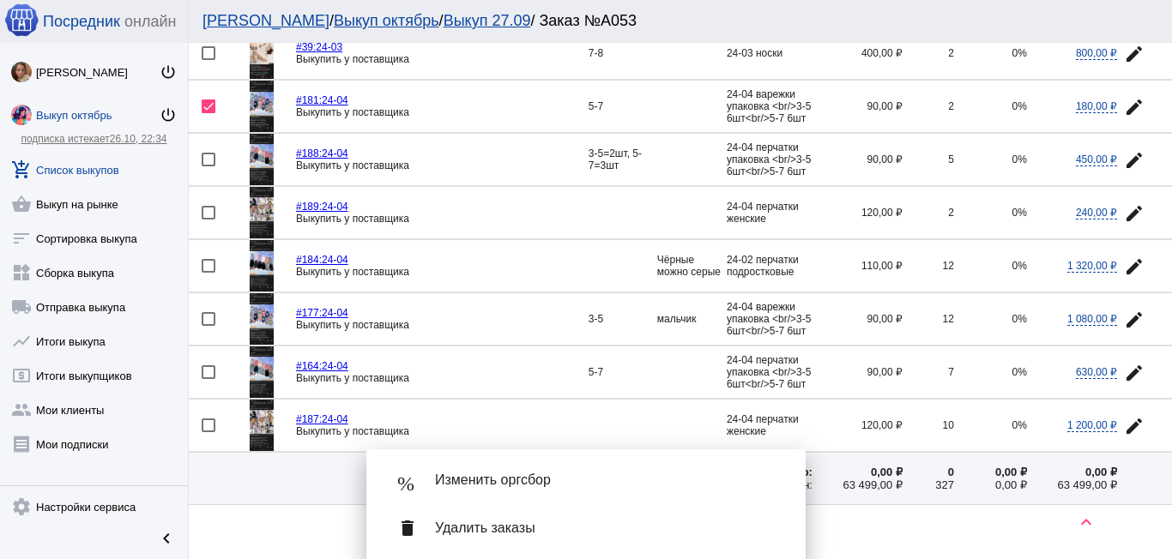
click at [208, 161] on div at bounding box center [209, 160] width 14 height 14
click at [208, 166] on input "checkbox" at bounding box center [208, 166] width 1 height 1
checkbox input "true"
click at [1124, 368] on mat-icon "edit" at bounding box center [1134, 373] width 21 height 21
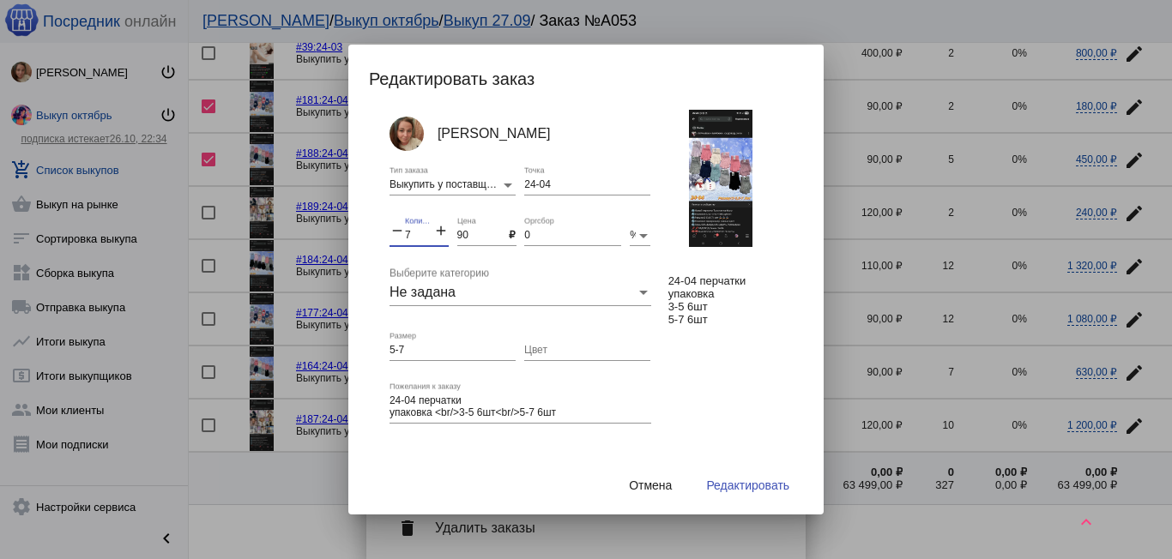
click at [402, 233] on div "remove 7 Количество add" at bounding box center [419, 231] width 59 height 29
type input "12"
click at [767, 480] on span "Редактировать" at bounding box center [747, 486] width 83 height 14
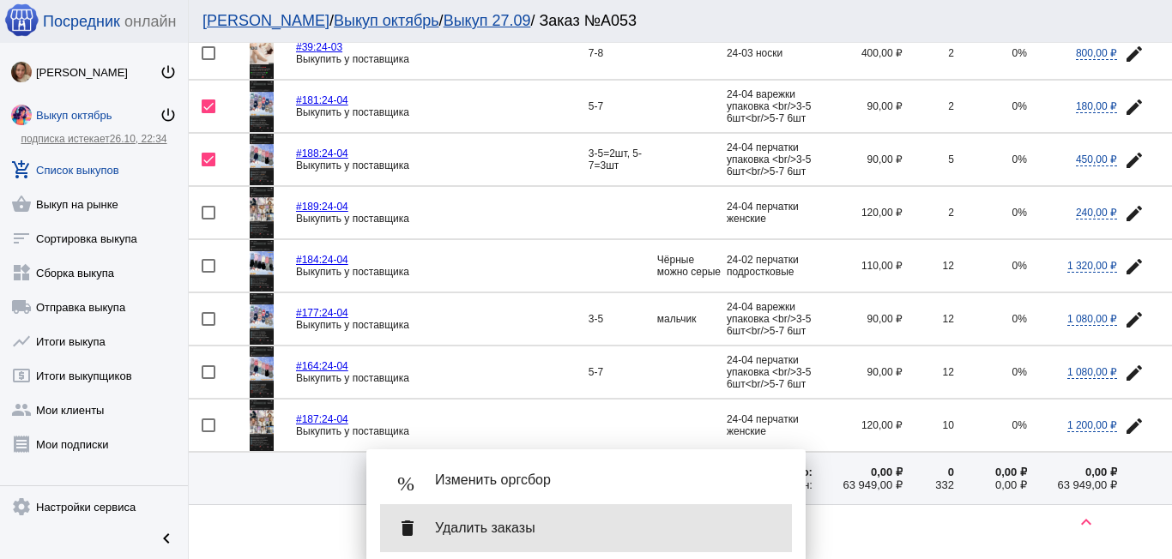
click at [545, 530] on span "Удалить заказы" at bounding box center [606, 528] width 343 height 17
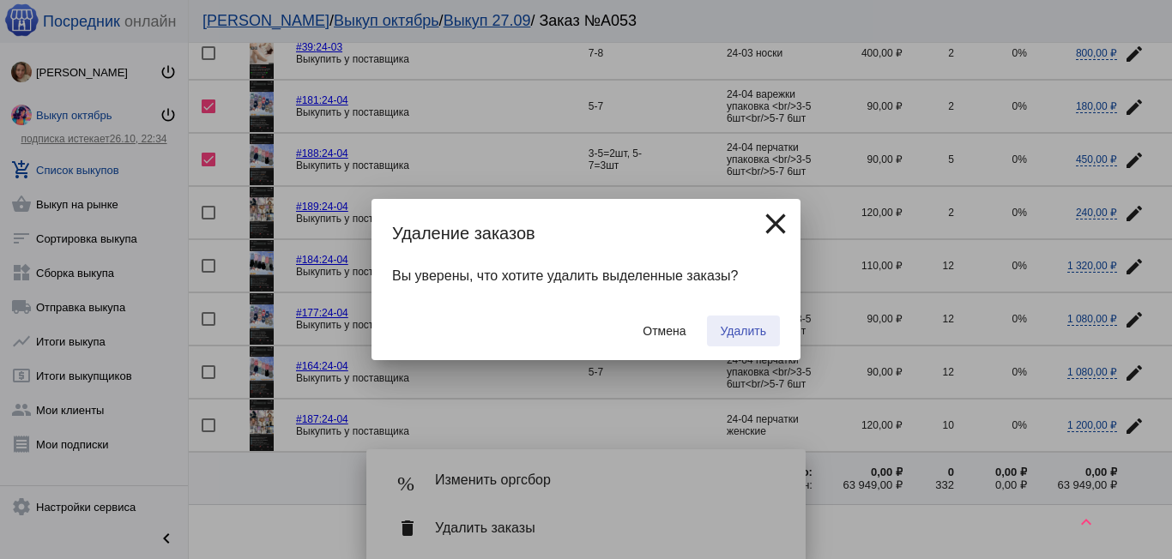
click at [740, 323] on button "Удалить" at bounding box center [743, 331] width 73 height 31
checkbox input "false"
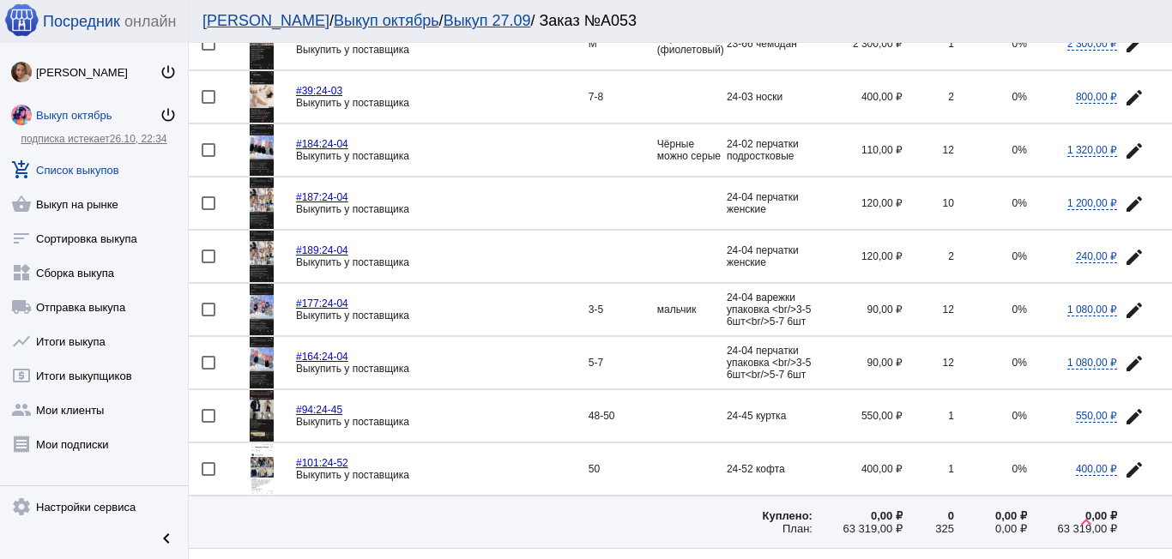
scroll to position [2307, 0]
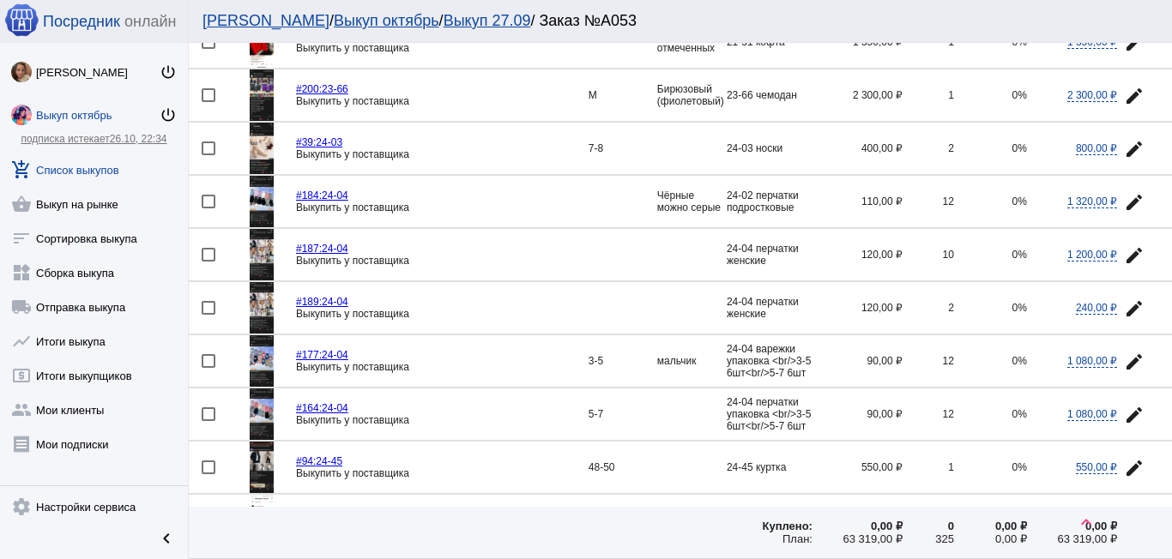
click at [208, 302] on div at bounding box center [209, 308] width 14 height 14
click at [208, 315] on input "checkbox" at bounding box center [208, 315] width 1 height 1
checkbox input "true"
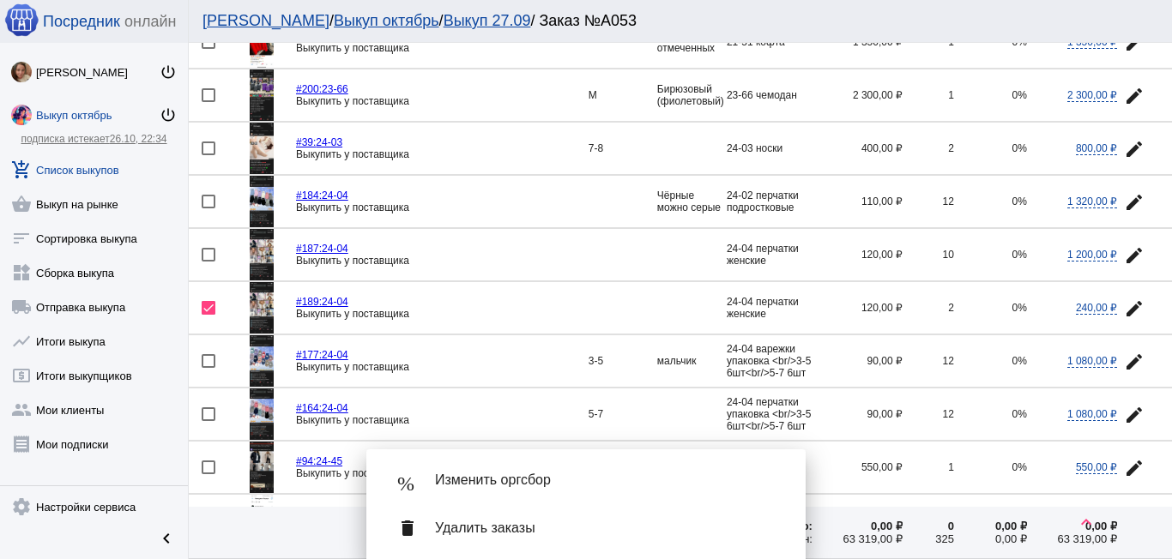
click at [1124, 252] on mat-icon "edit" at bounding box center [1134, 255] width 21 height 21
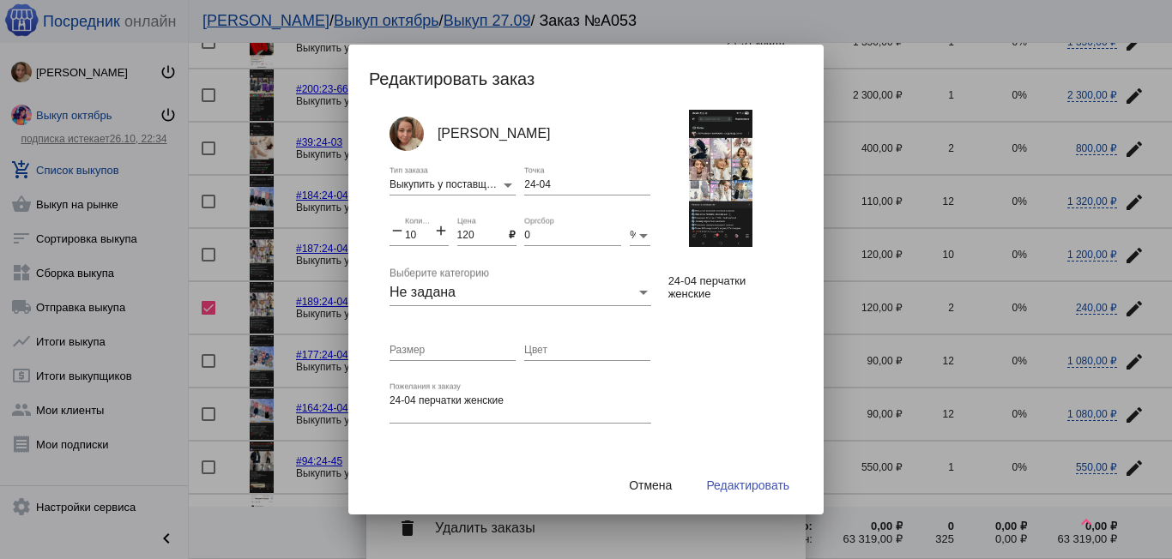
click at [441, 227] on mat-icon "add" at bounding box center [440, 232] width 15 height 21
type input "12"
click at [753, 481] on span "Редактировать" at bounding box center [747, 486] width 83 height 14
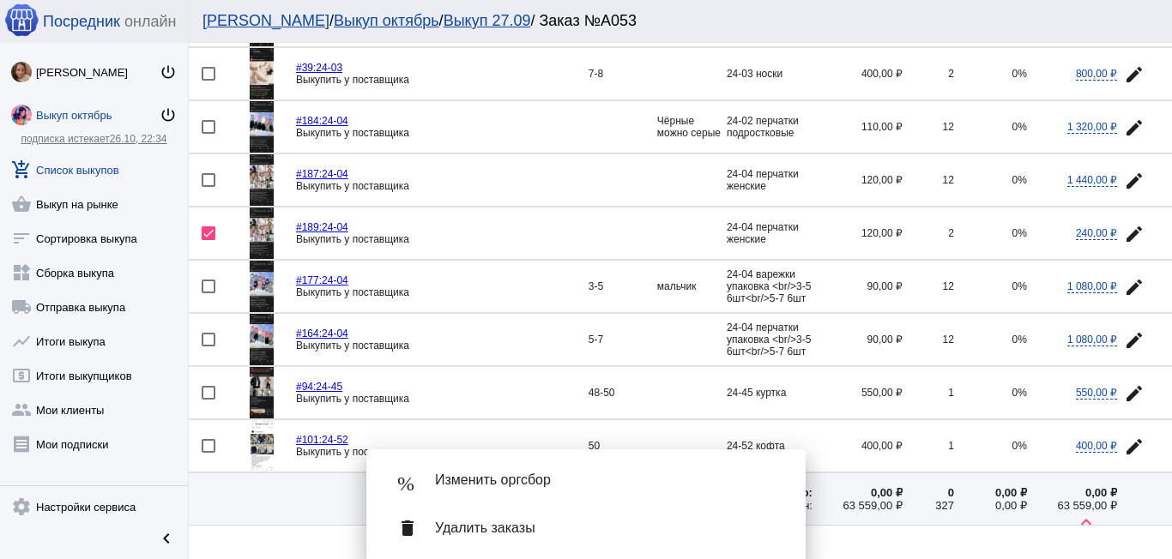
scroll to position [2479, 0]
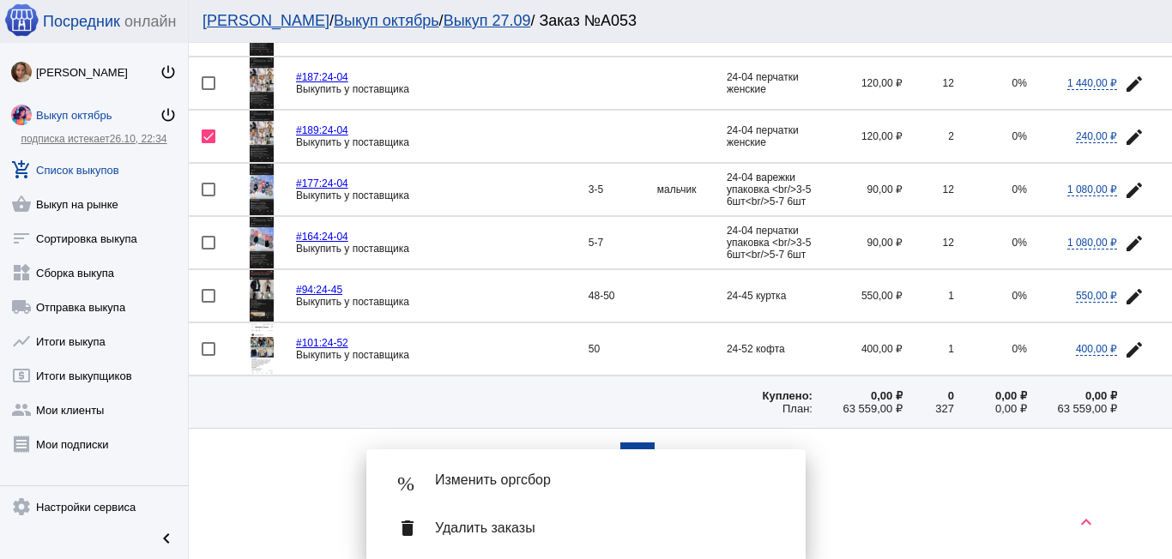
click at [520, 522] on span "Удалить заказы" at bounding box center [606, 528] width 343 height 17
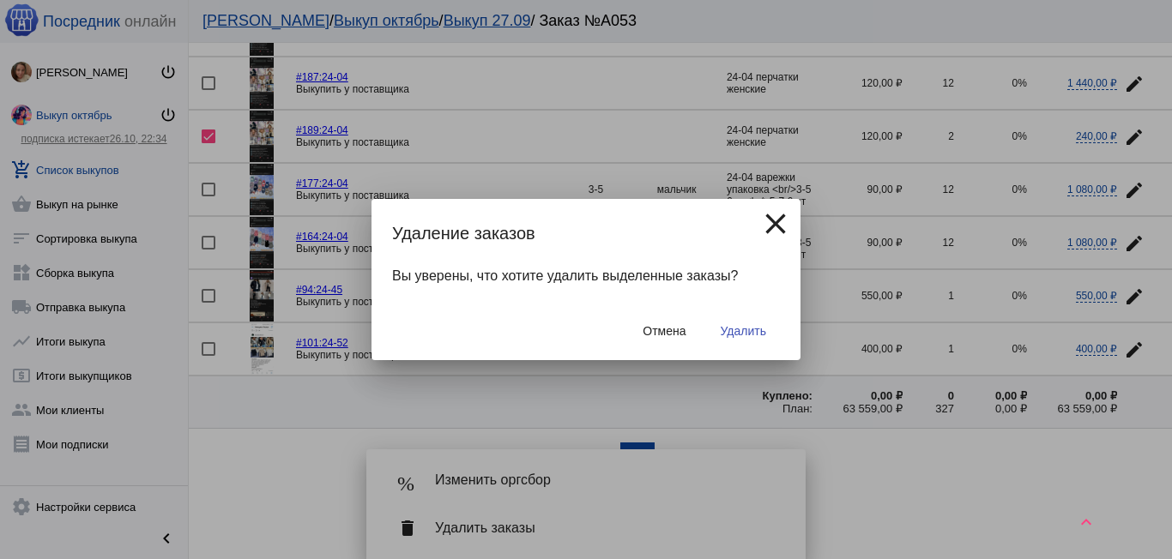
click at [745, 334] on span "Удалить" at bounding box center [743, 331] width 45 height 14
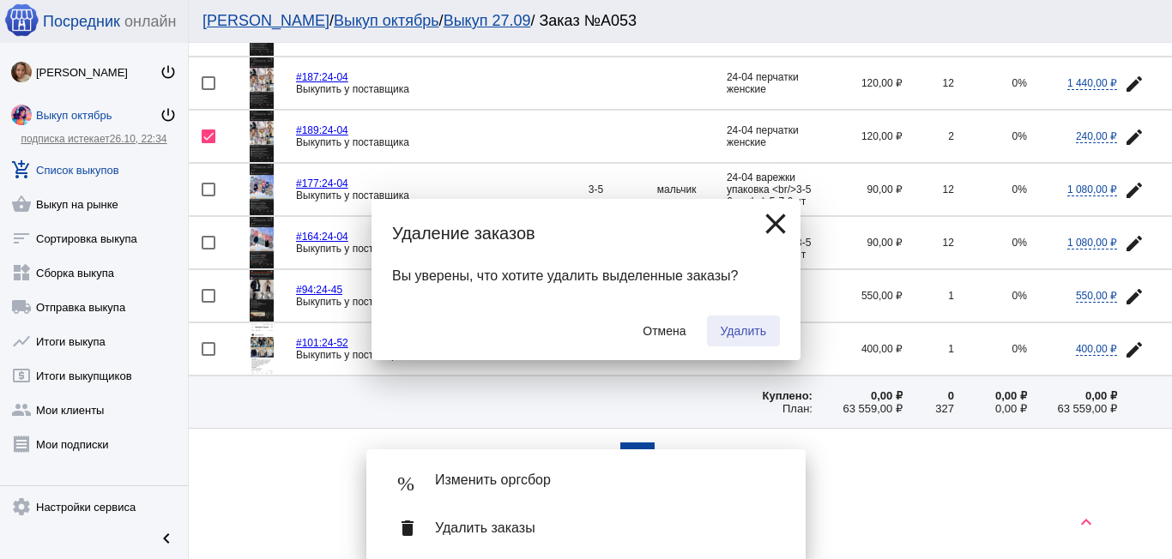
checkbox input "false"
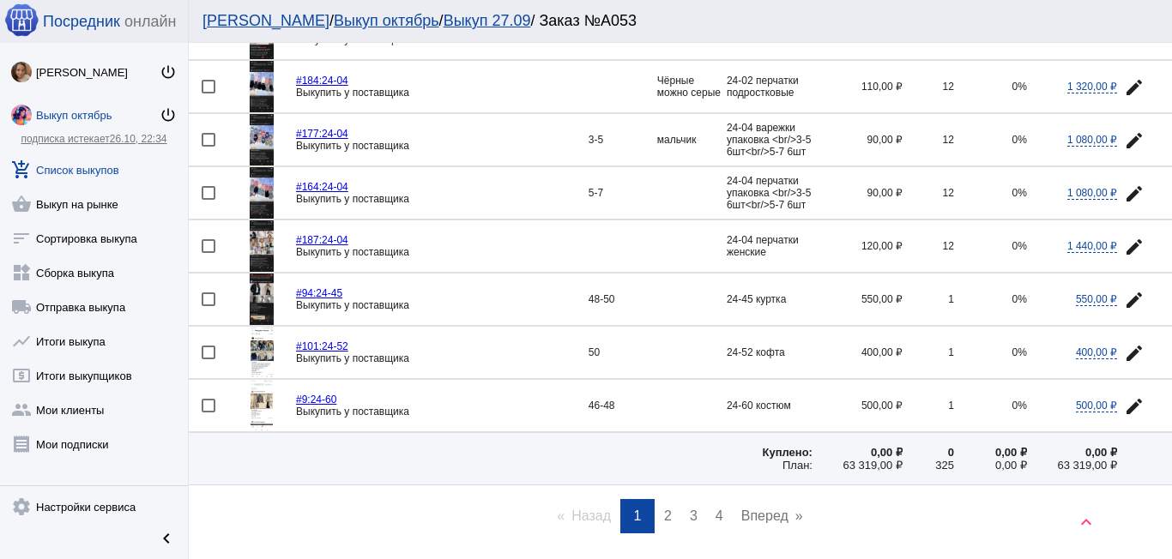
scroll to position [2393, 0]
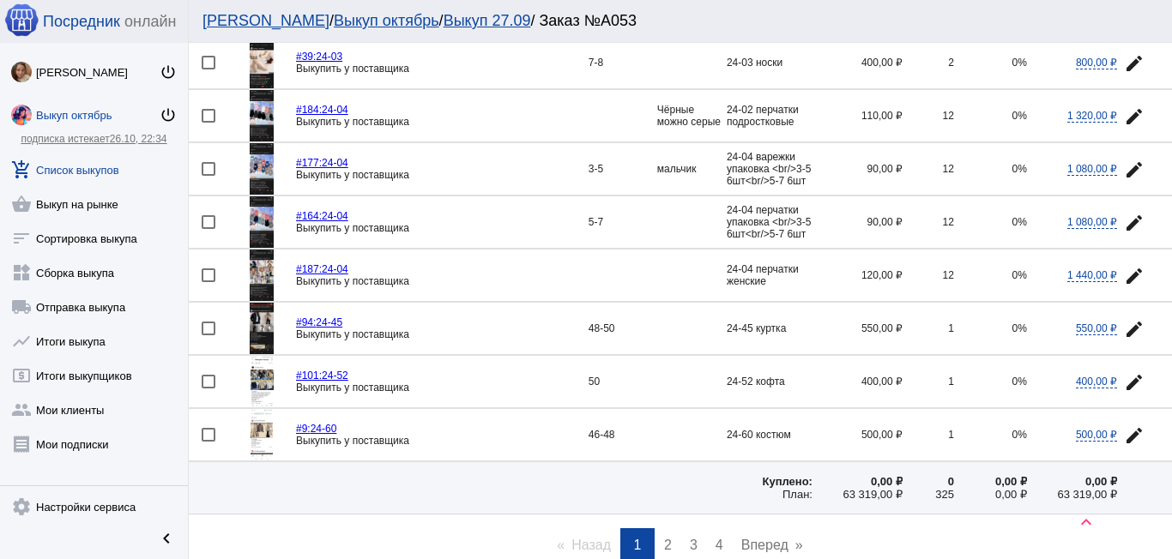
click at [664, 538] on span "2" at bounding box center [668, 545] width 8 height 15
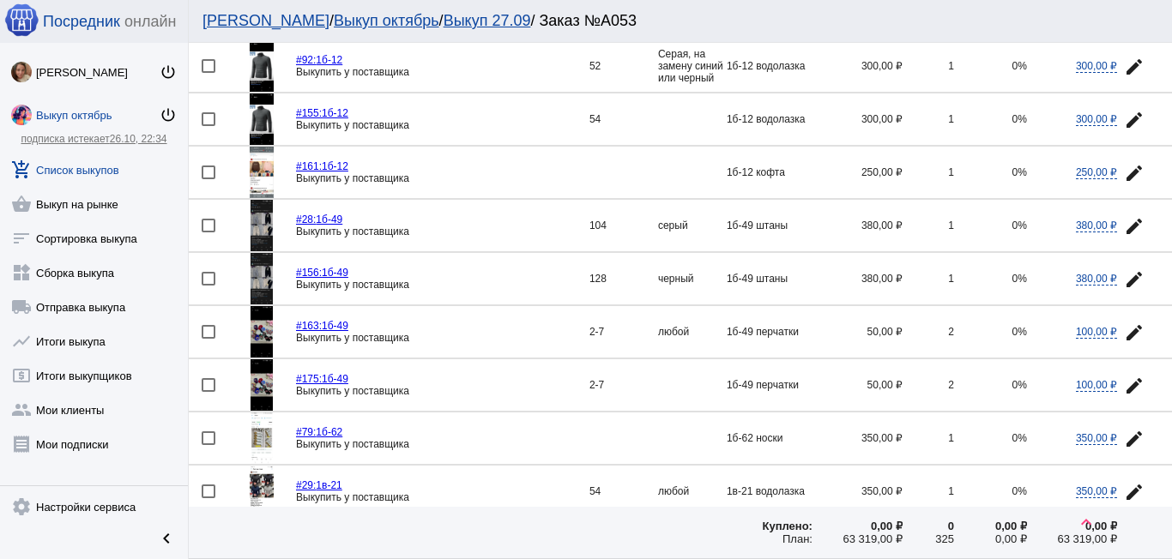
scroll to position [1973, 0]
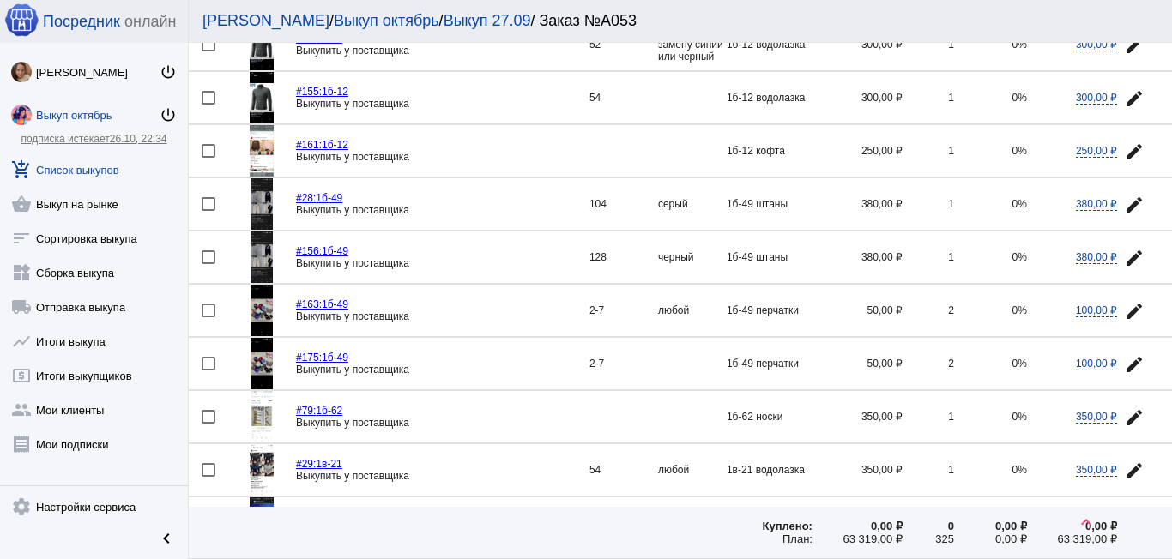
click at [209, 313] on div at bounding box center [209, 311] width 14 height 14
click at [209, 317] on input "checkbox" at bounding box center [208, 317] width 1 height 1
checkbox input "true"
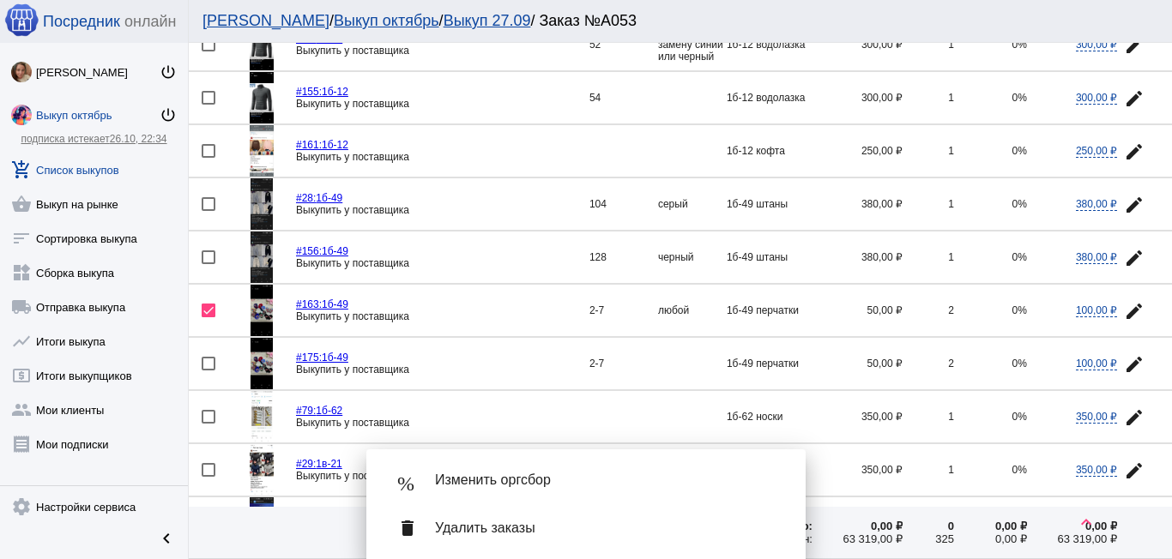
click at [1126, 358] on mat-icon "edit" at bounding box center [1134, 364] width 21 height 21
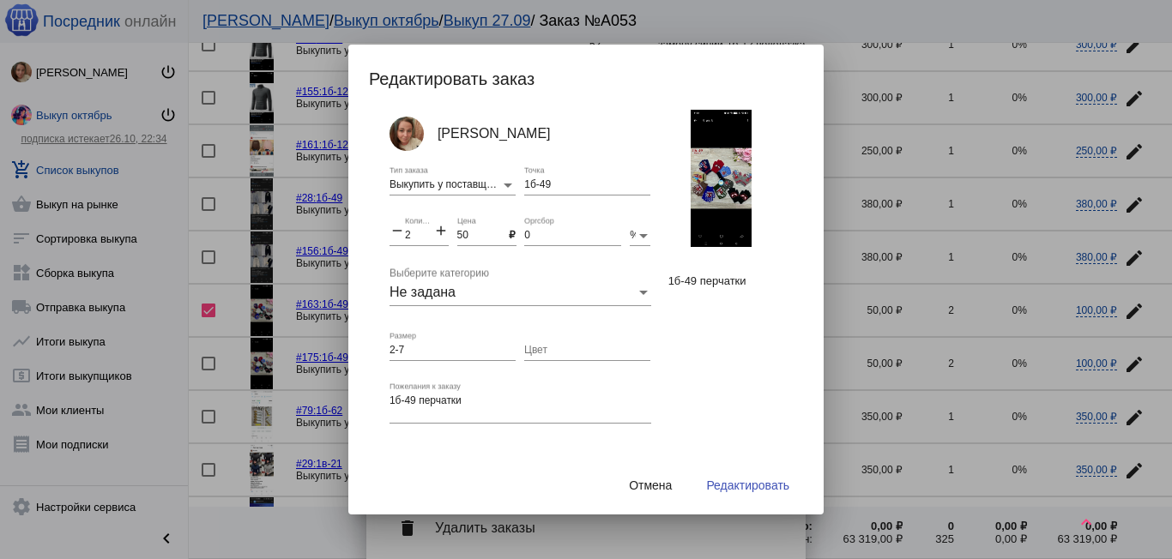
click at [438, 233] on mat-icon "add" at bounding box center [440, 232] width 15 height 21
click at [440, 233] on mat-icon "add" at bounding box center [440, 232] width 15 height 21
type input "4"
click at [731, 477] on button "Редактировать" at bounding box center [747, 485] width 111 height 31
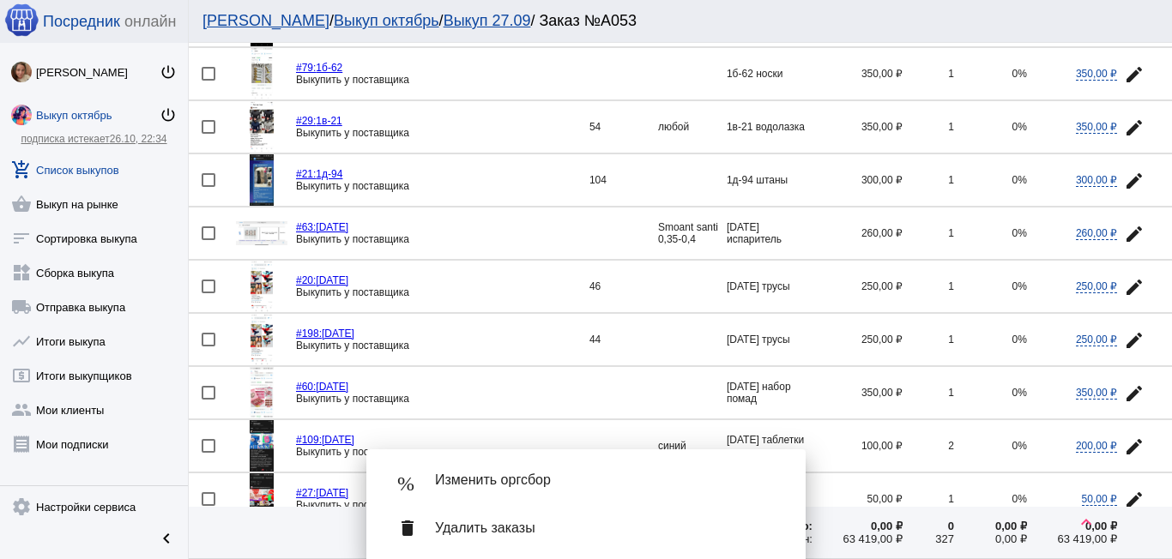
scroll to position [2467, 0]
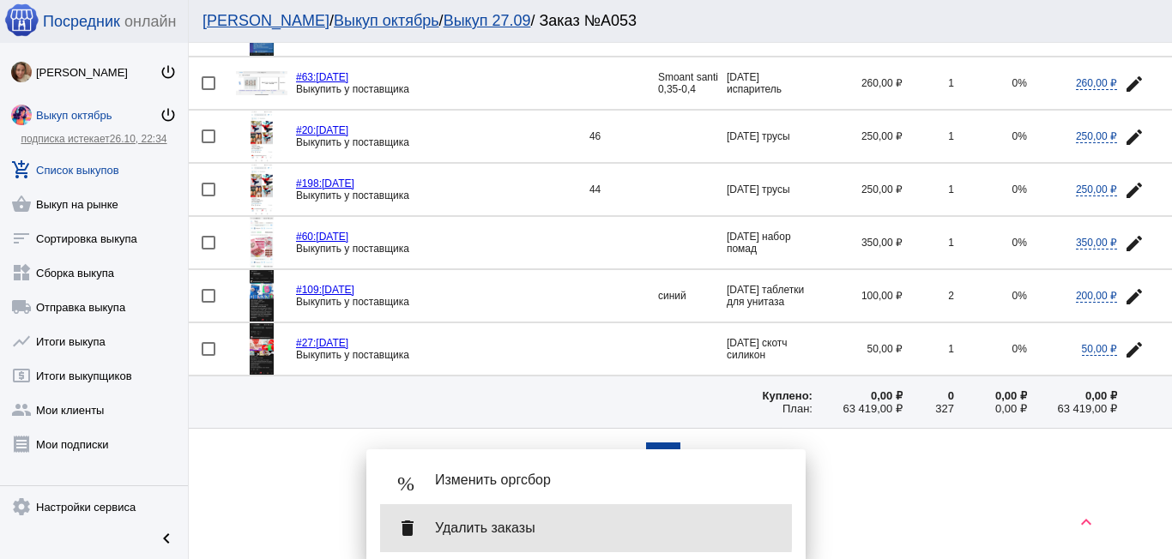
click at [490, 526] on span "Удалить заказы" at bounding box center [606, 528] width 343 height 17
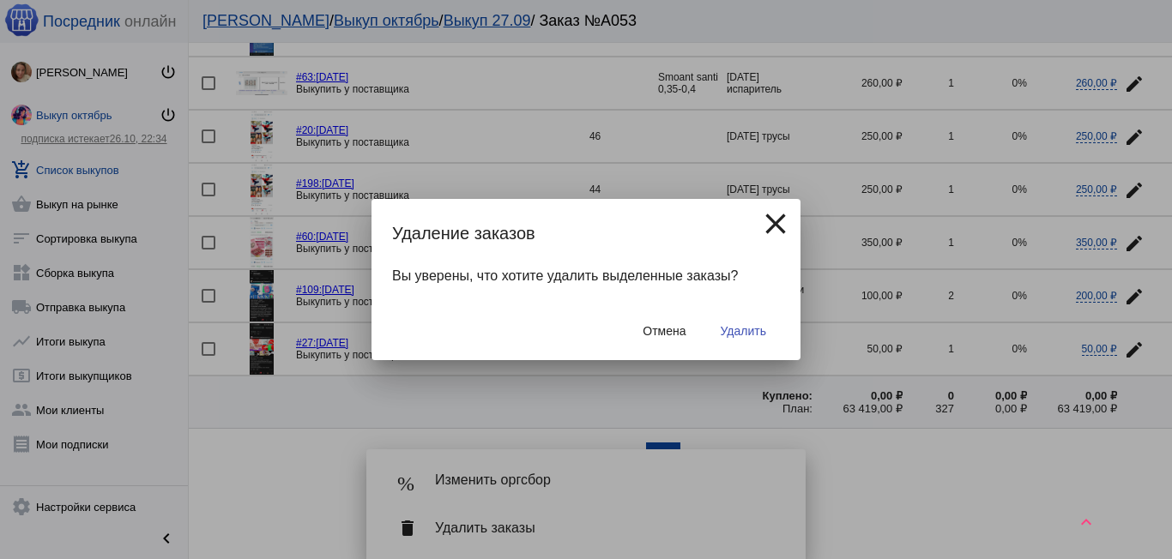
click at [757, 329] on span "Удалить" at bounding box center [743, 331] width 45 height 14
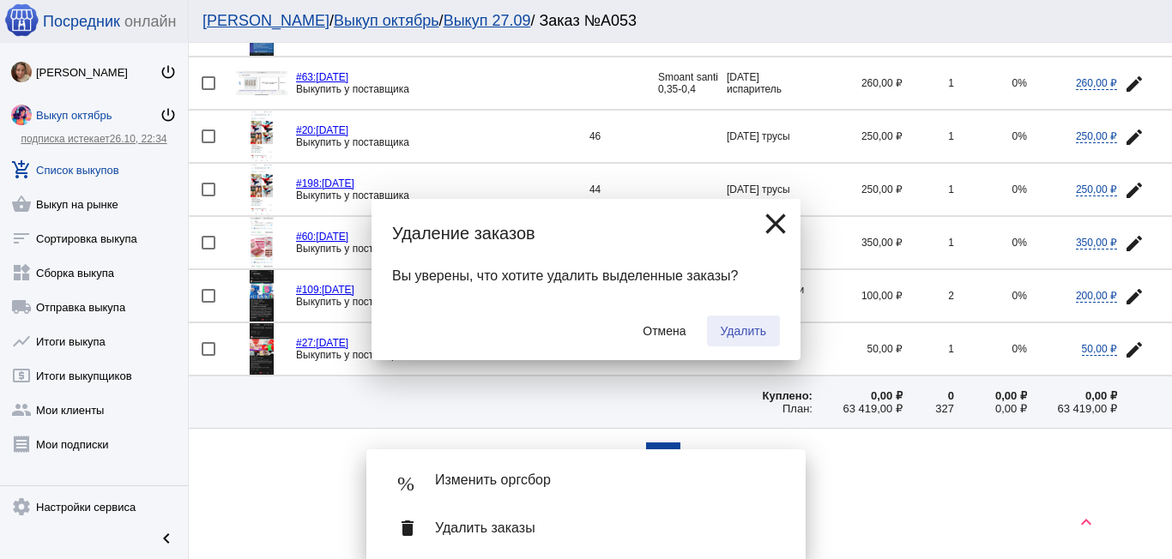
checkbox input "false"
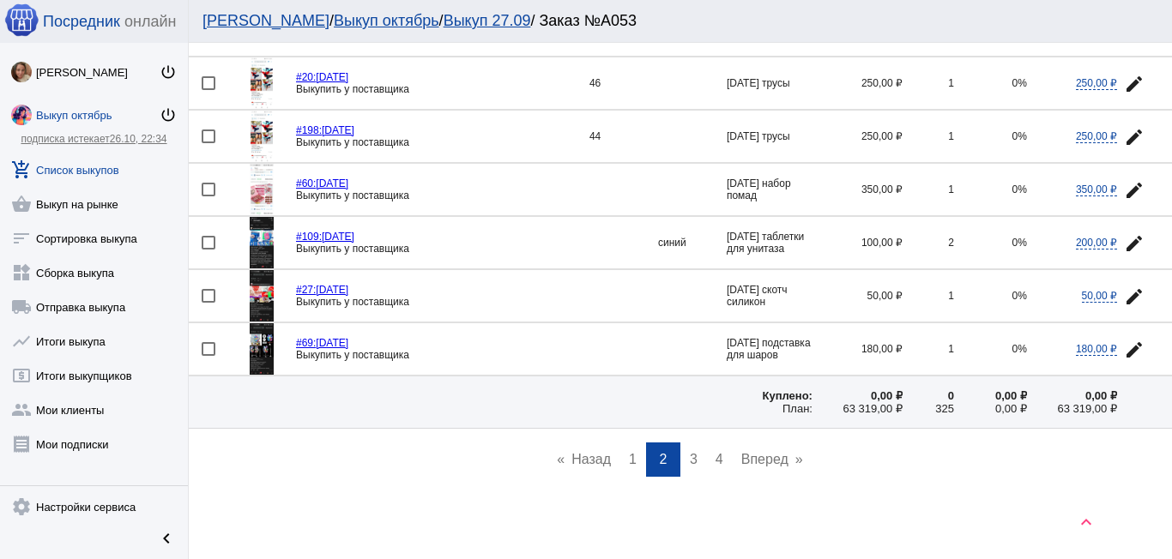
click at [690, 461] on span "3" at bounding box center [694, 459] width 8 height 15
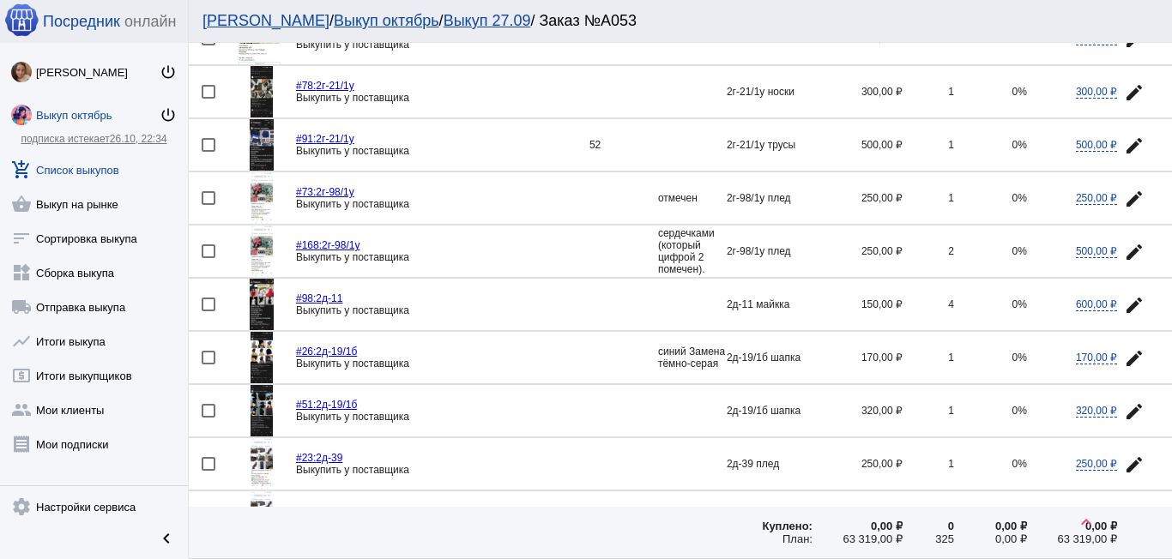
scroll to position [1630, 0]
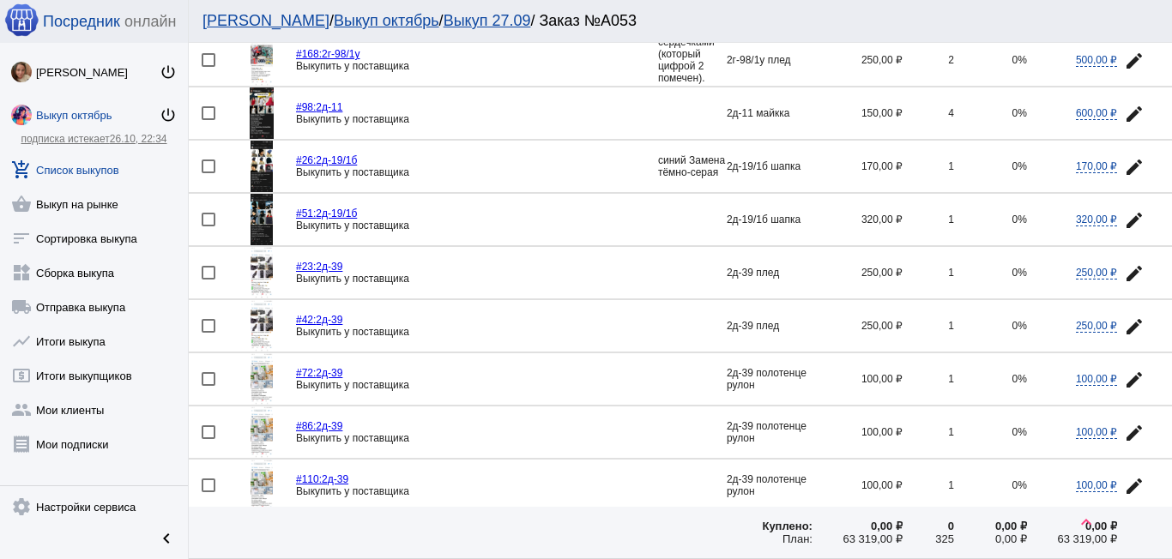
click at [263, 337] on img at bounding box center [262, 325] width 22 height 51
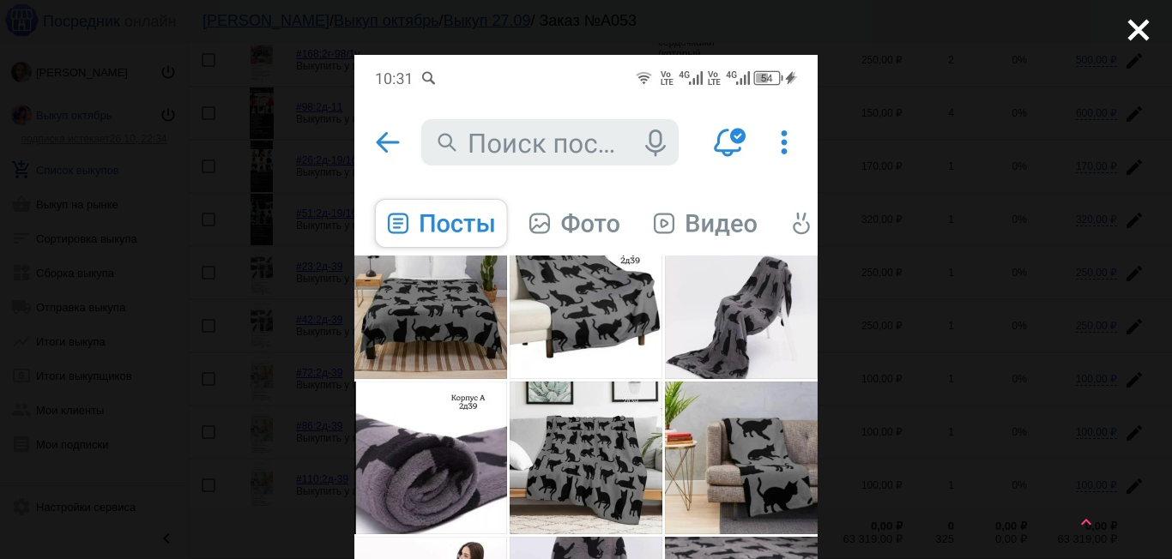
drag, startPoint x: 1133, startPoint y: 30, endPoint x: 928, endPoint y: 86, distance: 212.5
click at [1132, 30] on mat-icon "close" at bounding box center [1131, 23] width 21 height 21
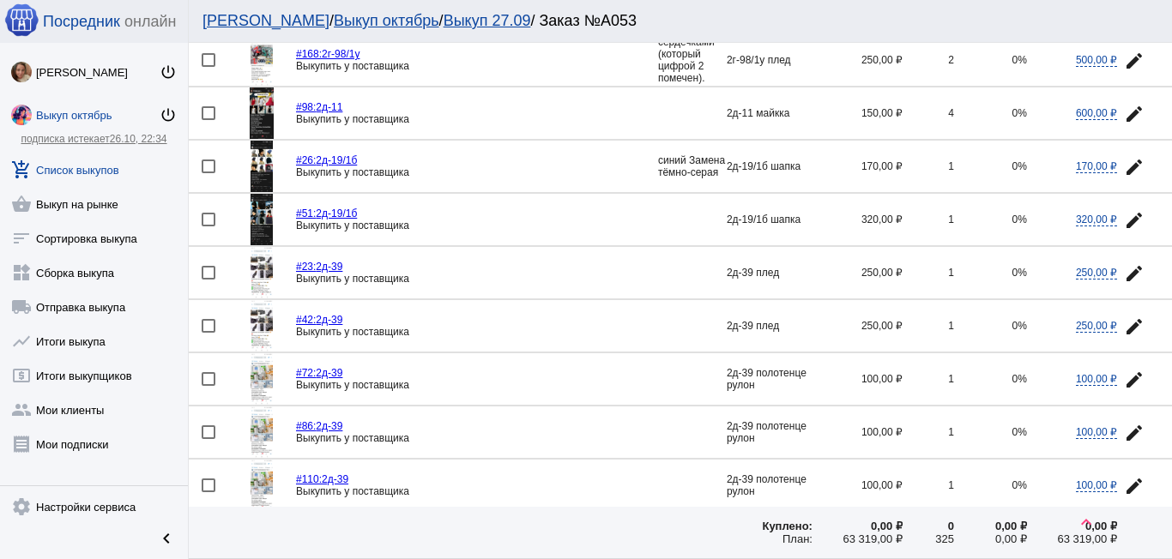
click at [207, 273] on div at bounding box center [209, 273] width 14 height 14
click at [208, 280] on input "checkbox" at bounding box center [208, 280] width 1 height 1
checkbox input "true"
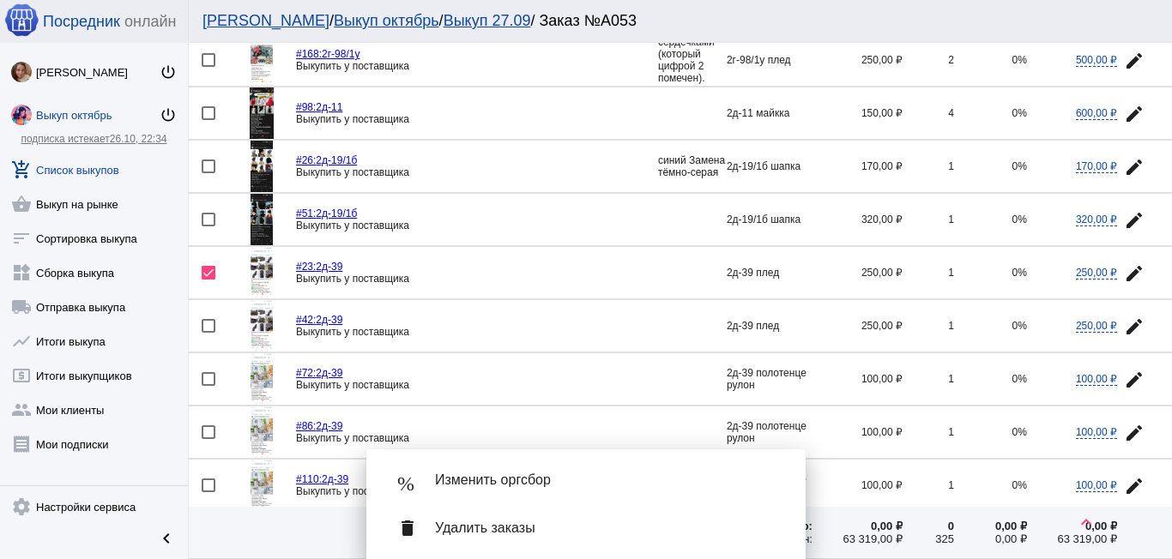
click at [1124, 317] on mat-icon "edit" at bounding box center [1134, 327] width 21 height 21
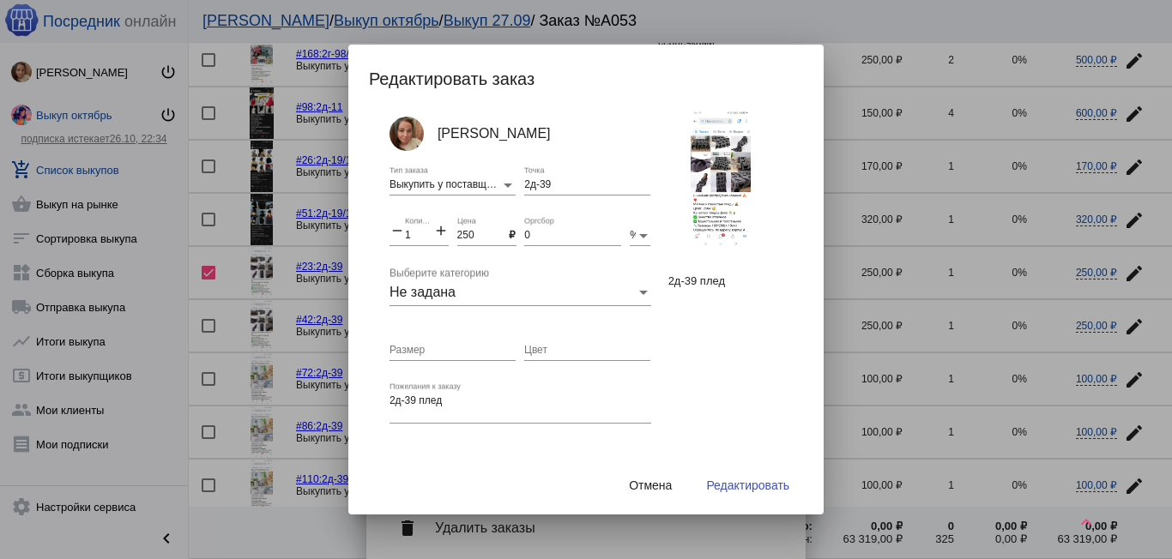
click at [440, 231] on mat-icon "add" at bounding box center [440, 232] width 15 height 21
type input "2"
click at [726, 479] on span "Редактировать" at bounding box center [747, 486] width 83 height 14
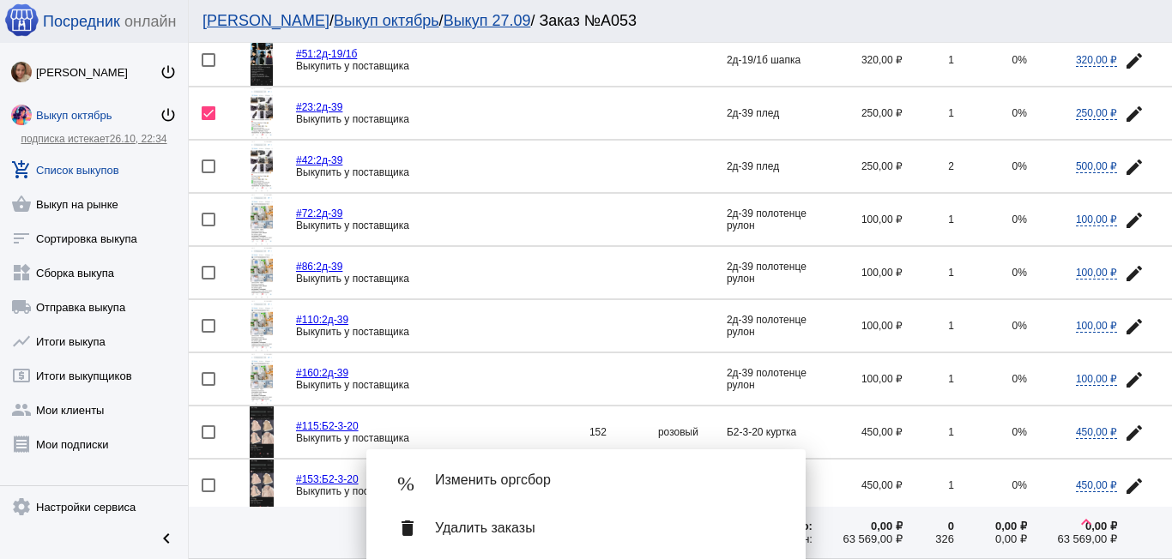
scroll to position [1802, 0]
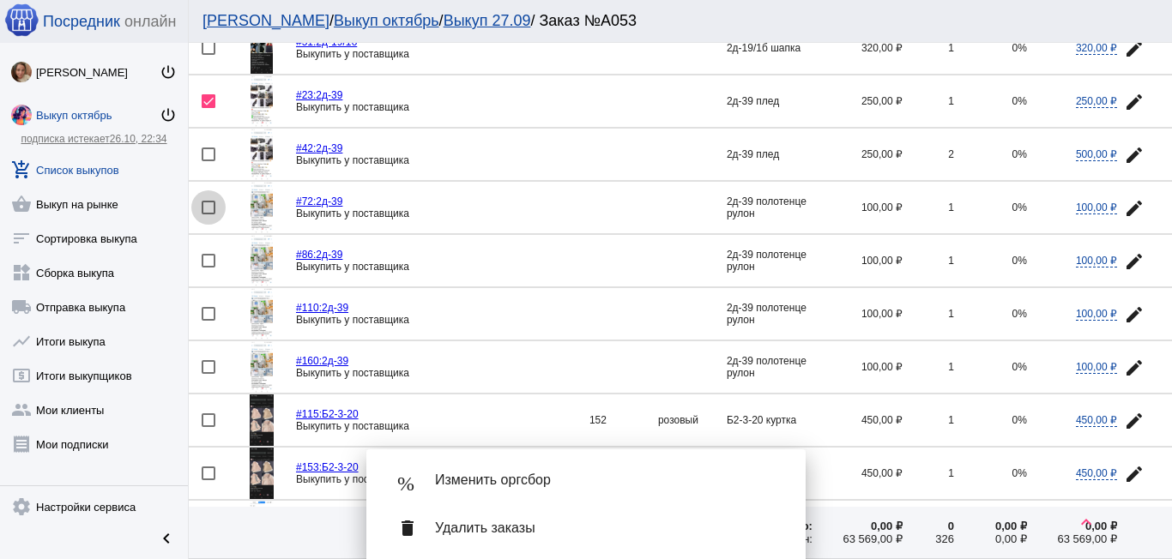
click at [207, 207] on div at bounding box center [209, 208] width 14 height 14
click at [208, 215] on input "checkbox" at bounding box center [208, 215] width 1 height 1
checkbox input "true"
click at [210, 261] on div at bounding box center [209, 261] width 14 height 14
click at [209, 268] on input "checkbox" at bounding box center [208, 268] width 1 height 1
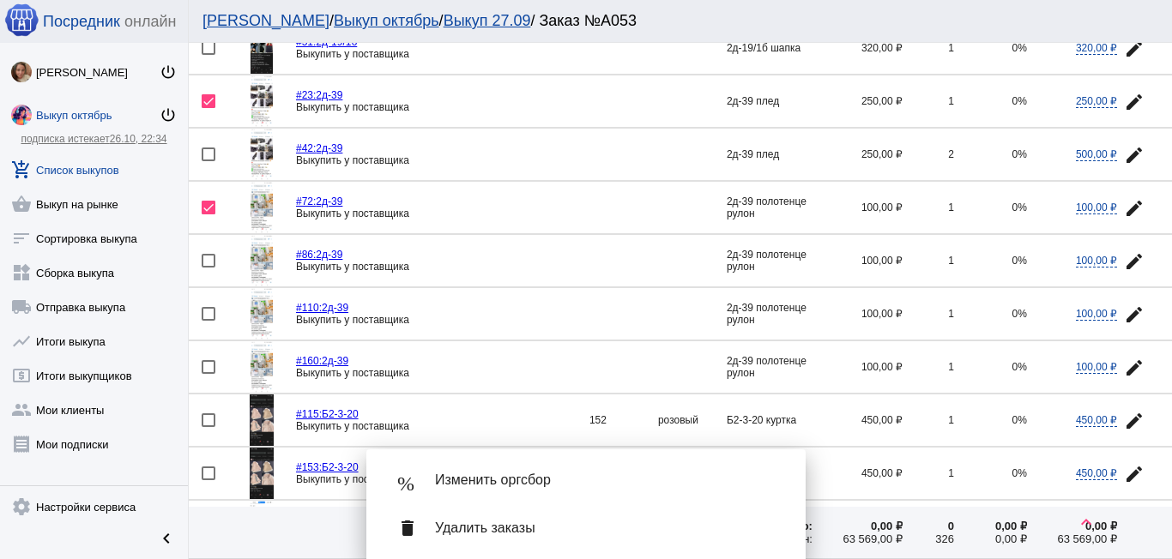
checkbox input "true"
click at [211, 316] on div at bounding box center [209, 314] width 14 height 14
click at [209, 321] on input "checkbox" at bounding box center [208, 321] width 1 height 1
checkbox input "true"
click at [1124, 371] on mat-icon "edit" at bounding box center [1134, 368] width 21 height 21
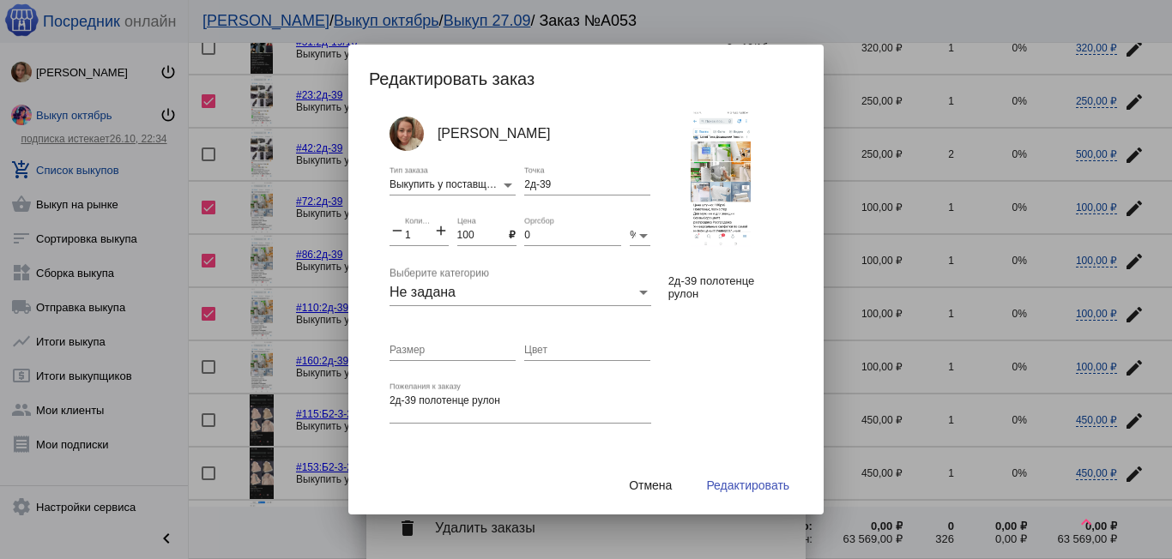
click at [443, 233] on mat-icon "add" at bounding box center [440, 232] width 15 height 21
click at [443, 232] on mat-icon "add" at bounding box center [440, 232] width 15 height 21
type input "4"
click at [756, 485] on span "Редактировать" at bounding box center [747, 486] width 83 height 14
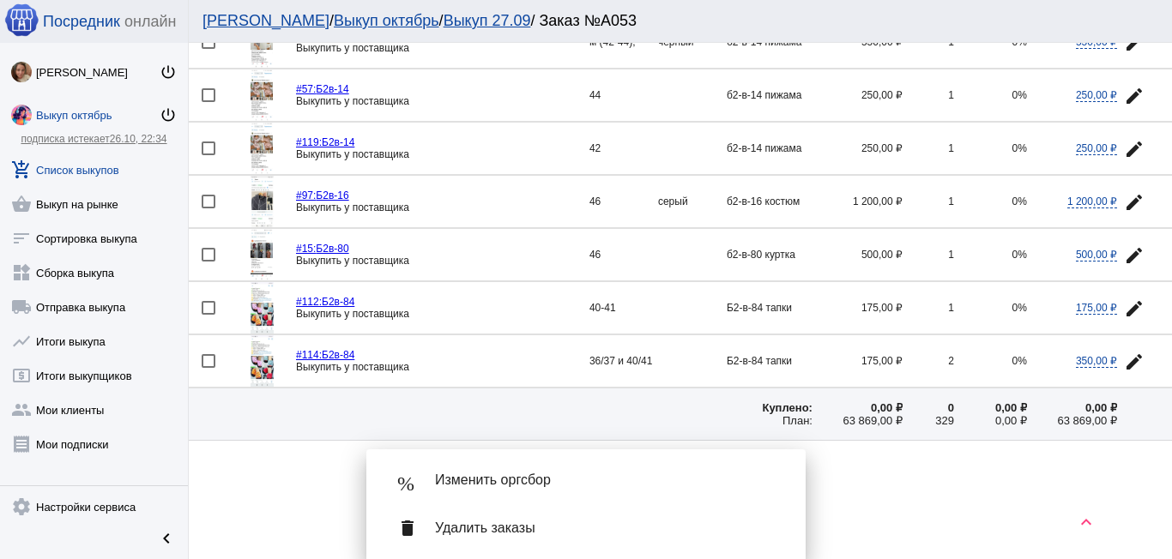
scroll to position [2458, 0]
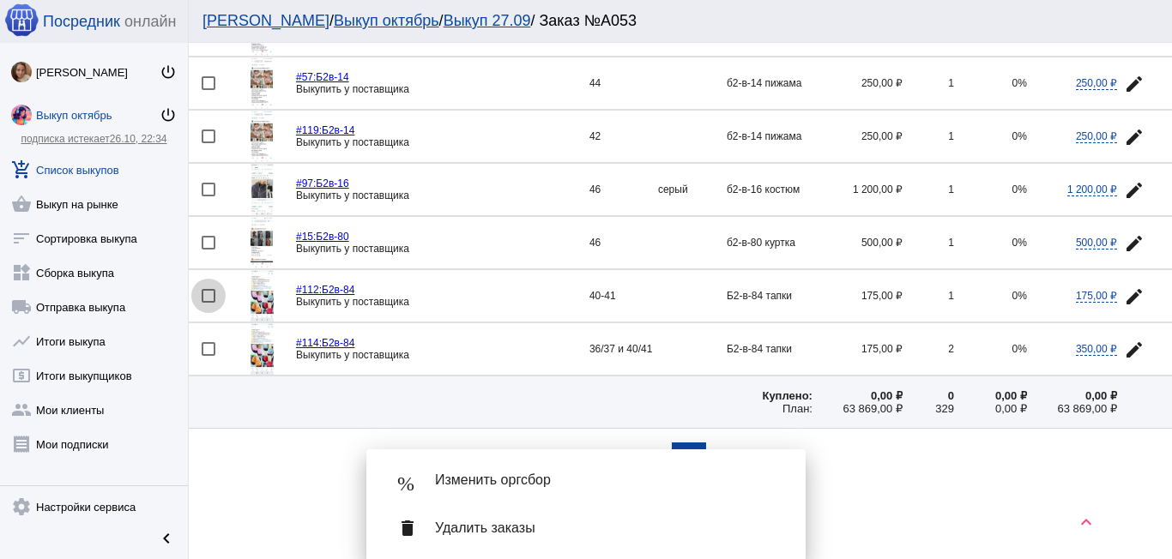
click at [207, 293] on div at bounding box center [209, 296] width 14 height 14
click at [208, 303] on input "checkbox" at bounding box center [208, 303] width 1 height 1
checkbox input "true"
click at [212, 349] on div at bounding box center [209, 349] width 14 height 14
click at [209, 356] on input "checkbox" at bounding box center [208, 356] width 1 height 1
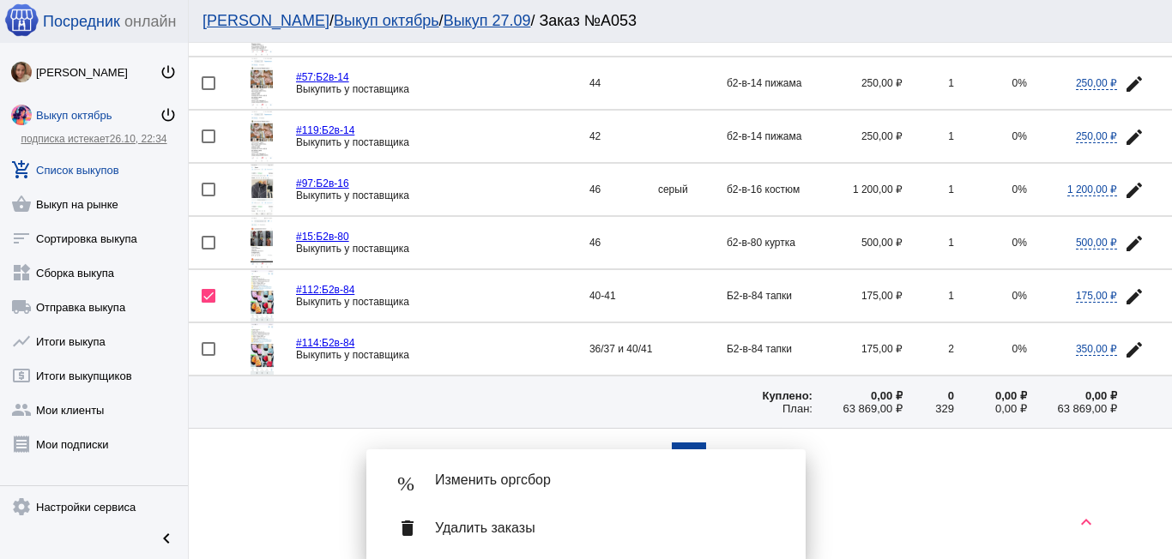
checkbox input "true"
click at [484, 528] on span "Удалить заказы" at bounding box center [606, 528] width 343 height 17
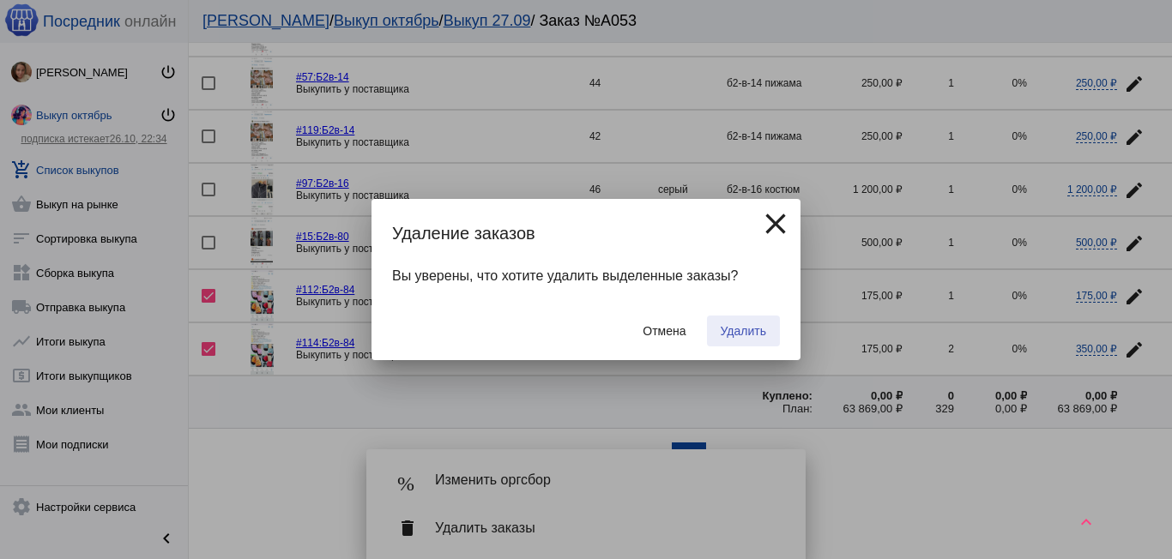
click at [752, 331] on span "Удалить" at bounding box center [743, 331] width 45 height 14
checkbox input "false"
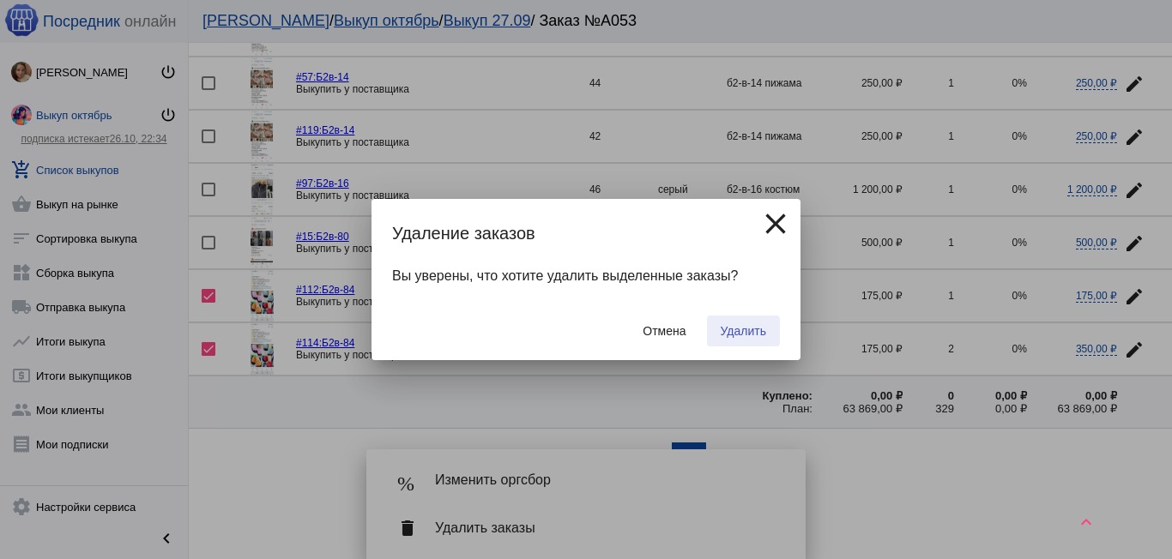
checkbox input "false"
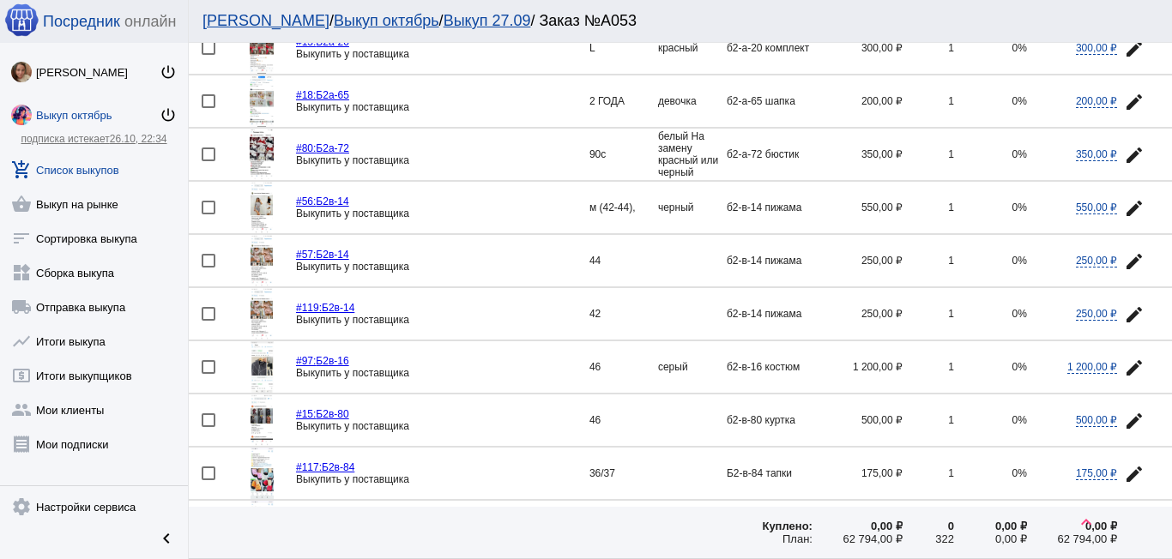
scroll to position [2402, 0]
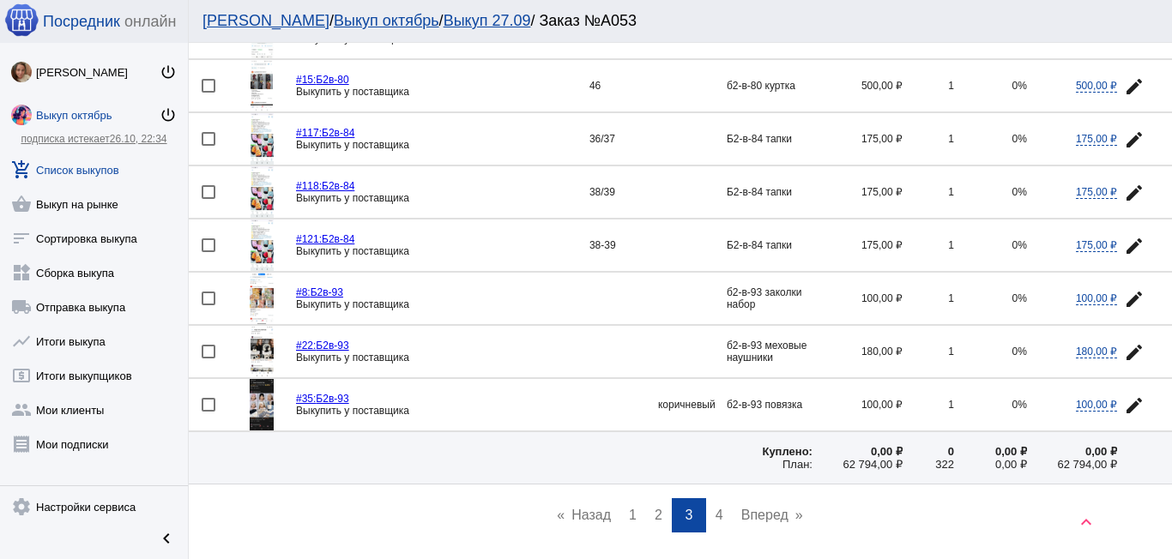
click at [260, 152] on img at bounding box center [262, 138] width 23 height 51
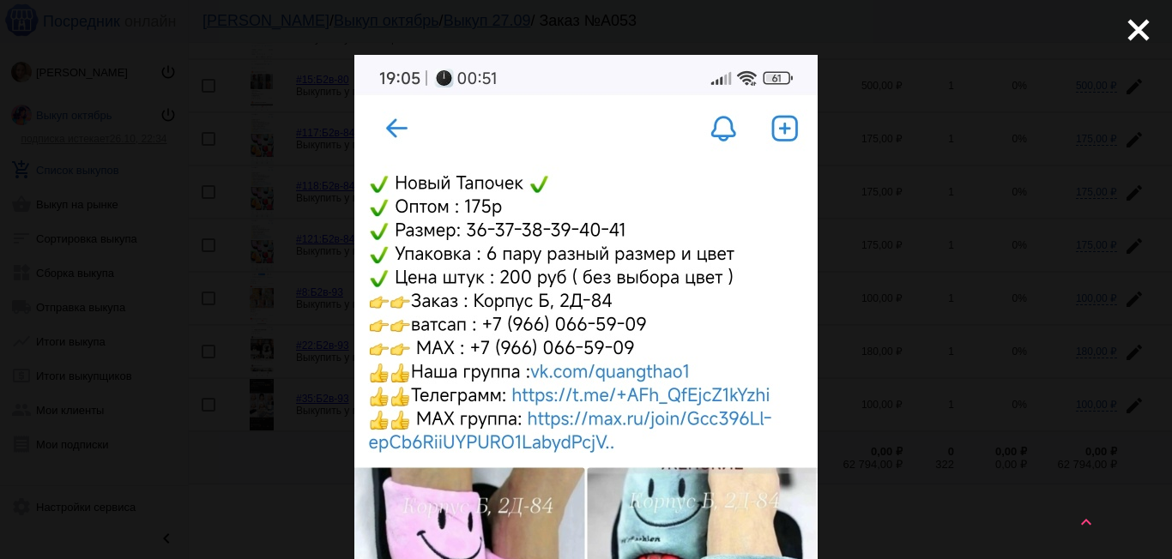
click at [1126, 27] on mat-icon "close" at bounding box center [1131, 23] width 21 height 21
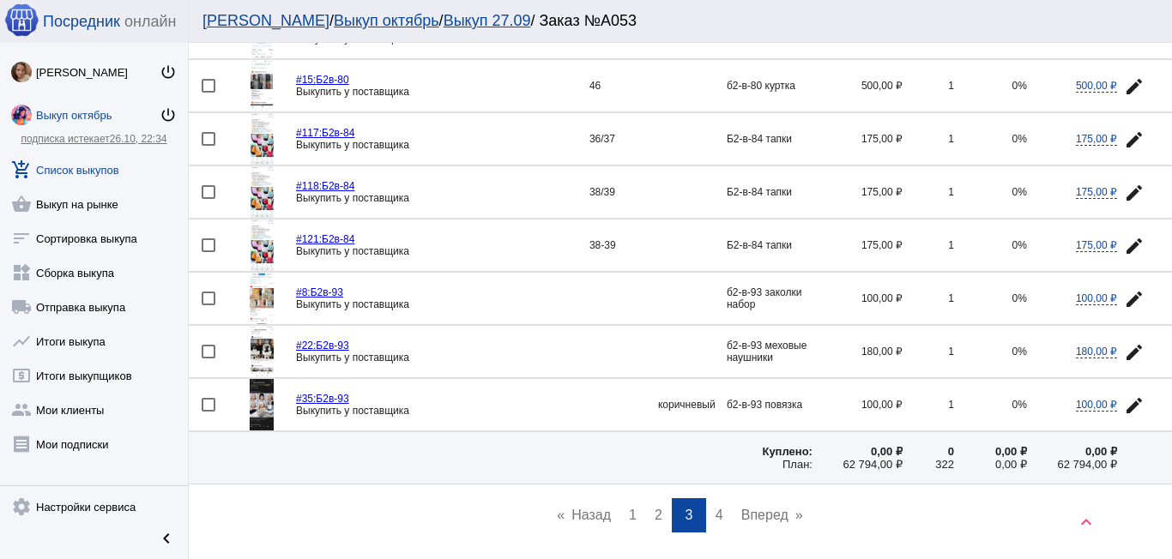
click at [1124, 130] on mat-icon "edit" at bounding box center [1134, 140] width 21 height 21
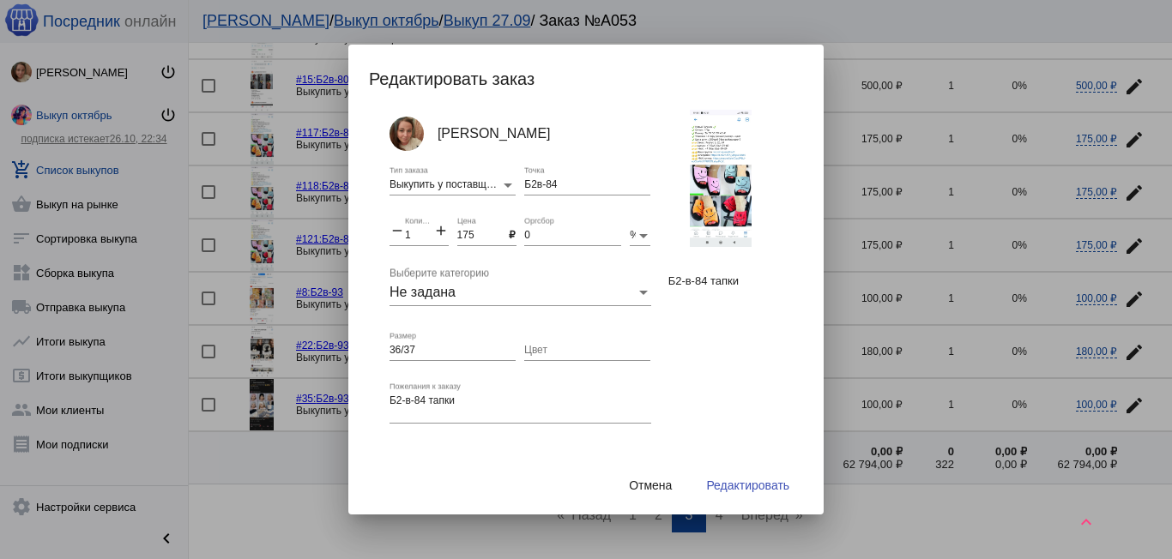
click at [444, 227] on mat-icon "add" at bounding box center [440, 232] width 15 height 21
click at [440, 227] on mat-icon "add" at bounding box center [440, 232] width 15 height 21
click at [438, 229] on mat-icon "add" at bounding box center [440, 232] width 15 height 21
drag, startPoint x: 438, startPoint y: 229, endPoint x: 445, endPoint y: 239, distance: 12.4
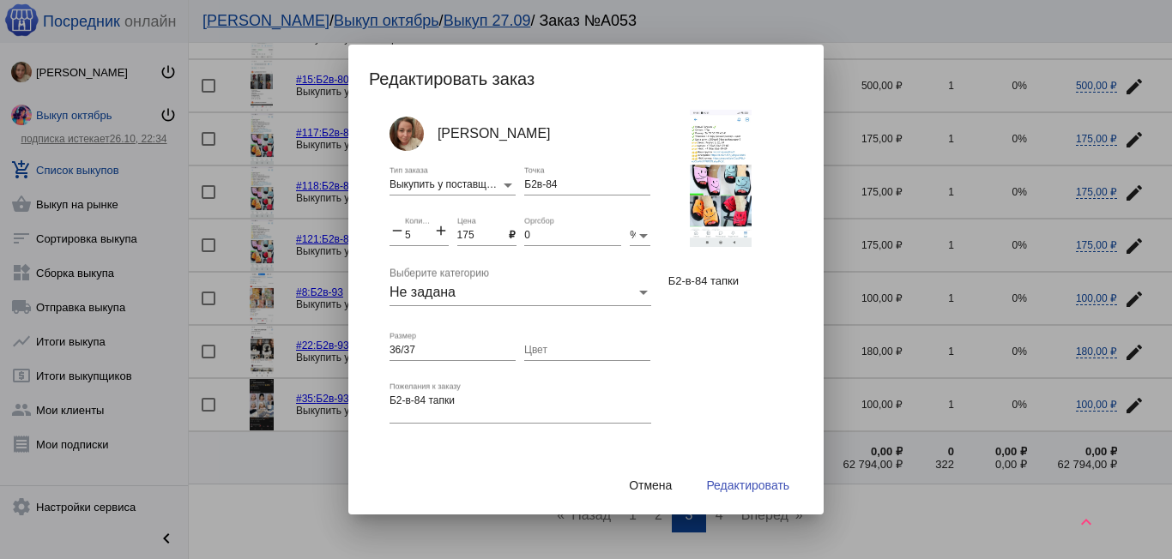
click at [438, 230] on mat-icon "add" at bounding box center [440, 232] width 15 height 21
type input "6"
click at [746, 476] on button "Редактировать" at bounding box center [747, 485] width 111 height 31
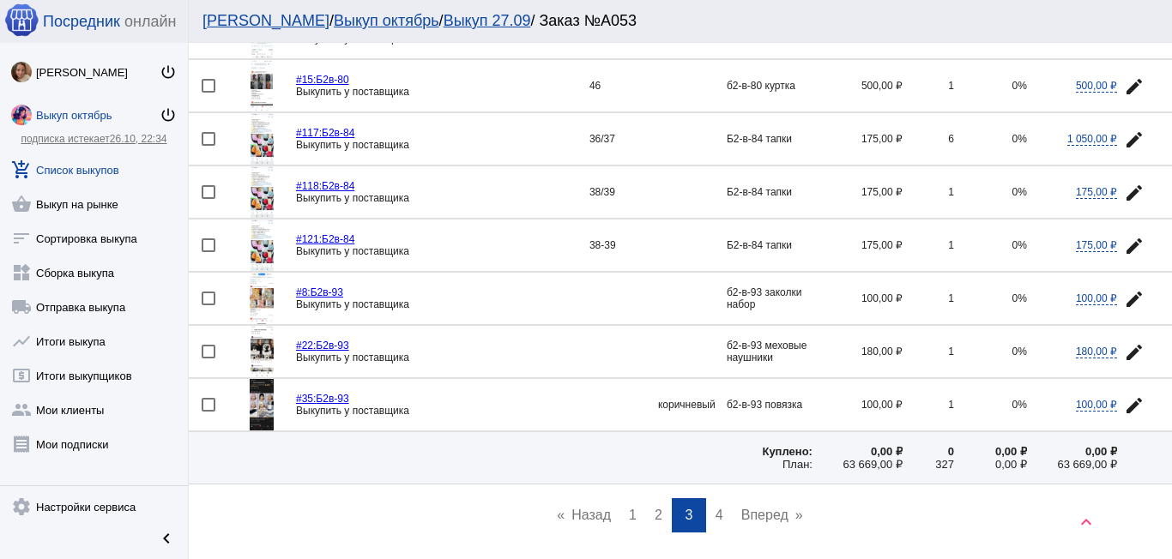
drag, startPoint x: 204, startPoint y: 190, endPoint x: 209, endPoint y: 244, distance: 53.4
click at [206, 192] on div at bounding box center [209, 192] width 14 height 14
click at [208, 199] on input "checkbox" at bounding box center [208, 199] width 1 height 1
checkbox input "true"
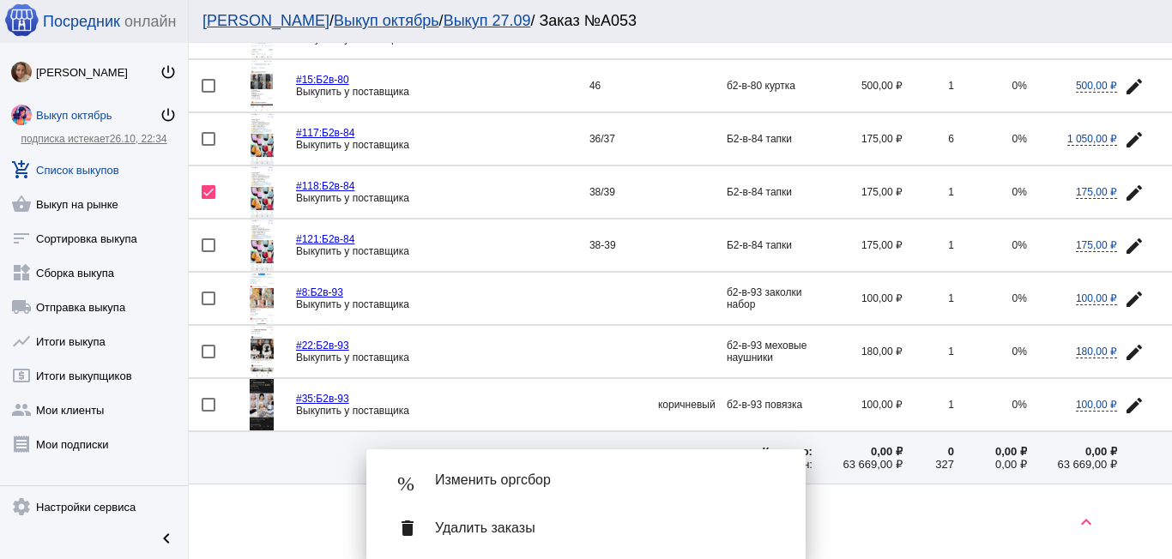
click at [202, 249] on div at bounding box center [209, 246] width 14 height 14
click at [208, 252] on input "checkbox" at bounding box center [208, 252] width 1 height 1
checkbox input "true"
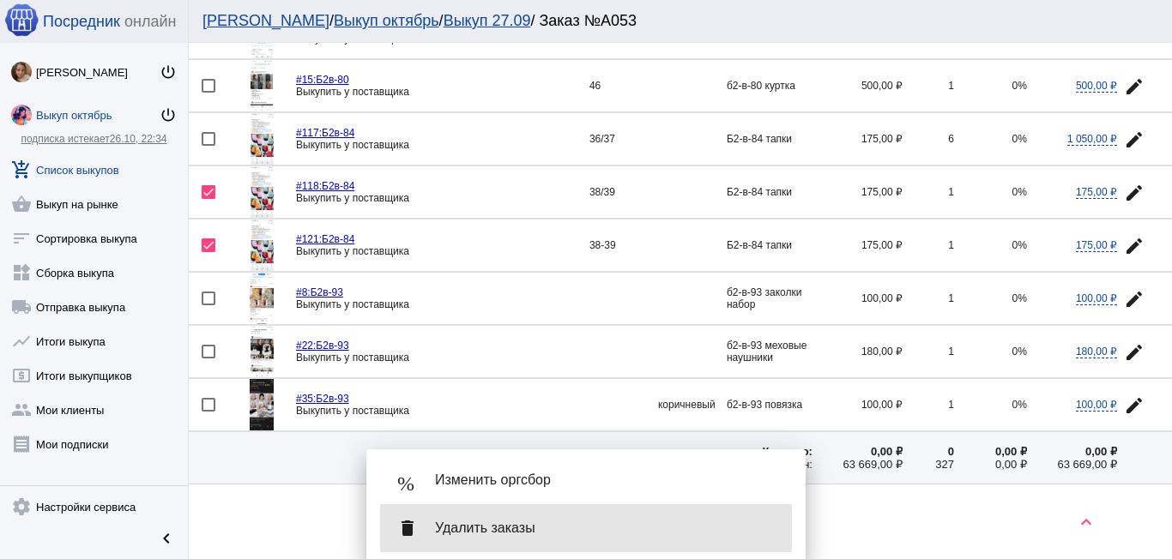
click at [484, 526] on span "Удалить заказы" at bounding box center [606, 528] width 343 height 17
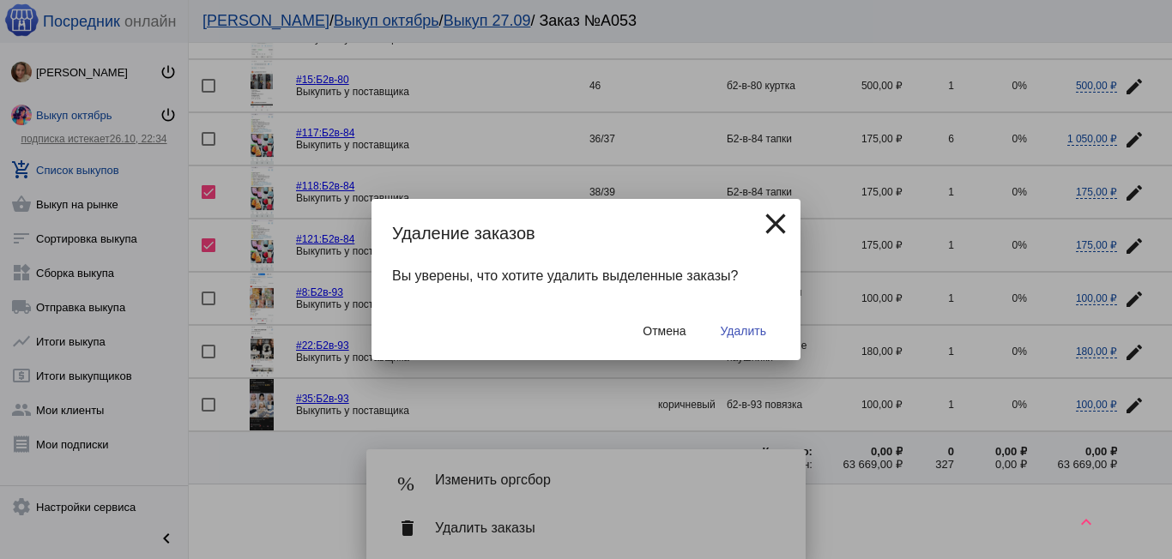
click at [748, 324] on span "Удалить" at bounding box center [743, 331] width 45 height 14
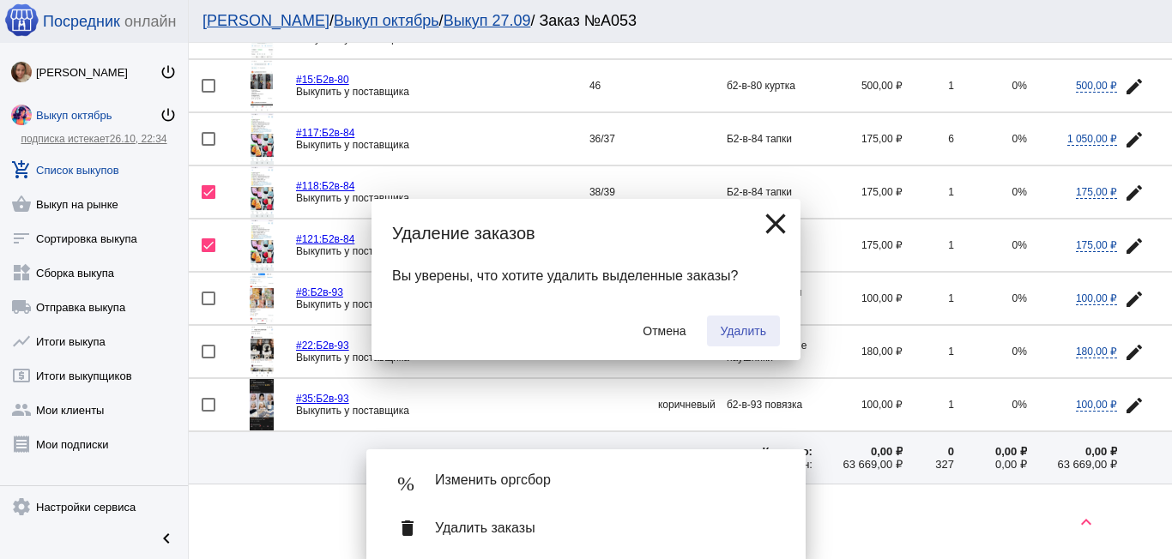
checkbox input "false"
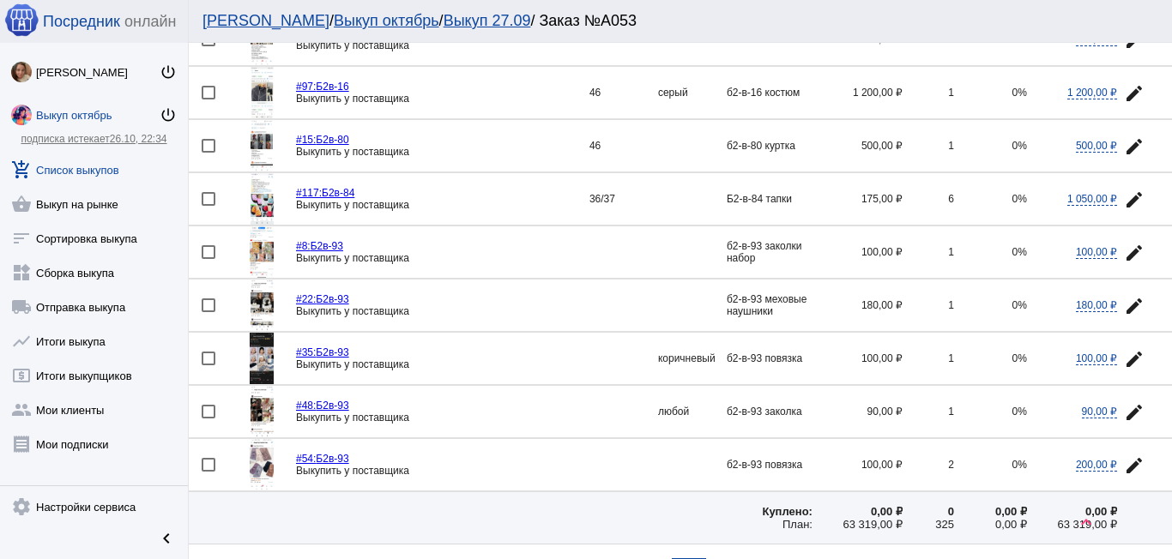
scroll to position [2372, 0]
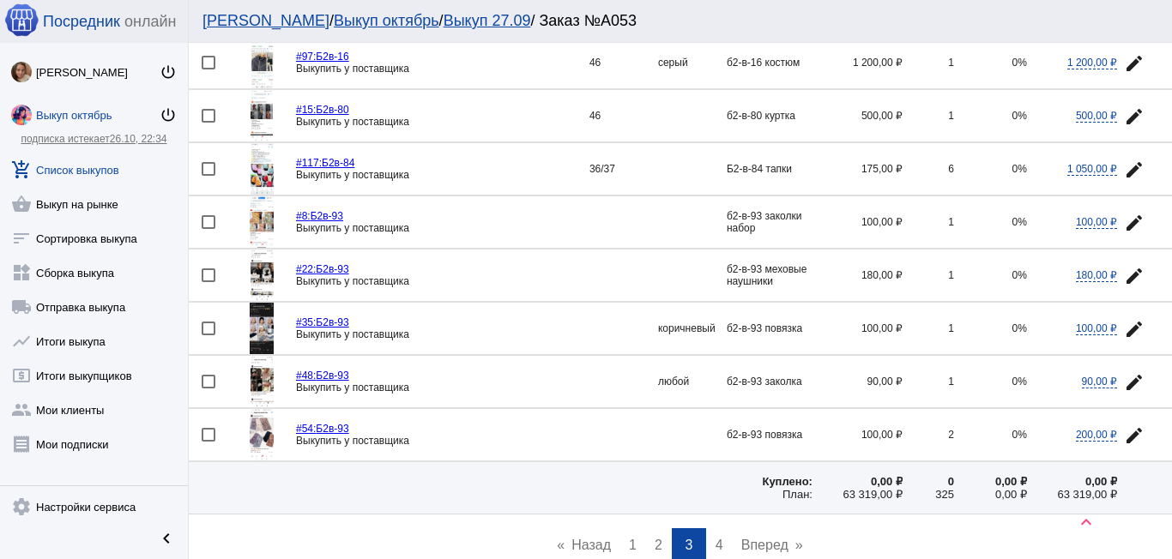
click at [716, 541] on span "4" at bounding box center [720, 545] width 8 height 15
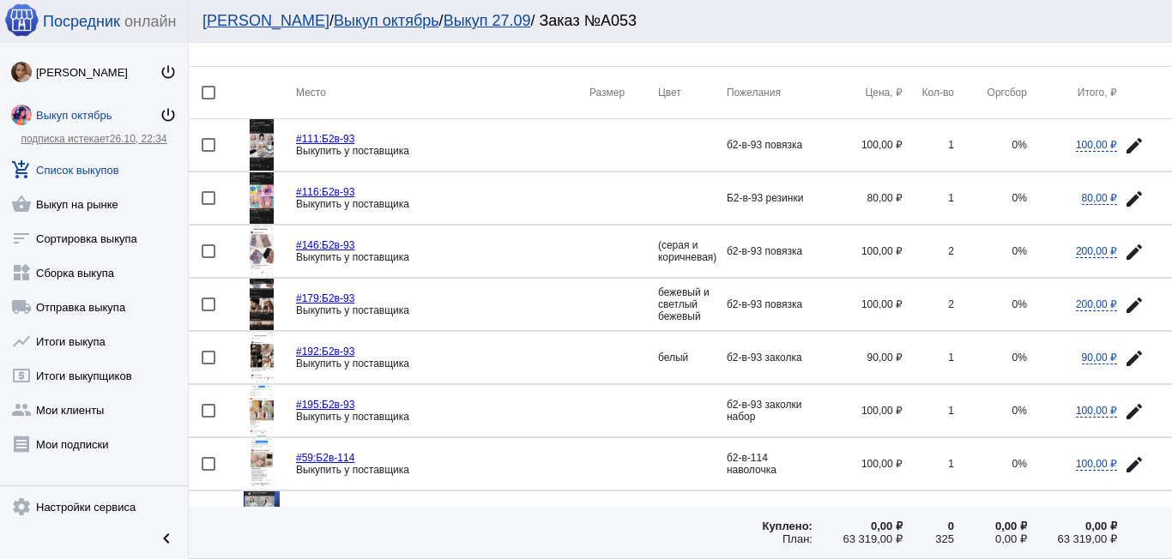
scroll to position [86, 0]
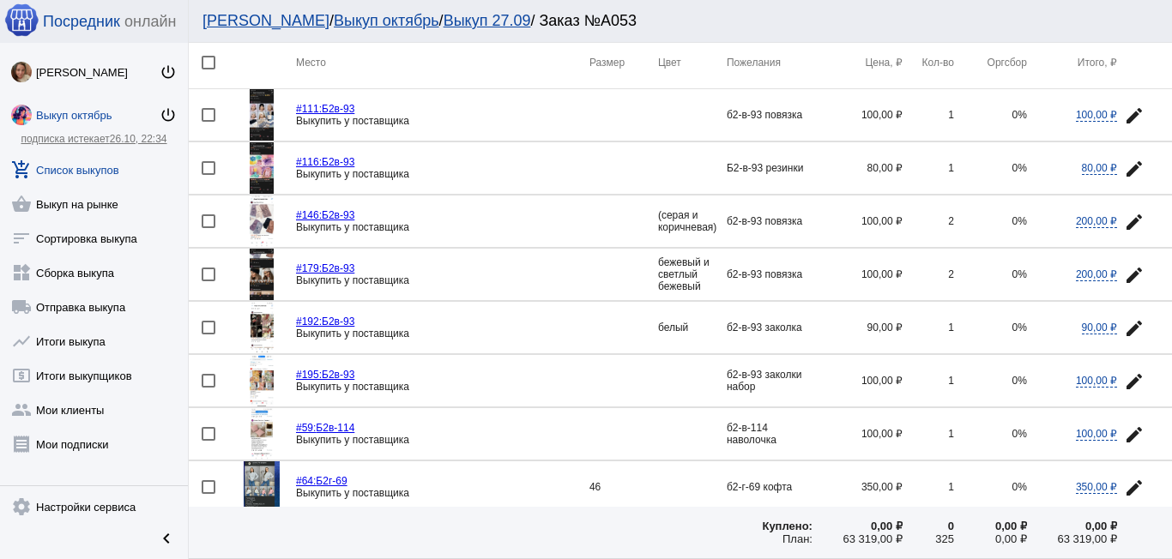
click at [210, 382] on div at bounding box center [209, 381] width 14 height 14
click at [209, 388] on input "checkbox" at bounding box center [208, 388] width 1 height 1
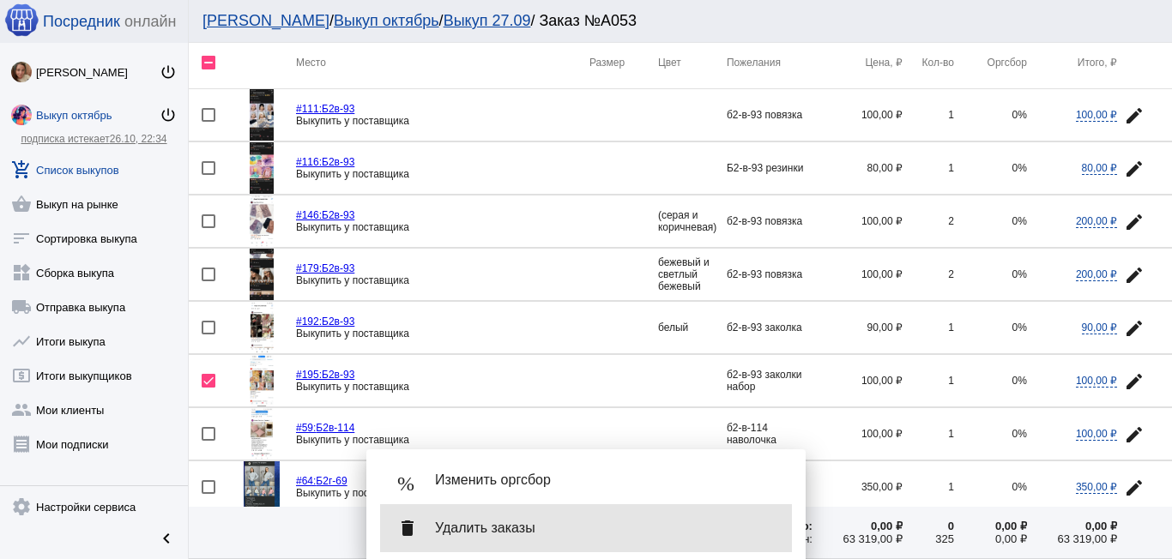
click at [526, 524] on span "Удалить заказы" at bounding box center [606, 528] width 343 height 17
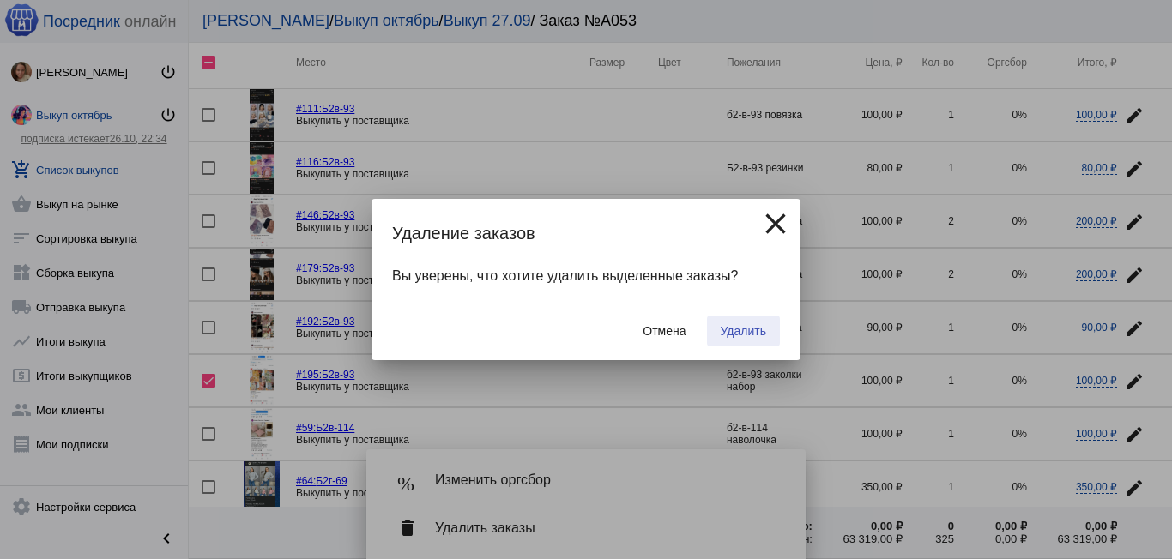
click at [741, 335] on span "Удалить" at bounding box center [743, 331] width 45 height 14
checkbox input "false"
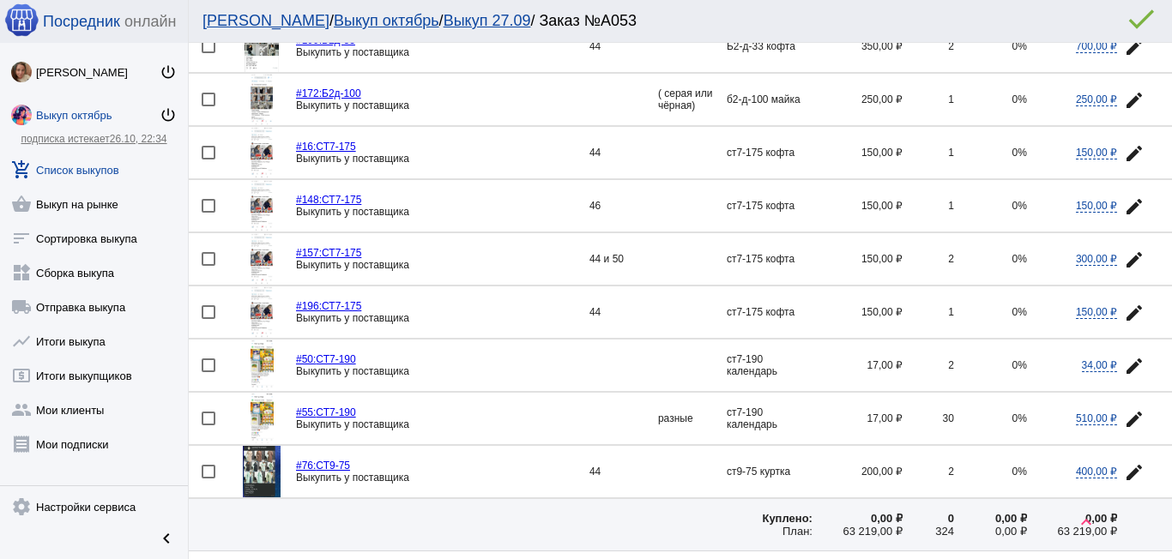
scroll to position [809, 0]
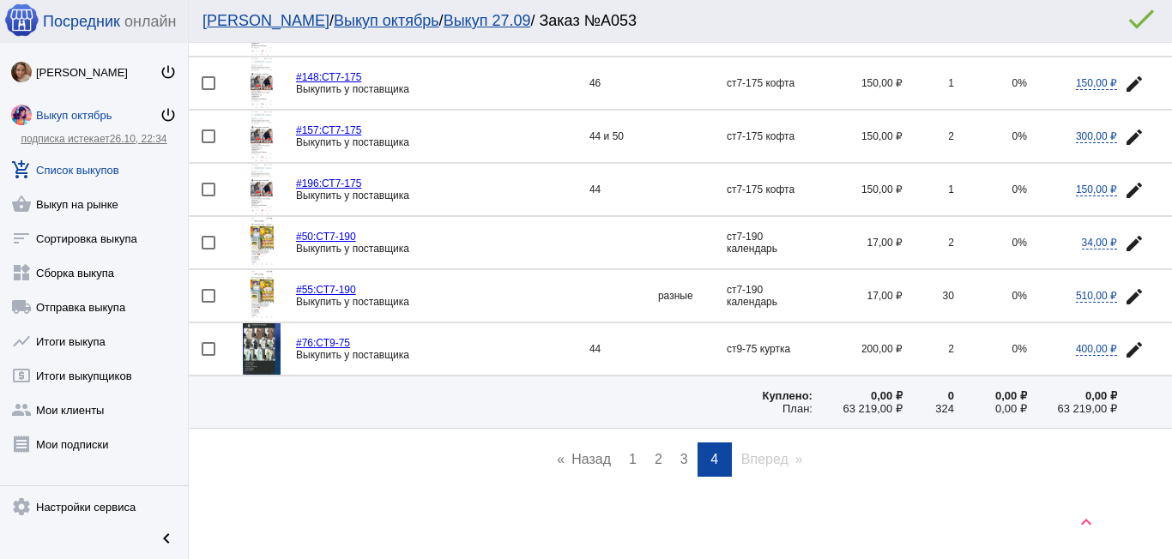
click at [680, 459] on span "3" at bounding box center [684, 459] width 8 height 15
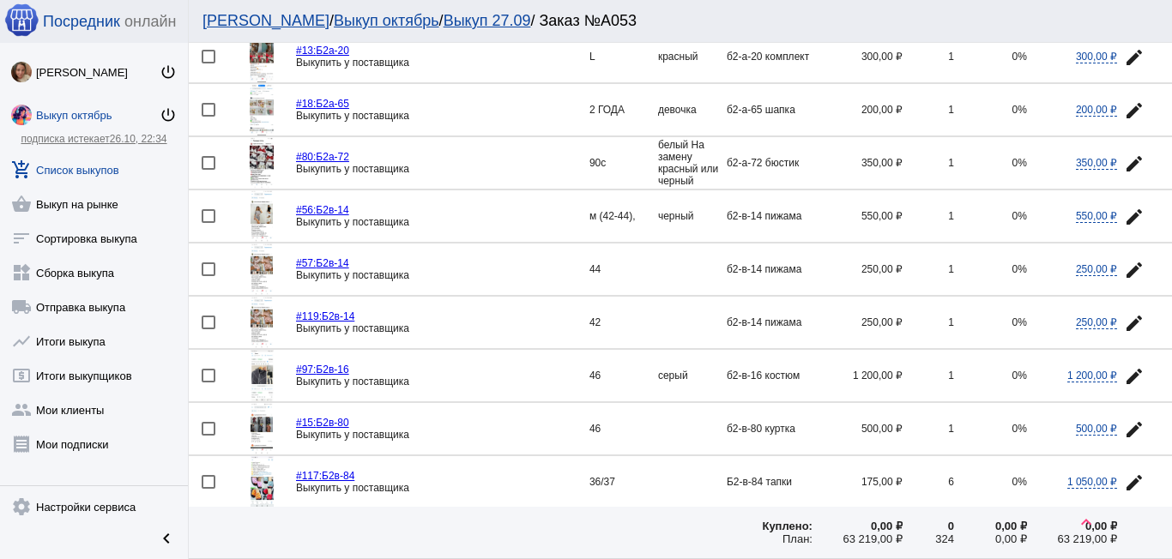
scroll to position [2458, 0]
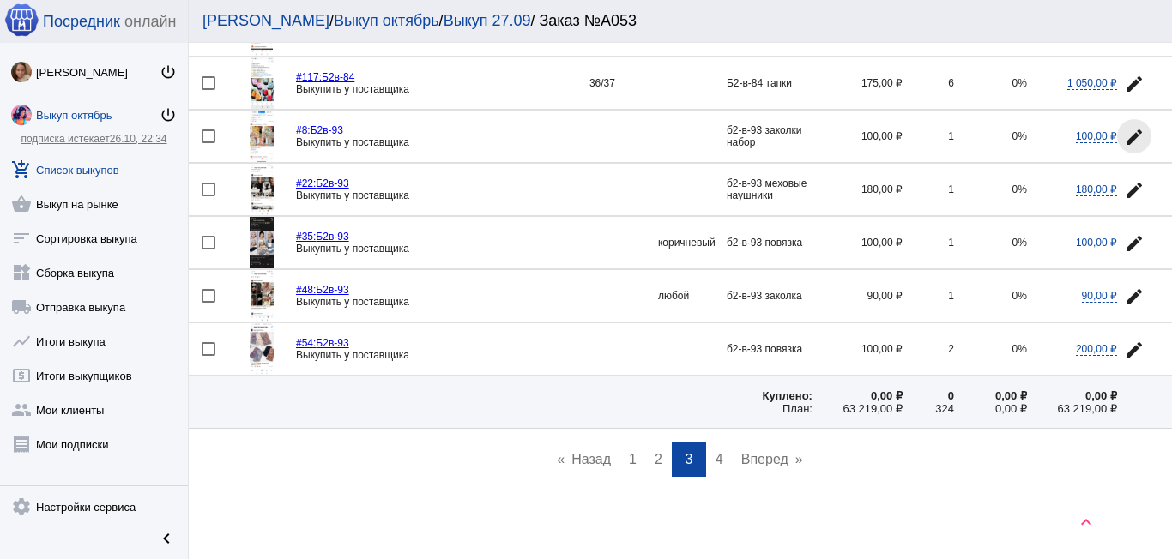
click at [1124, 131] on mat-icon "edit" at bounding box center [1134, 137] width 21 height 21
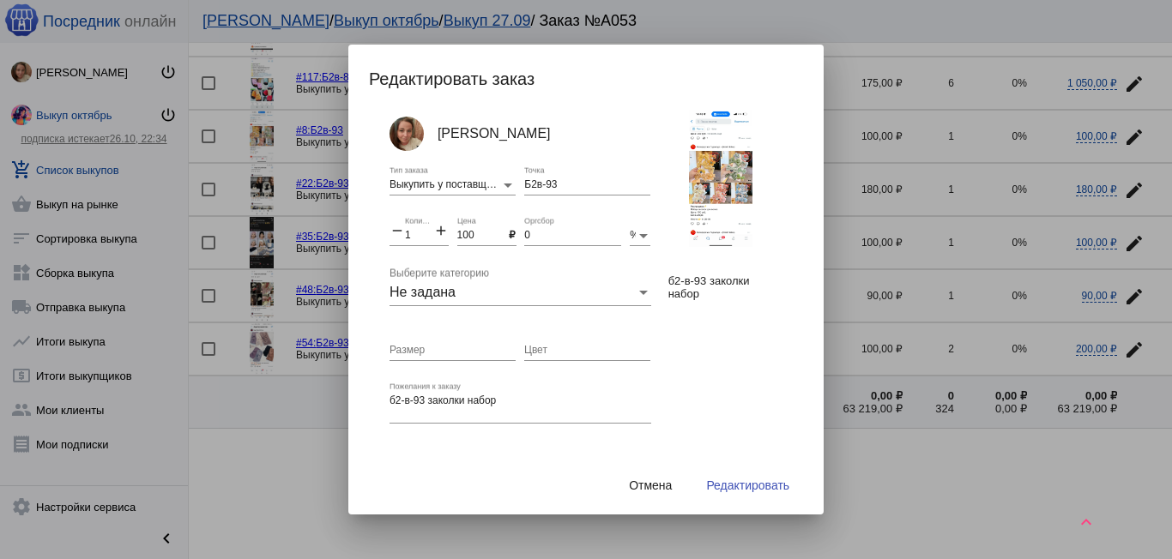
click at [435, 229] on mat-icon "add" at bounding box center [440, 232] width 15 height 21
type input "2"
click at [724, 483] on span "Редактировать" at bounding box center [747, 486] width 83 height 14
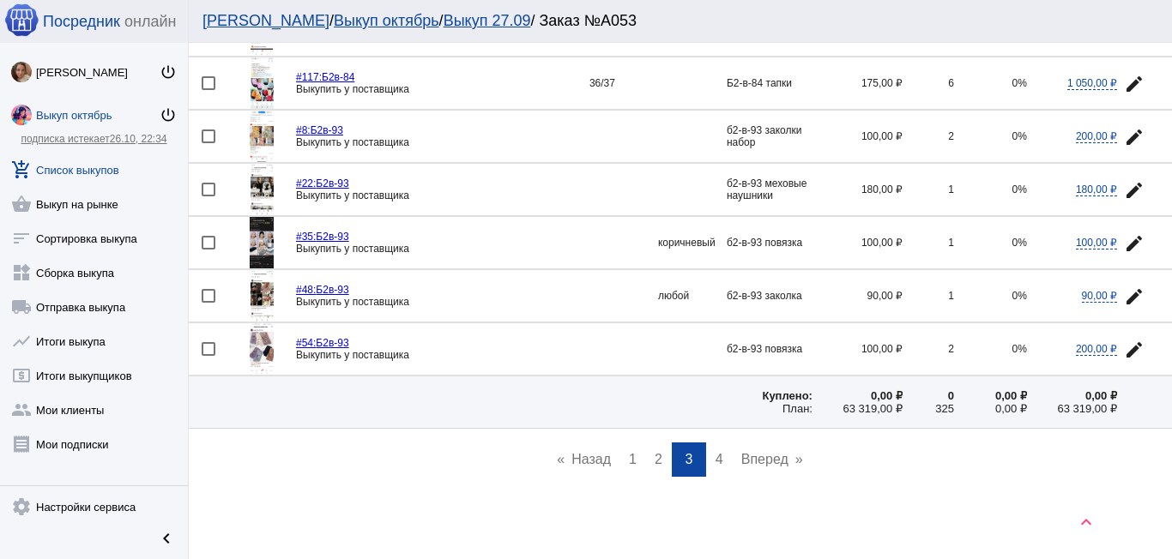
click at [716, 462] on span "4" at bounding box center [720, 459] width 8 height 15
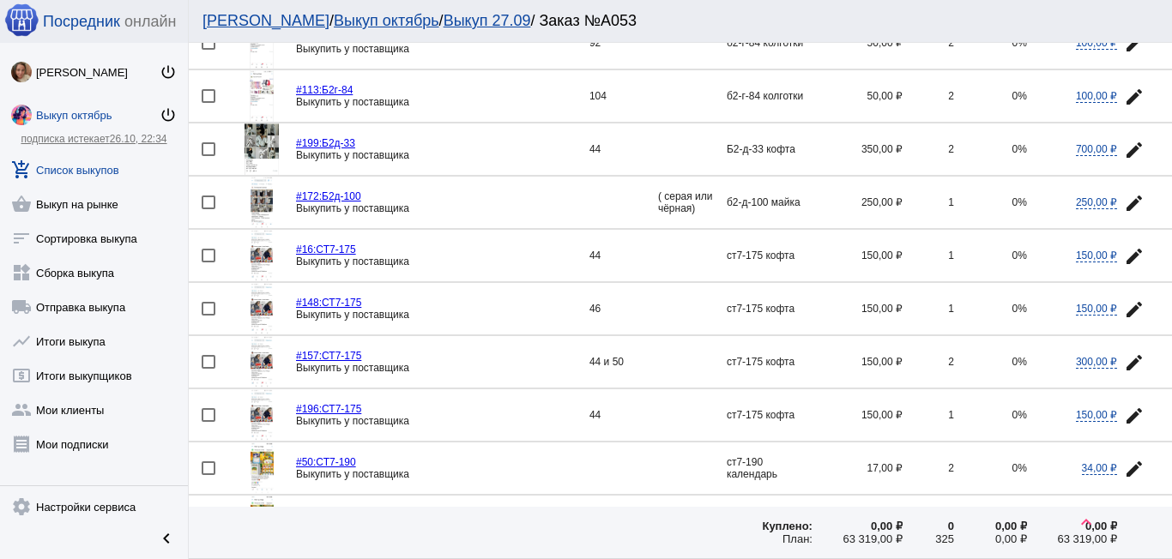
scroll to position [686, 0]
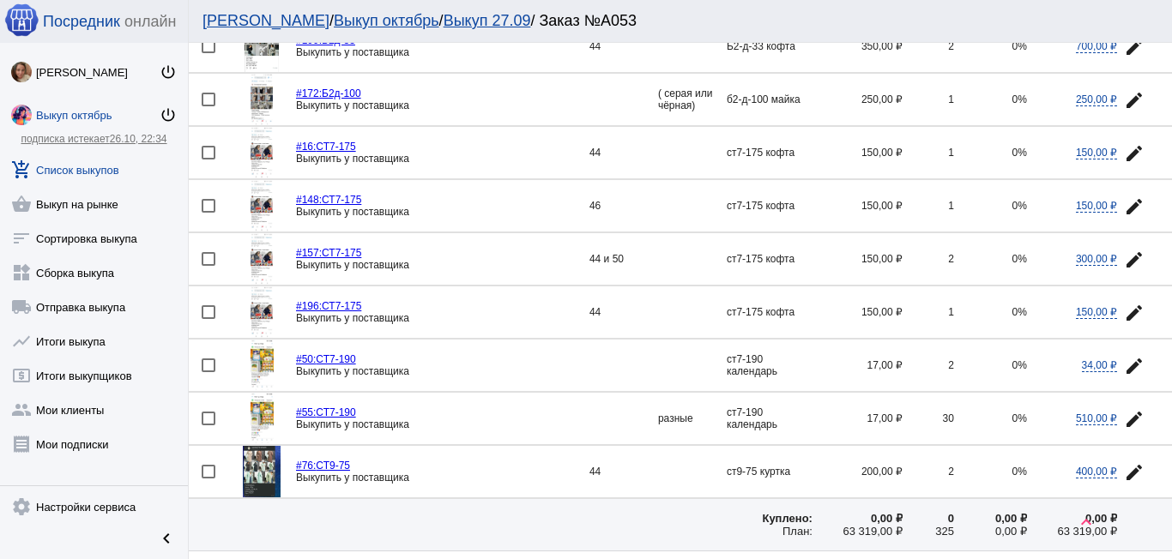
click at [207, 361] on div at bounding box center [209, 366] width 14 height 14
click at [208, 372] on input "checkbox" at bounding box center [208, 372] width 1 height 1
checkbox input "true"
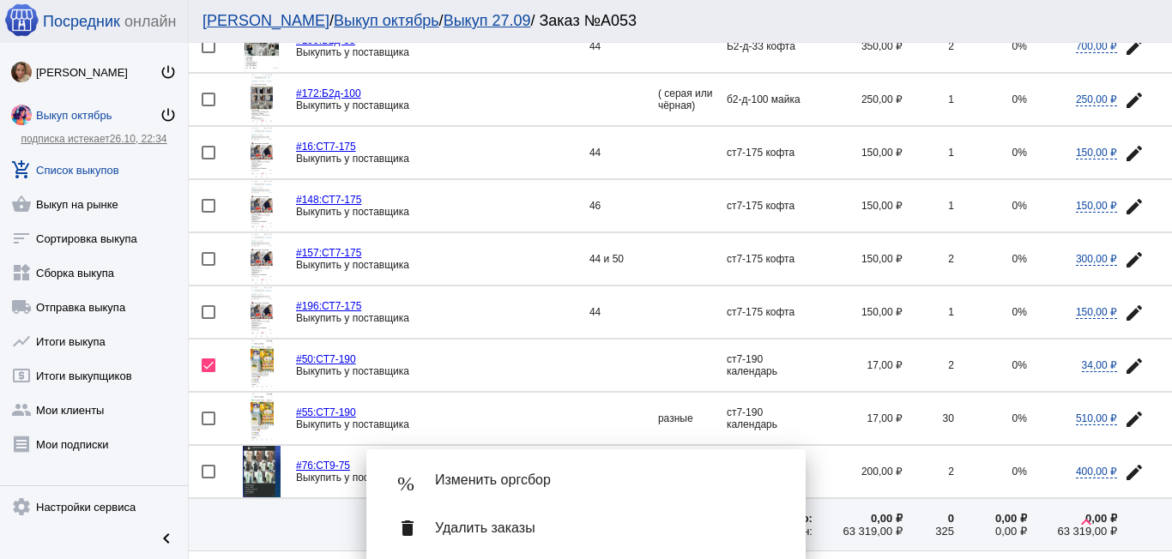
click at [1127, 411] on mat-icon "edit" at bounding box center [1134, 419] width 21 height 21
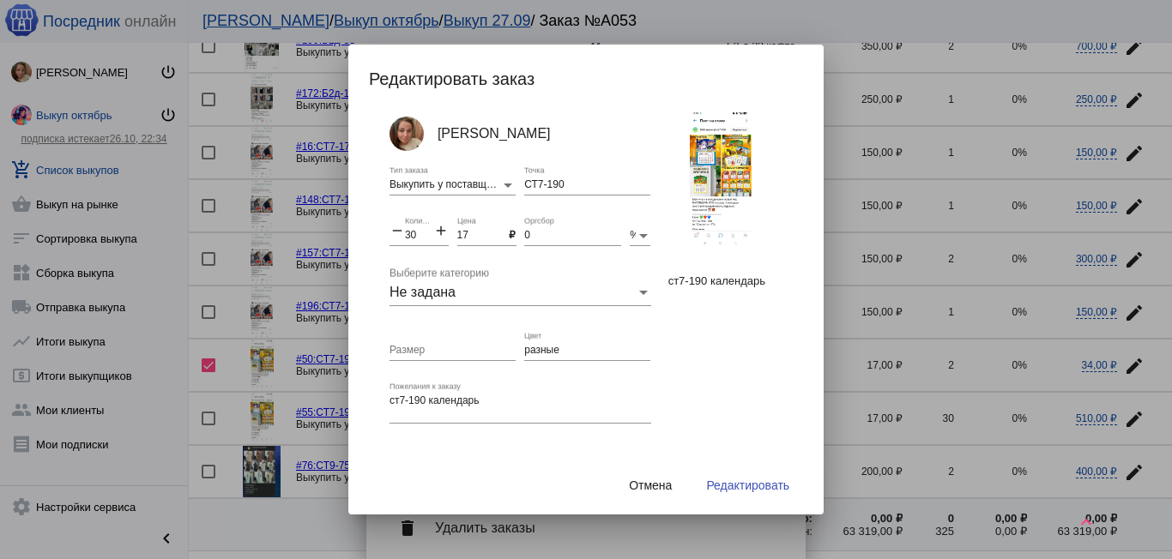
click at [440, 233] on mat-icon "add" at bounding box center [440, 232] width 15 height 21
type input "32"
click at [736, 482] on span "Редактировать" at bounding box center [747, 486] width 83 height 14
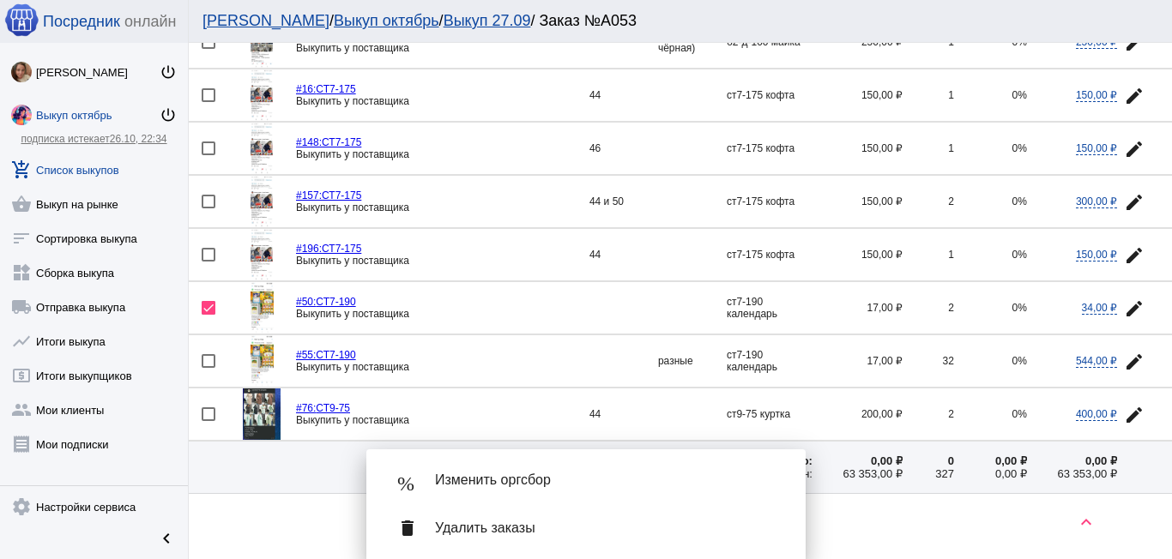
scroll to position [809, 0]
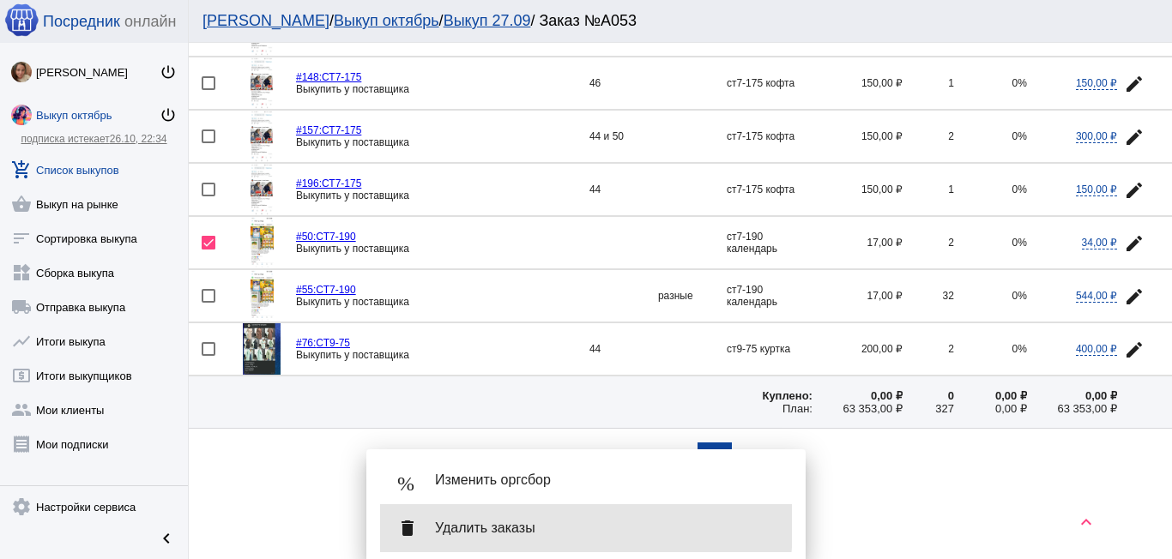
click at [508, 525] on span "Удалить заказы" at bounding box center [606, 528] width 343 height 17
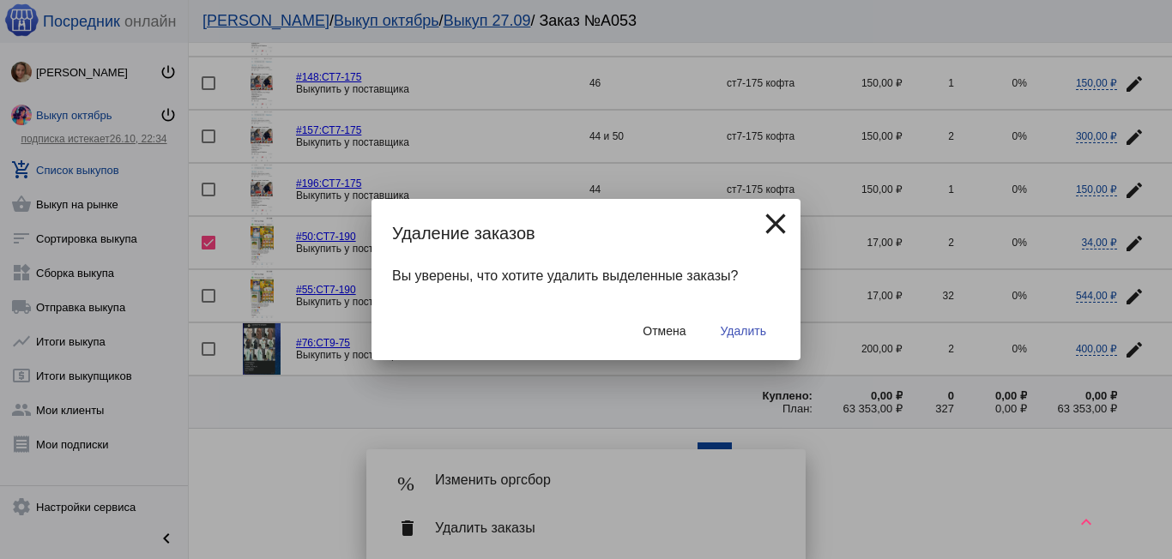
click at [747, 335] on span "Удалить" at bounding box center [743, 331] width 45 height 14
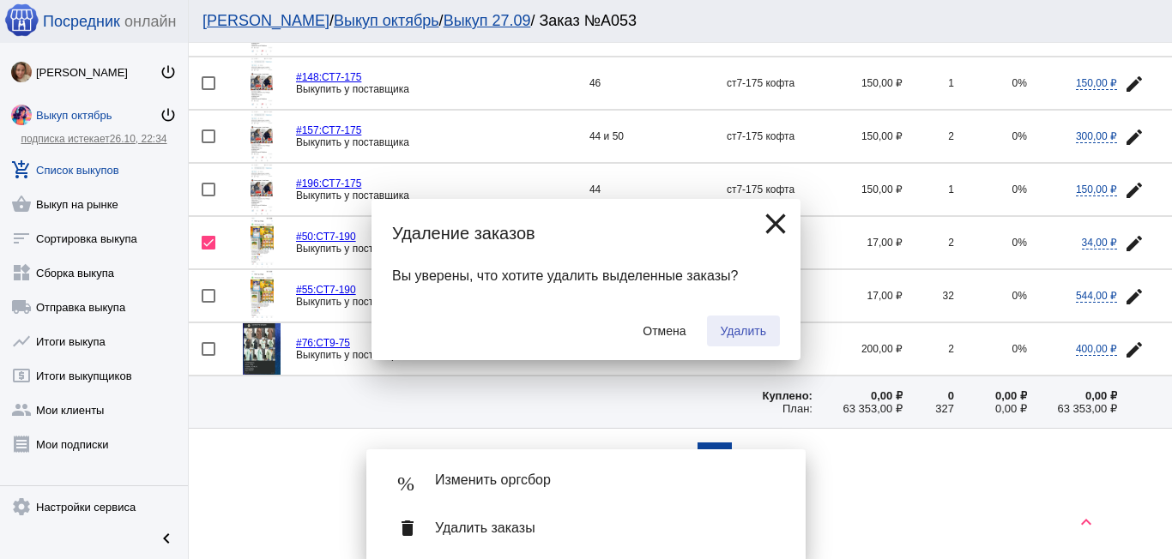
checkbox input "false"
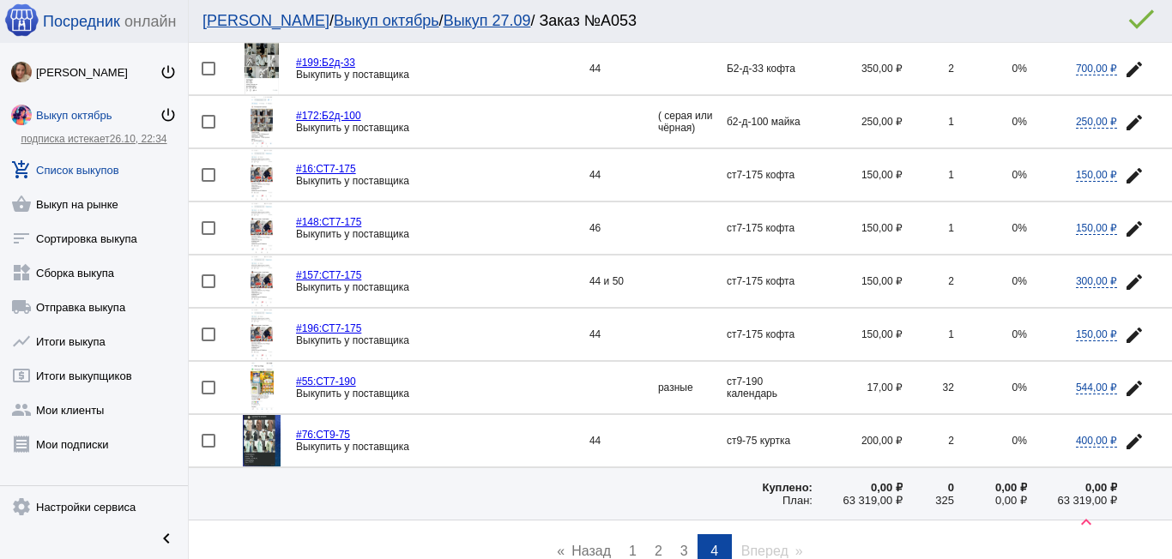
scroll to position [756, 0]
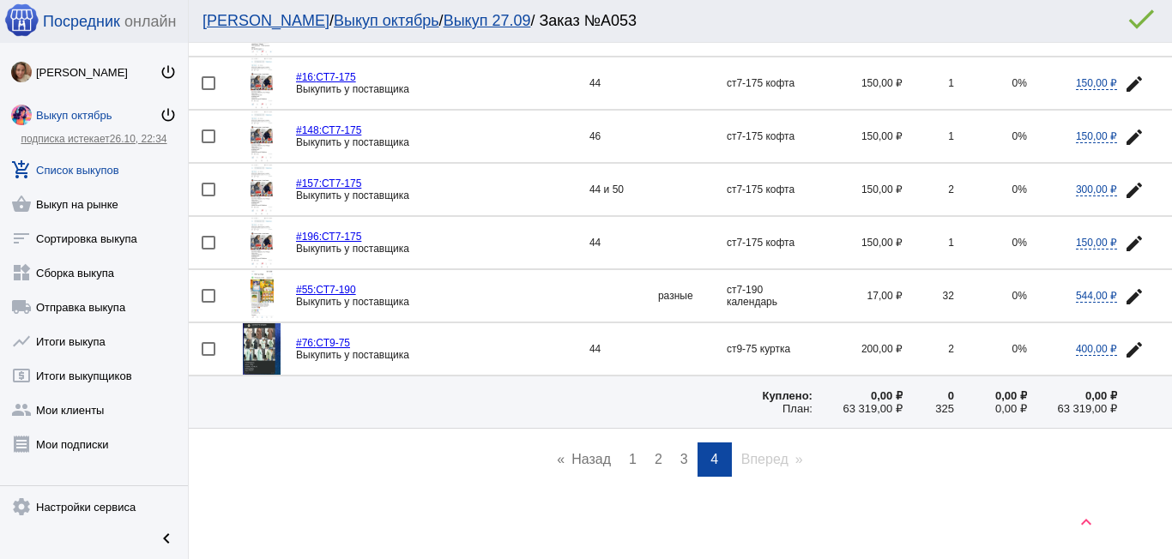
click at [680, 459] on span "3" at bounding box center [684, 459] width 8 height 15
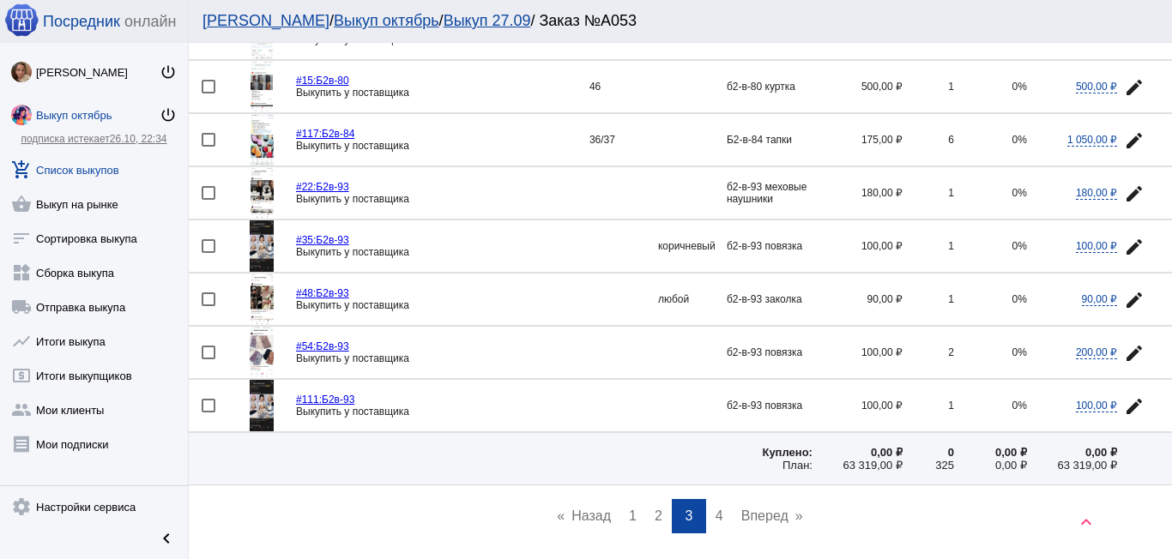
scroll to position [2372, 0]
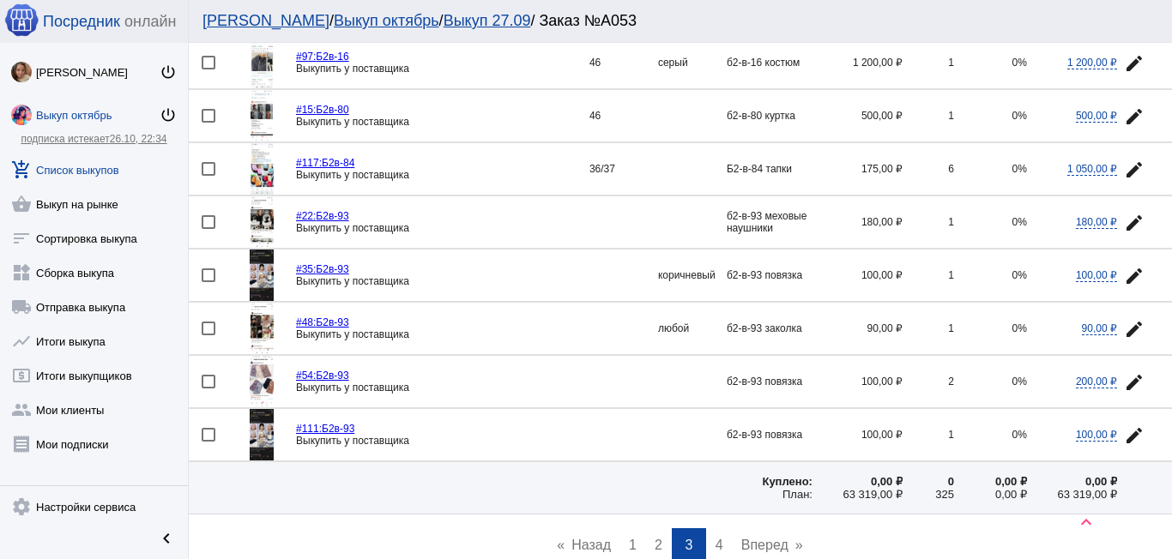
click at [204, 433] on div at bounding box center [209, 435] width 14 height 14
click at [208, 442] on input "checkbox" at bounding box center [208, 442] width 1 height 1
checkbox input "true"
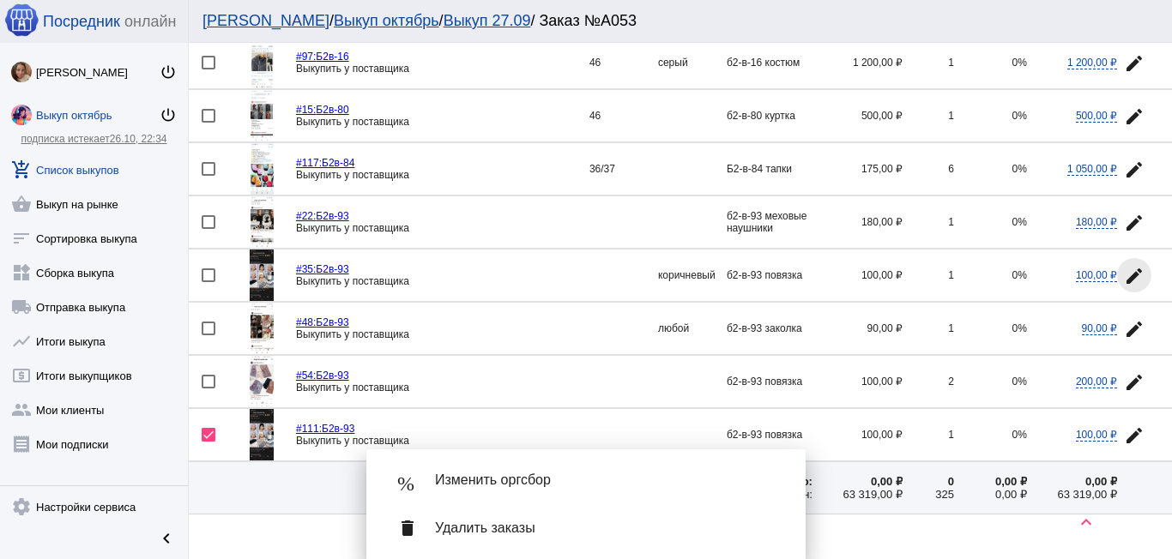
click at [1127, 273] on mat-icon "edit" at bounding box center [1134, 276] width 21 height 21
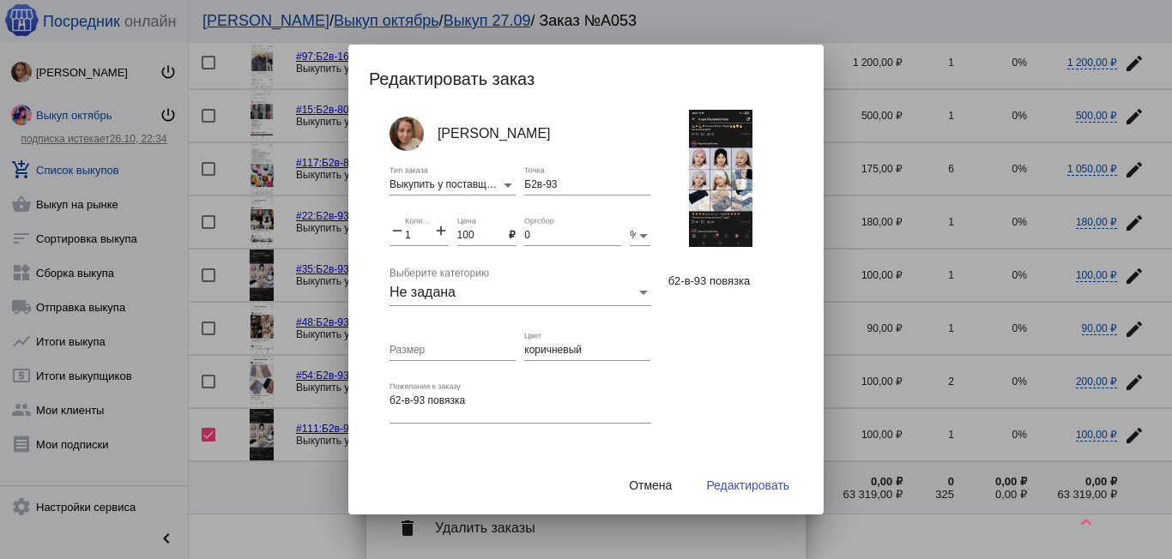
drag, startPoint x: 441, startPoint y: 228, endPoint x: 450, endPoint y: 239, distance: 14.0
click at [444, 230] on mat-icon "add" at bounding box center [440, 232] width 15 height 21
type input "2"
click at [612, 357] on div "коричневый Цвет" at bounding box center [587, 346] width 126 height 29
type input "коричневый"
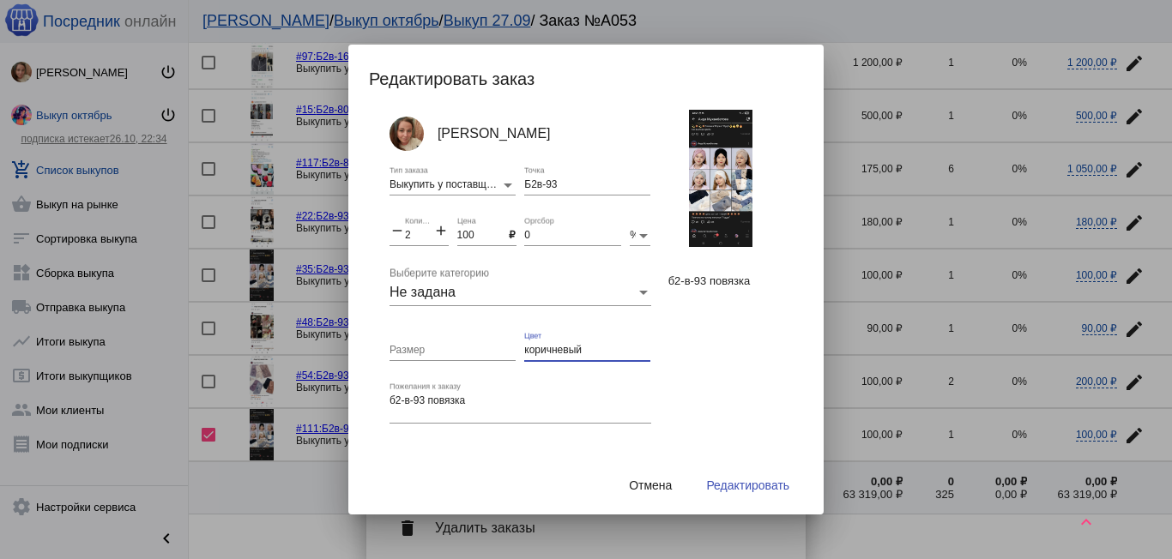
click at [737, 483] on span "Редактировать" at bounding box center [747, 486] width 83 height 14
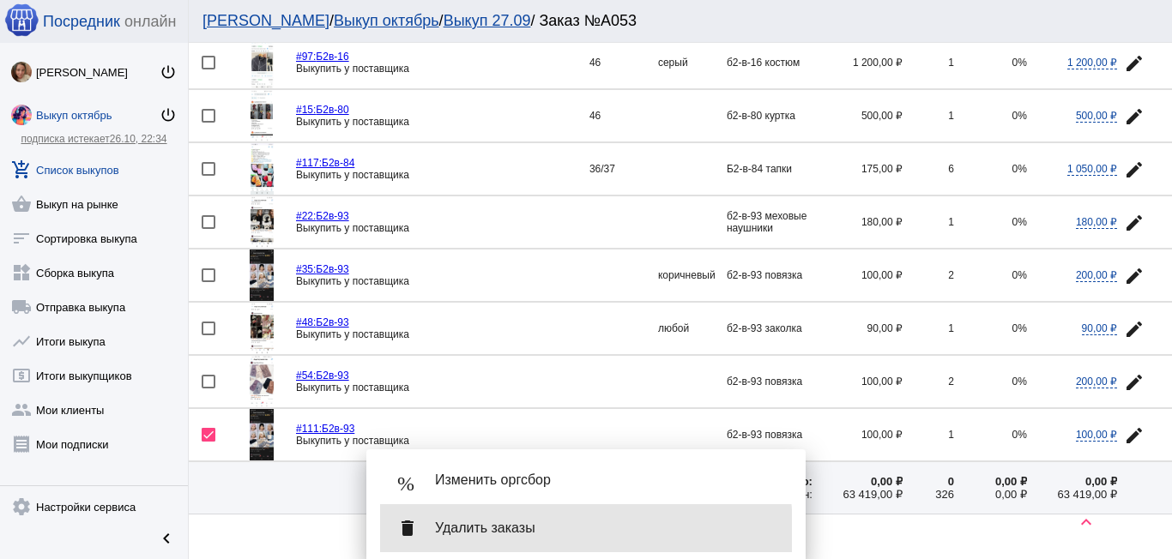
click at [514, 530] on span "Удалить заказы" at bounding box center [606, 528] width 343 height 17
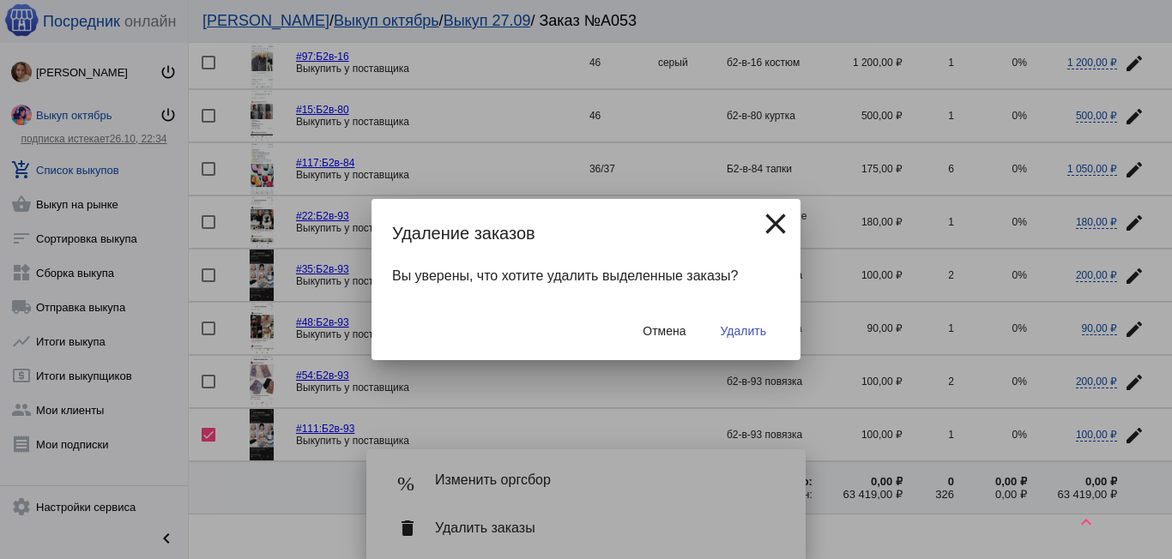
click at [744, 321] on button "Удалить" at bounding box center [743, 331] width 73 height 31
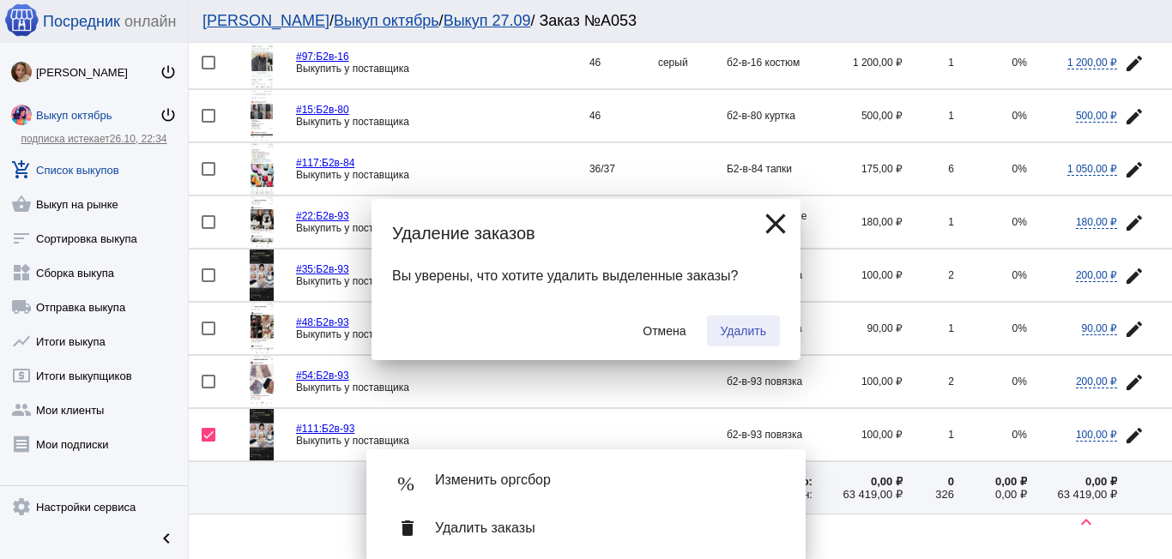
checkbox input "false"
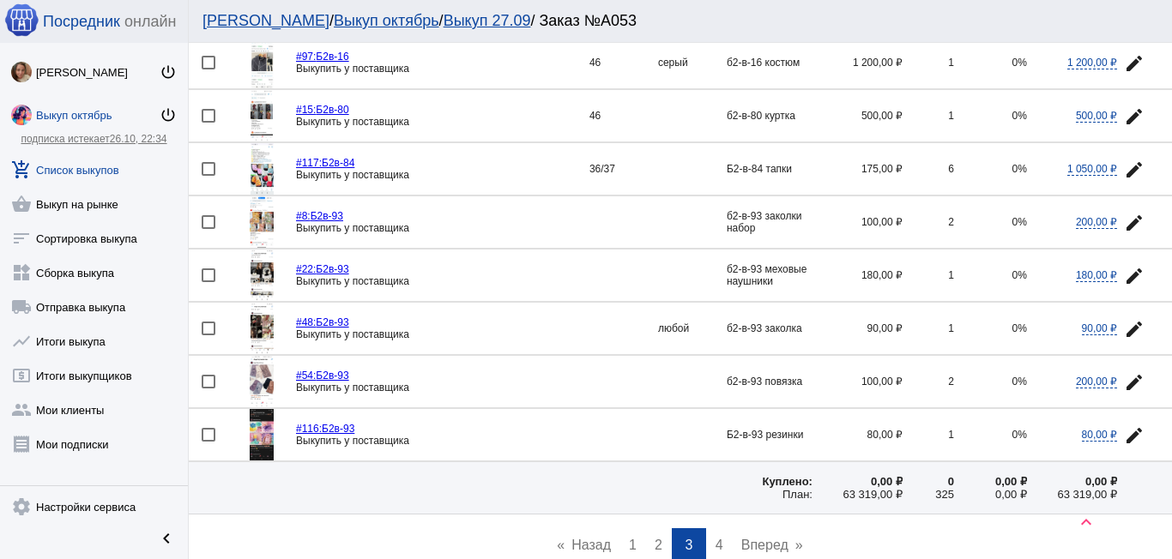
scroll to position [2458, 0]
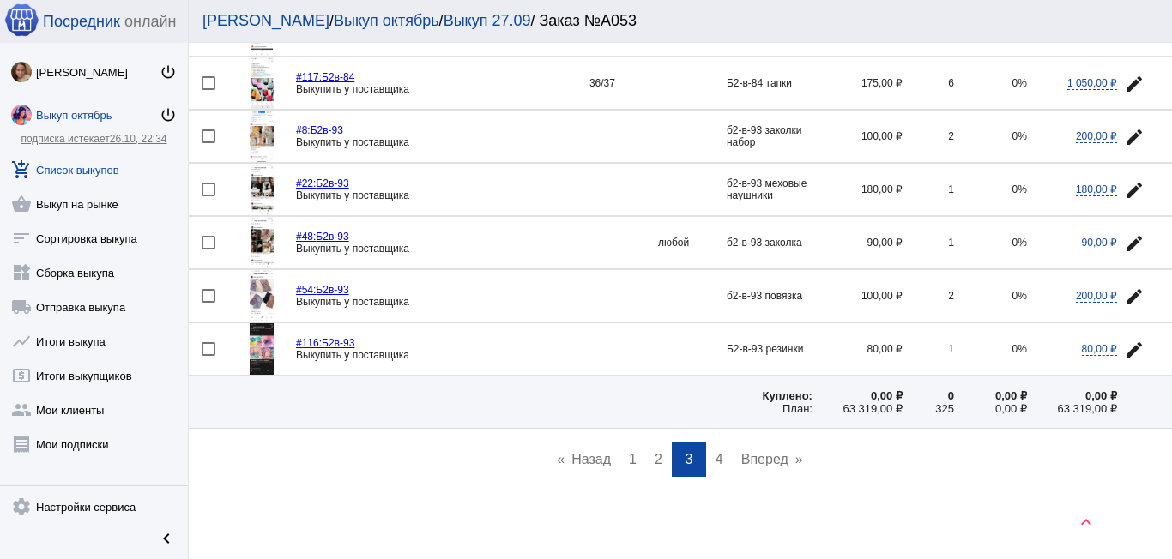
click at [716, 456] on span "4" at bounding box center [720, 459] width 8 height 15
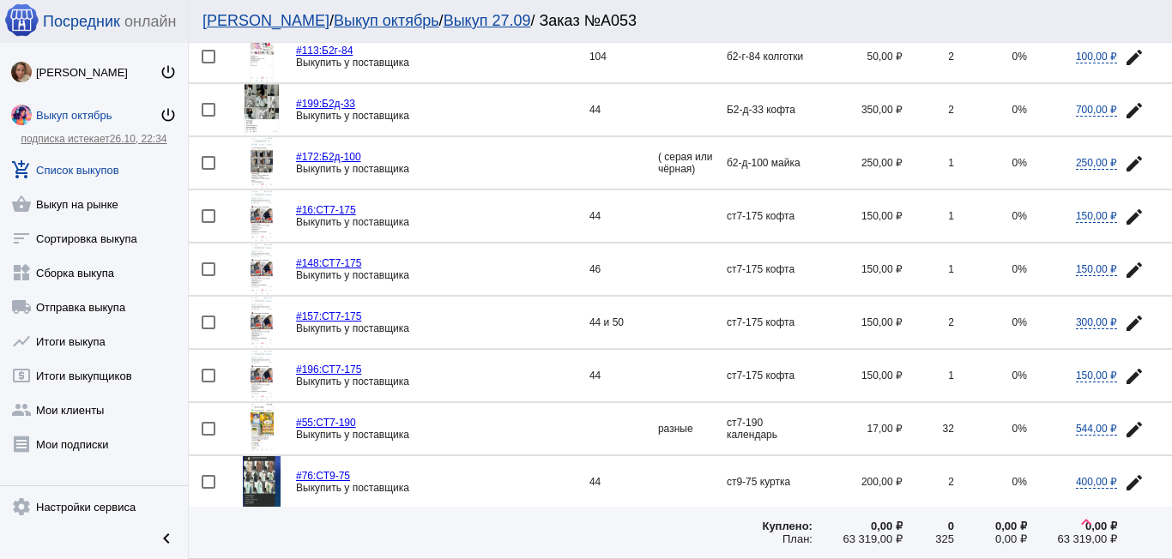
scroll to position [686, 0]
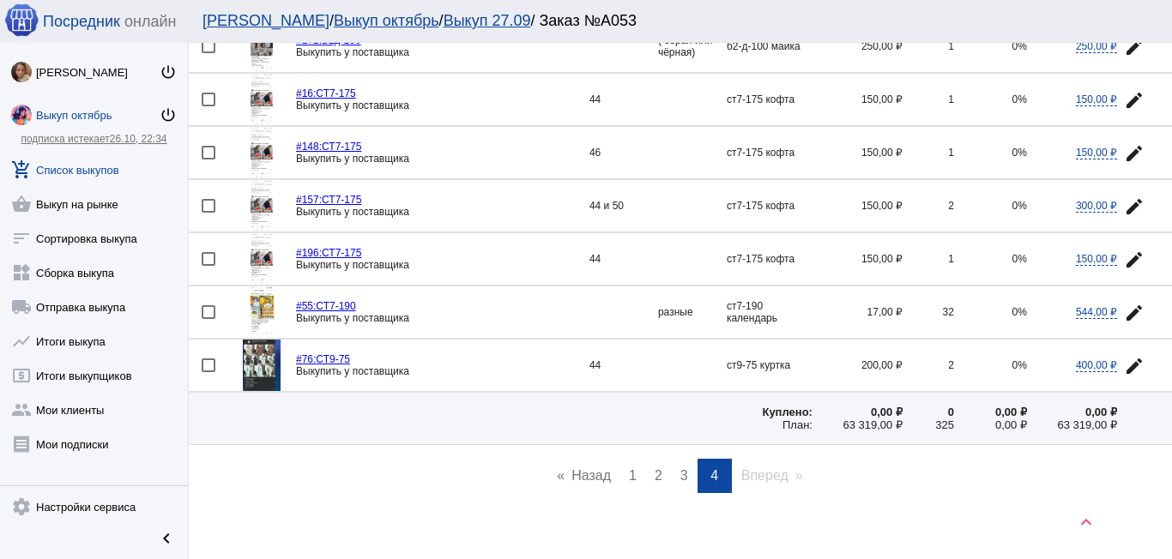
click at [673, 473] on link "page 3" at bounding box center [684, 476] width 25 height 34
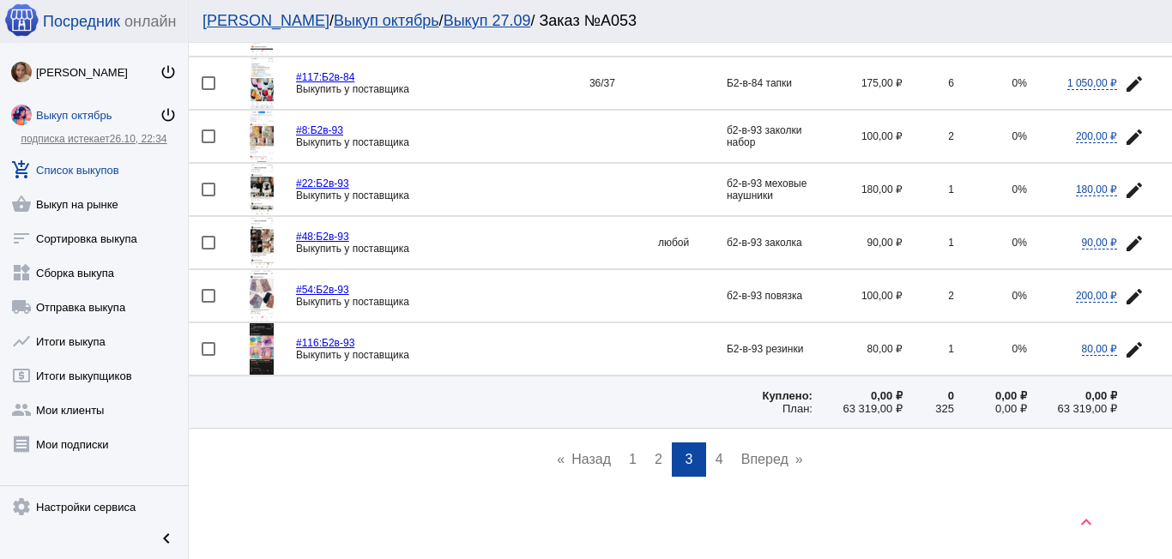
scroll to position [2372, 0]
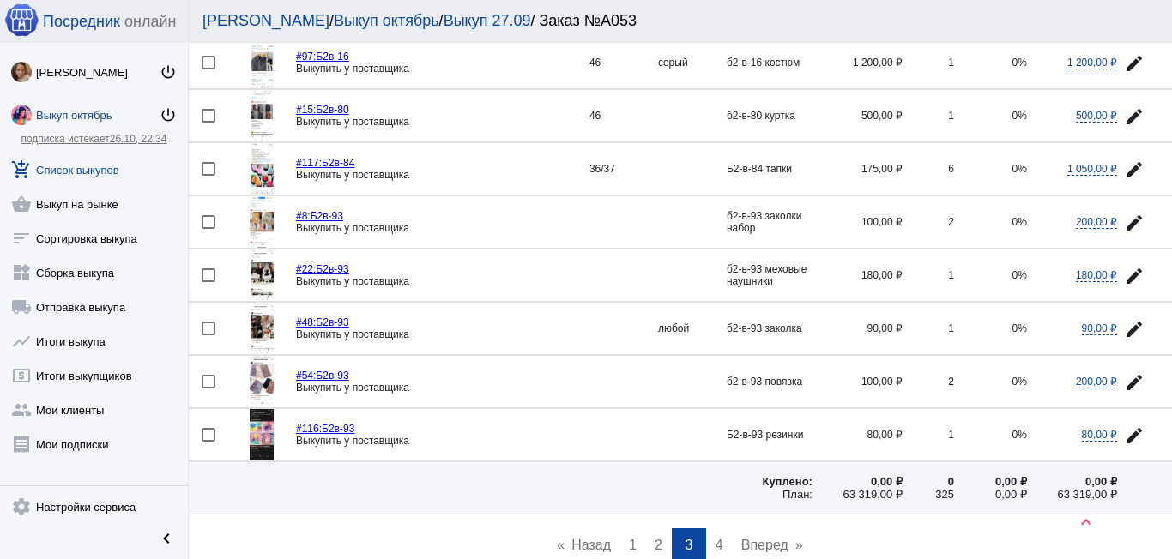
click at [444, 19] on link "Выкуп 27.09" at bounding box center [488, 20] width 88 height 17
